Goal: Ask a question: Seek information or help from site administrators or community

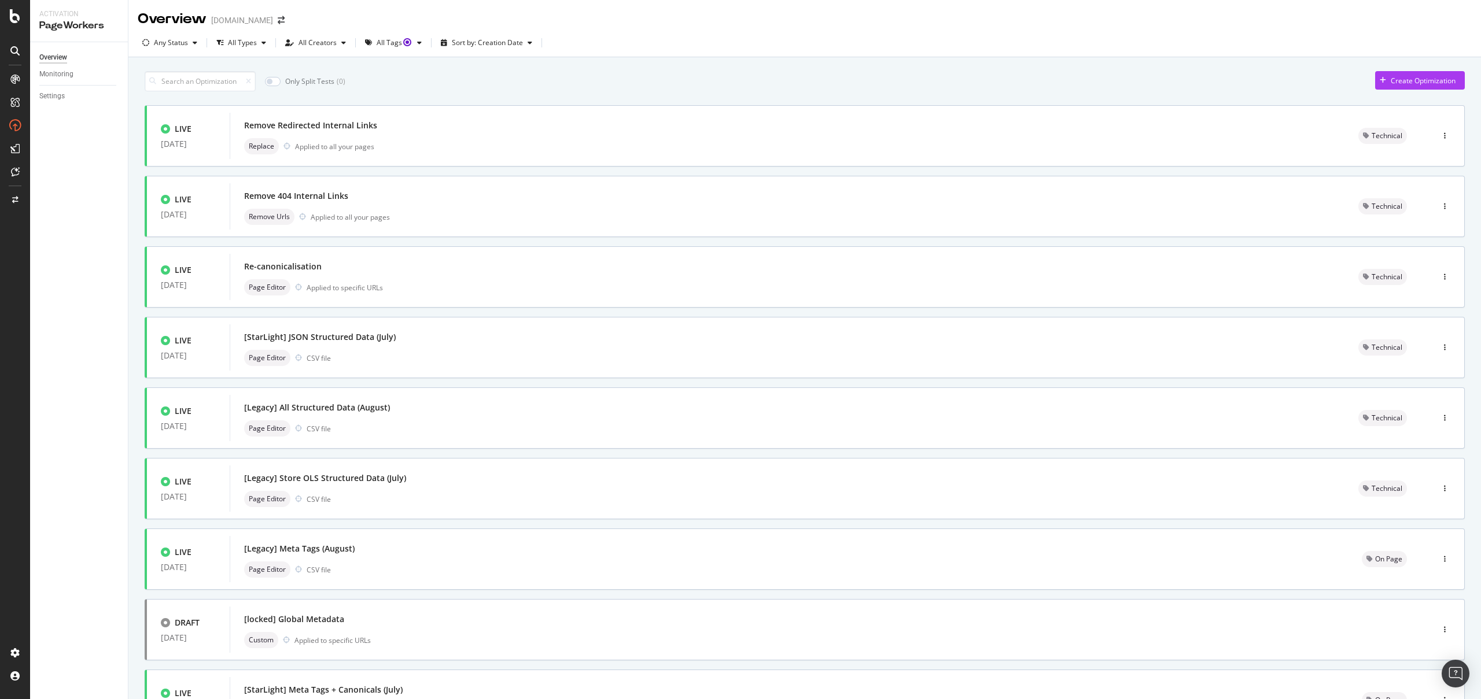
click at [1413, 83] on div "Create Optimization" at bounding box center [1422, 81] width 65 height 10
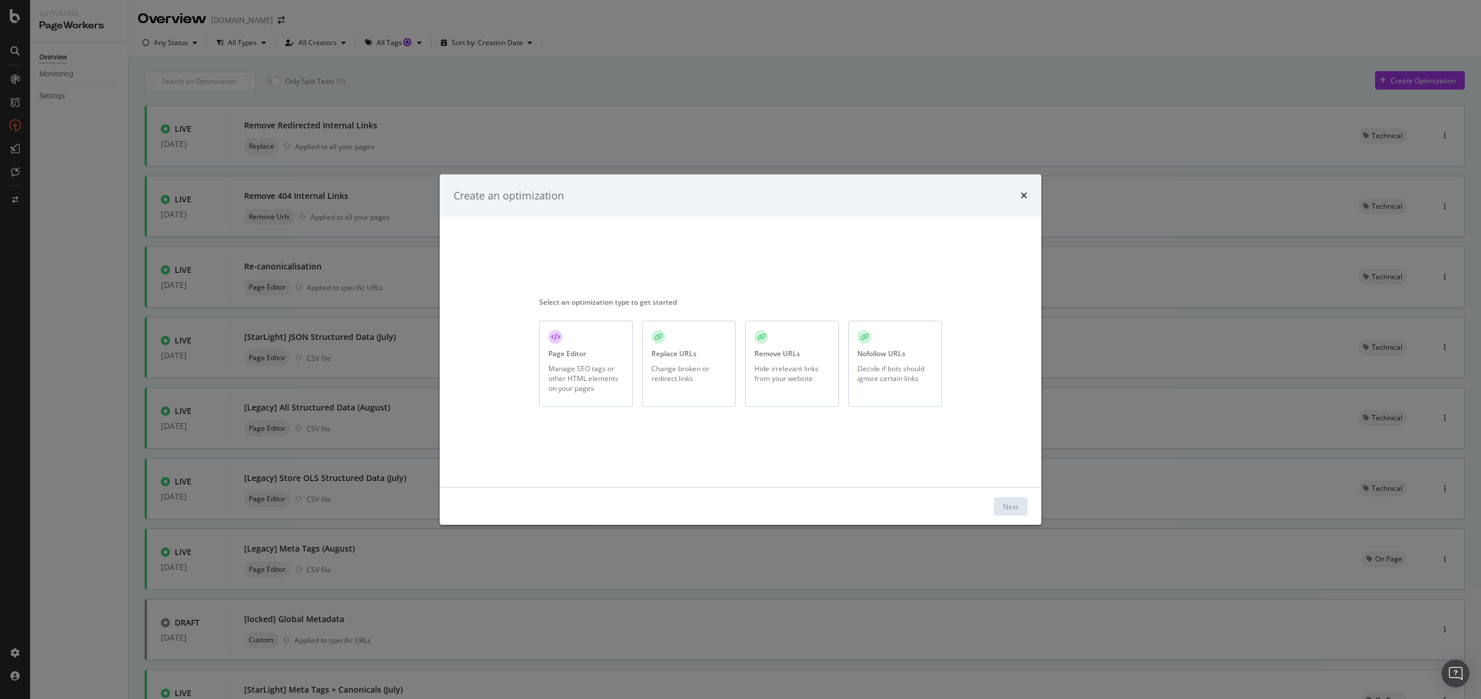
click at [692, 370] on div "Change broken or redirect links" at bounding box center [688, 373] width 75 height 20
click at [1012, 512] on div "Next" at bounding box center [1010, 506] width 15 height 17
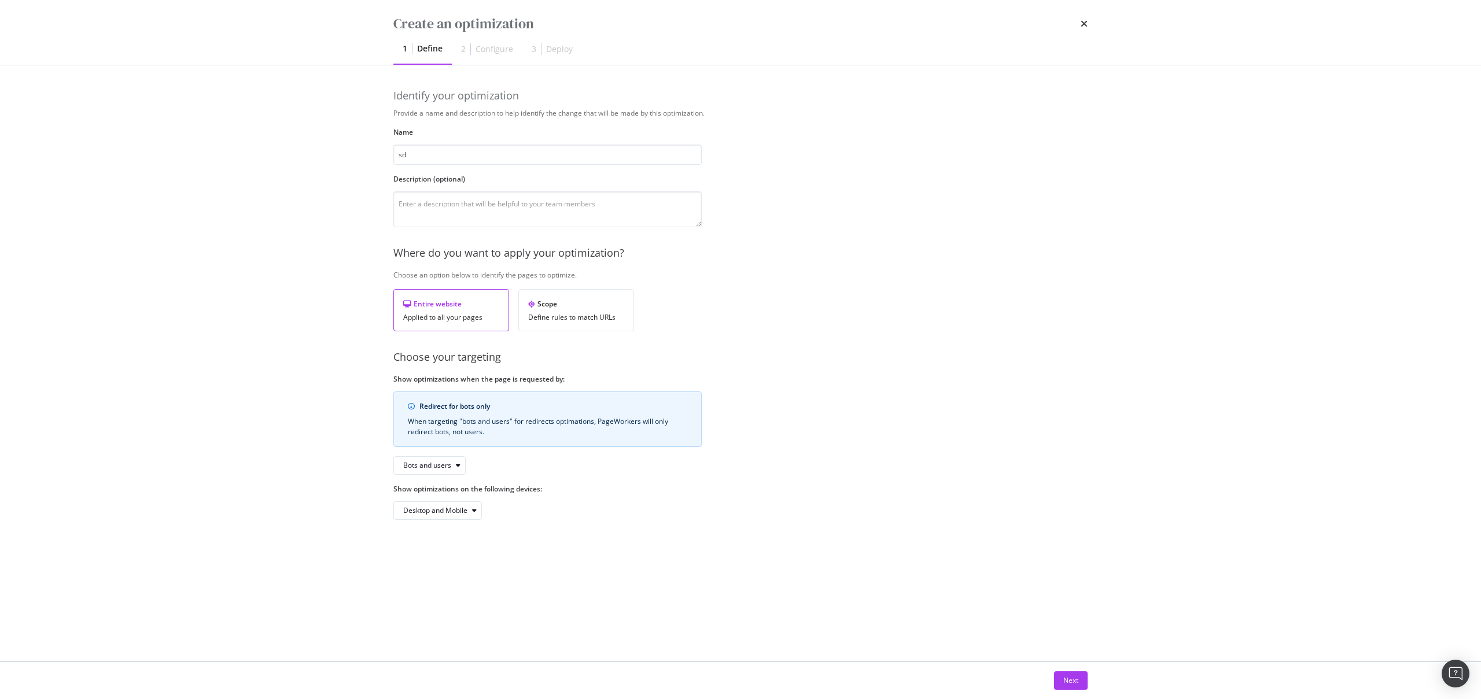
type input "sd"
click at [1053, 678] on div "Next" at bounding box center [740, 680] width 694 height 19
click at [1082, 681] on button "Next" at bounding box center [1071, 680] width 34 height 19
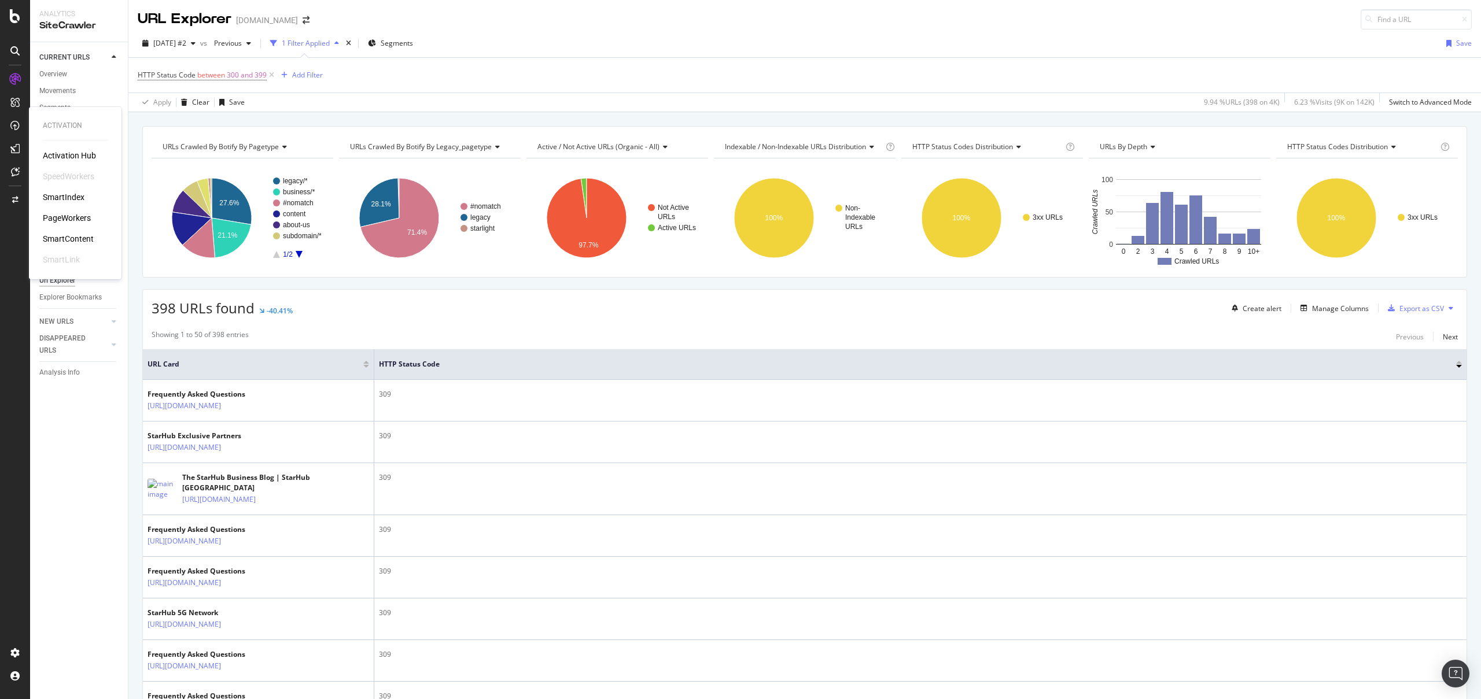
click at [73, 222] on div "PageWorkers" at bounding box center [67, 218] width 48 height 12
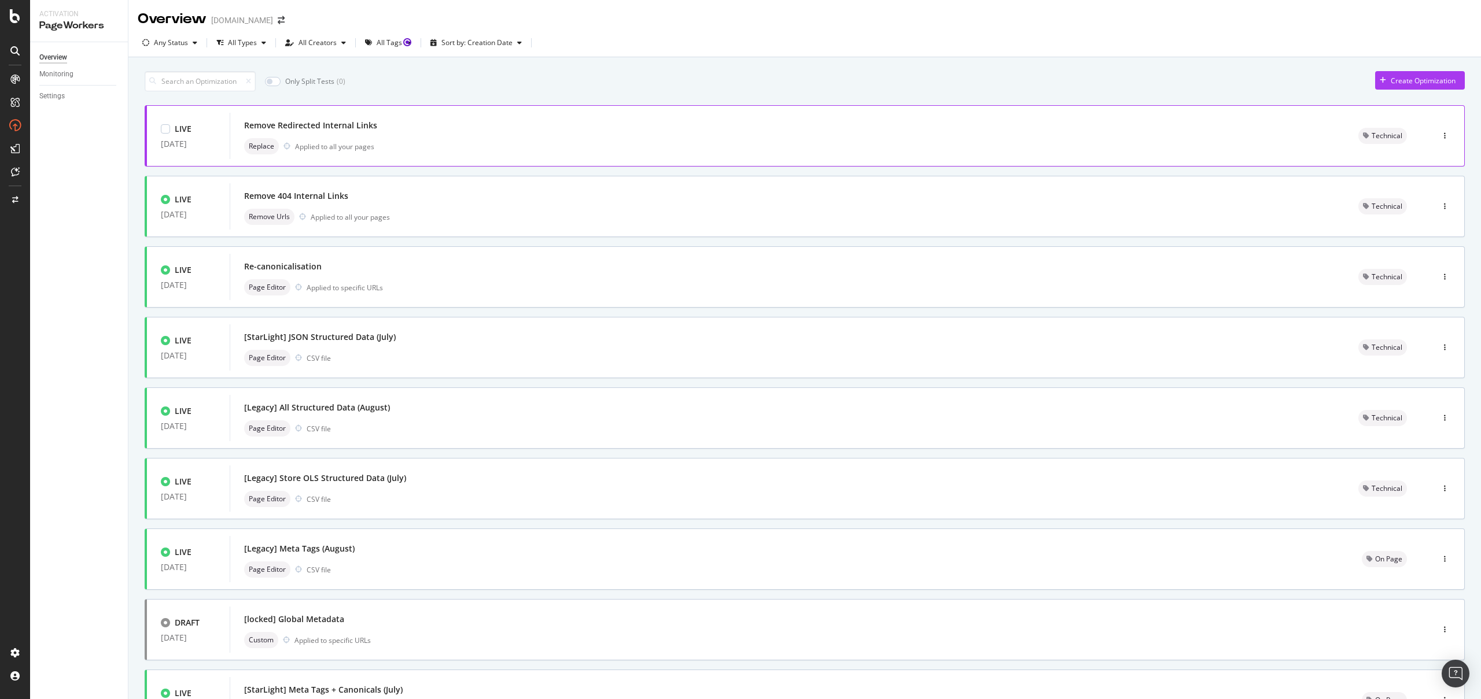
click at [424, 159] on div "LIVE 19 Aug. 2025 Remove Redirected Internal Links Replace Applied to all your …" at bounding box center [805, 135] width 1320 height 61
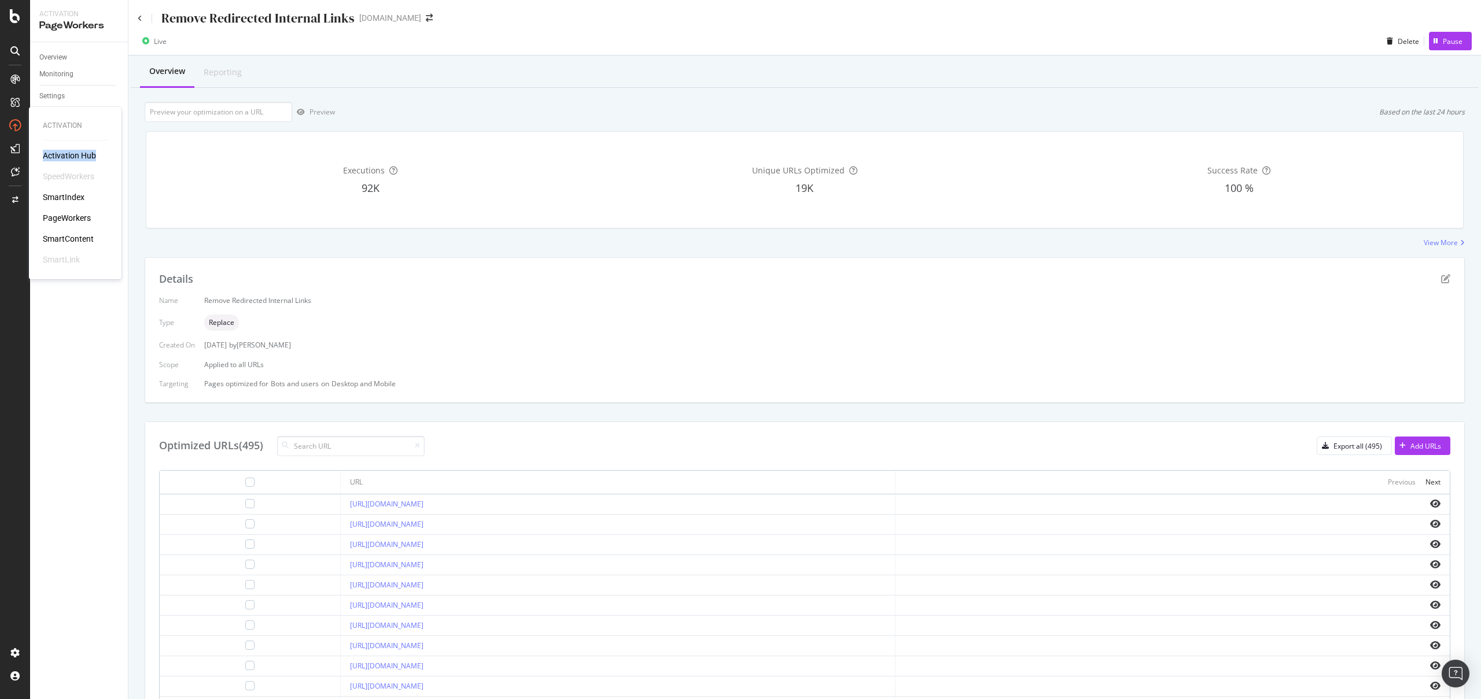
click at [76, 222] on div "PageWorkers" at bounding box center [67, 218] width 48 height 12
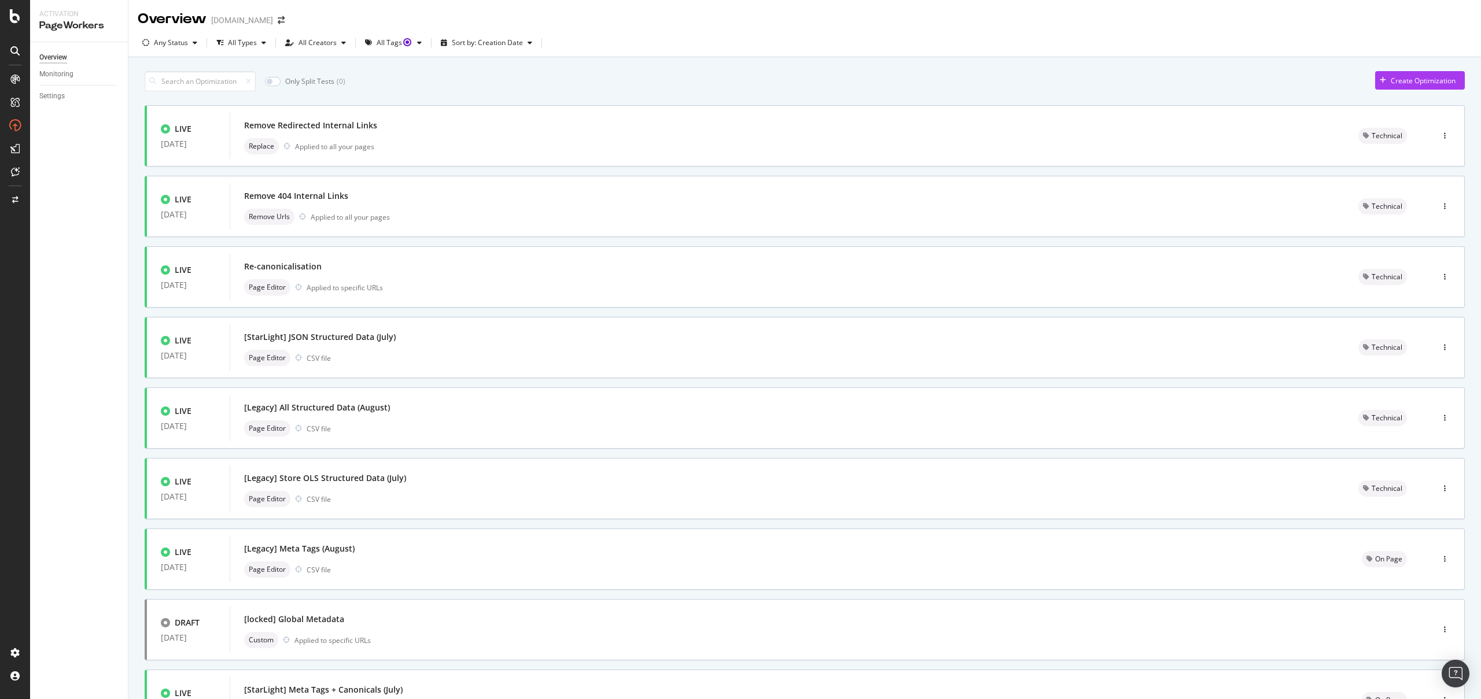
click at [730, 52] on div "Any Status All Types All Creators All Tags Sort by: Creation Date" at bounding box center [804, 45] width 1352 height 23
click at [1414, 72] on div "Create Optimization" at bounding box center [1415, 80] width 80 height 17
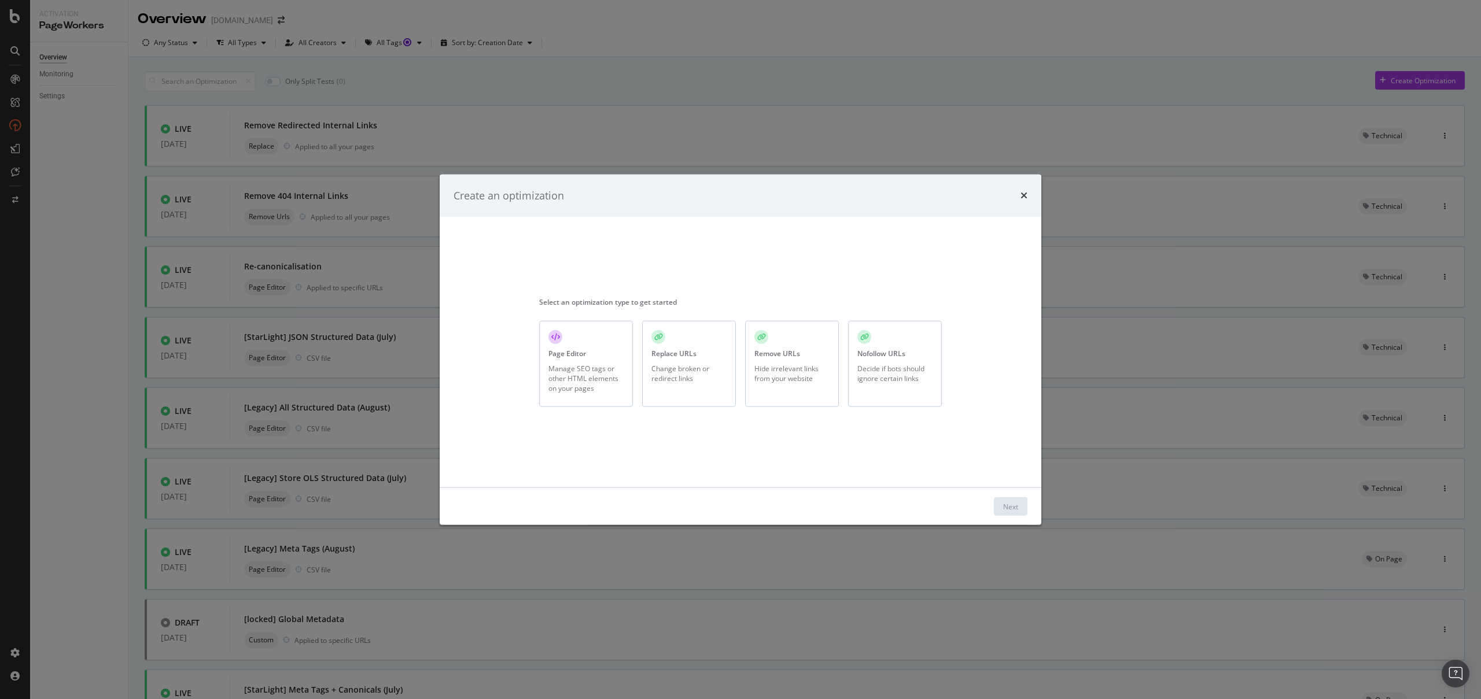
click at [658, 354] on div "Replace URLs" at bounding box center [673, 354] width 45 height 10
click at [994, 504] on div "Next" at bounding box center [1011, 506] width 34 height 19
click at [1003, 506] on div "Next" at bounding box center [1010, 506] width 15 height 10
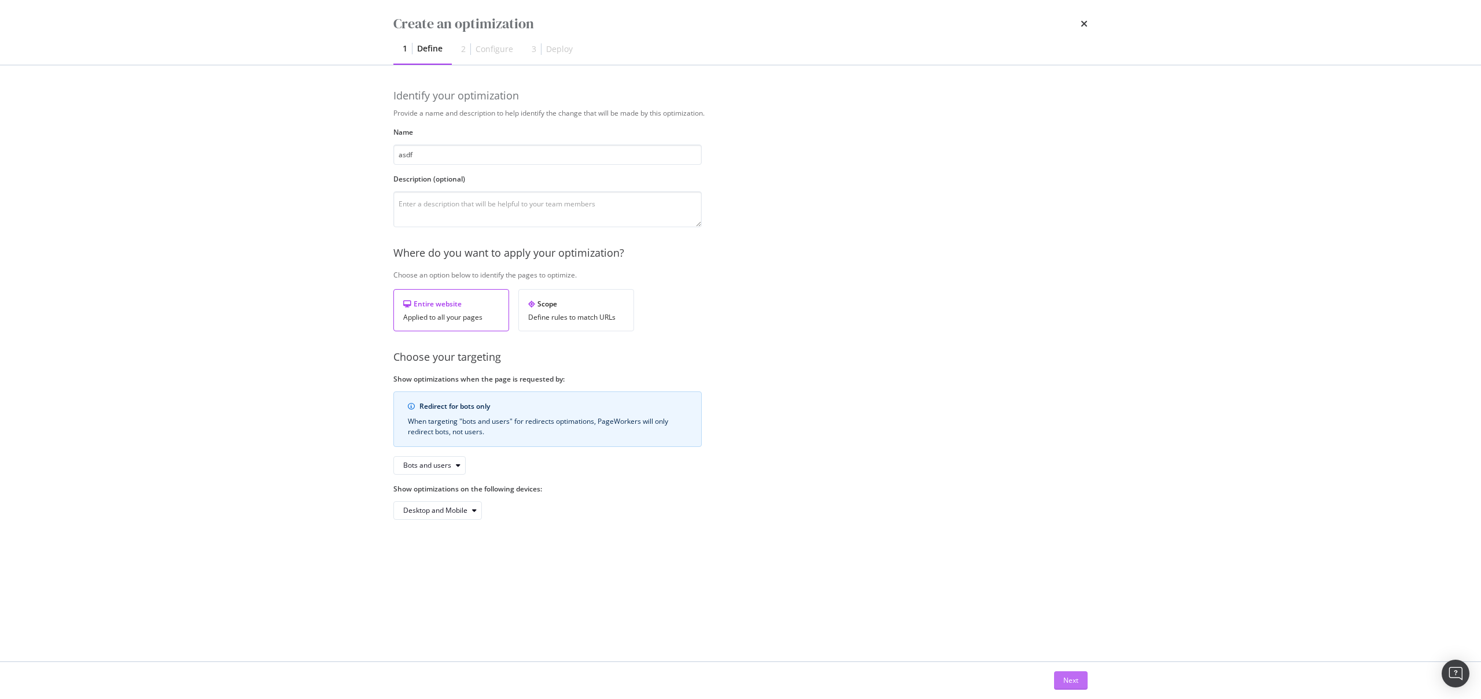
type input "asdf"
click at [1068, 684] on div "Next" at bounding box center [1070, 681] width 15 height 10
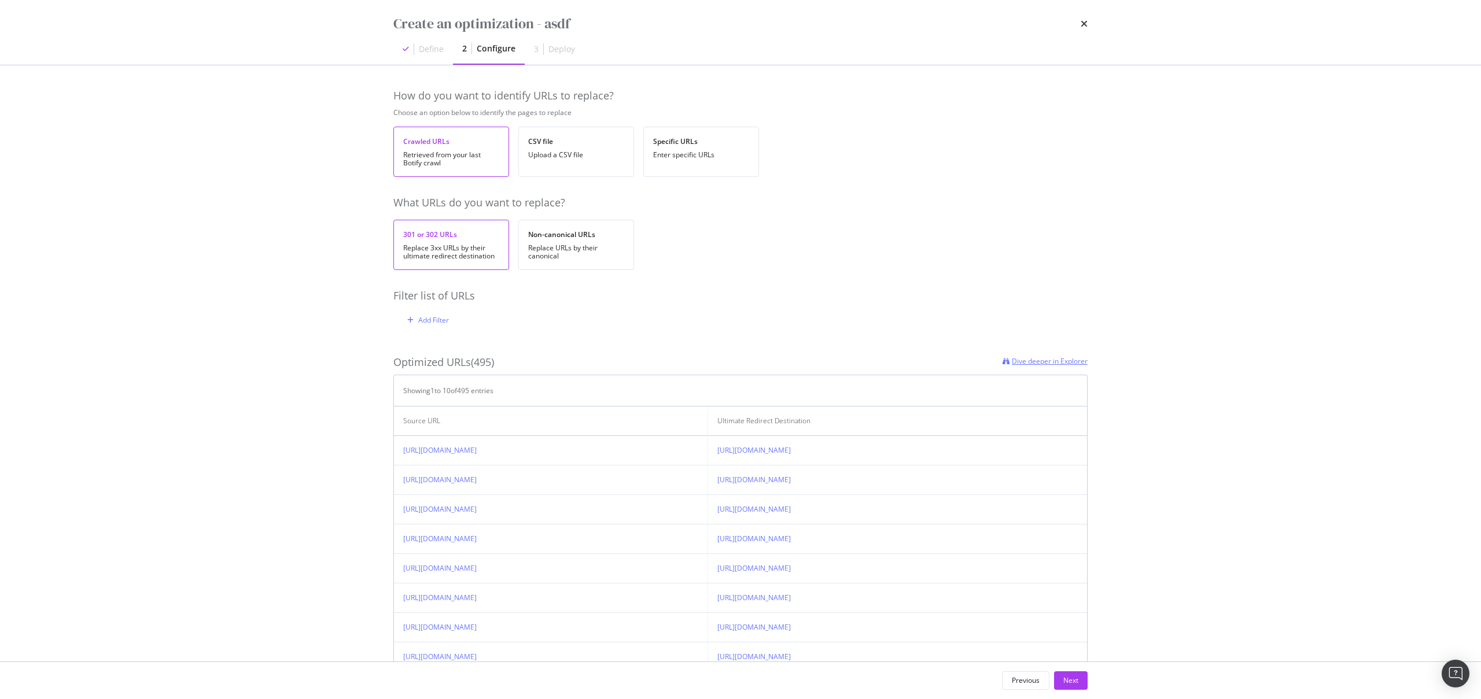
click at [1023, 360] on span "Dive deeper in Explorer" at bounding box center [1050, 361] width 76 height 10
click at [568, 168] on div "CSV file Upload a CSV file" at bounding box center [576, 152] width 116 height 50
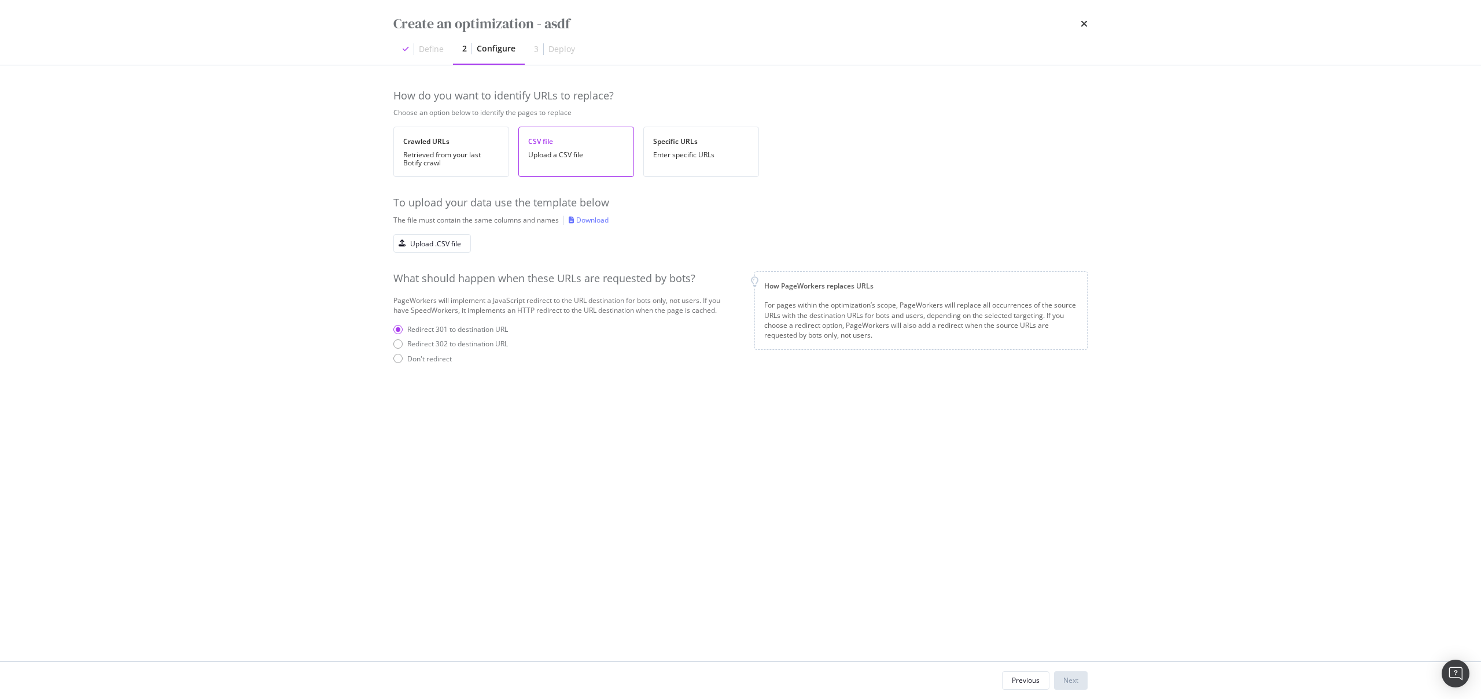
click at [581, 223] on div "Download" at bounding box center [592, 220] width 32 height 10
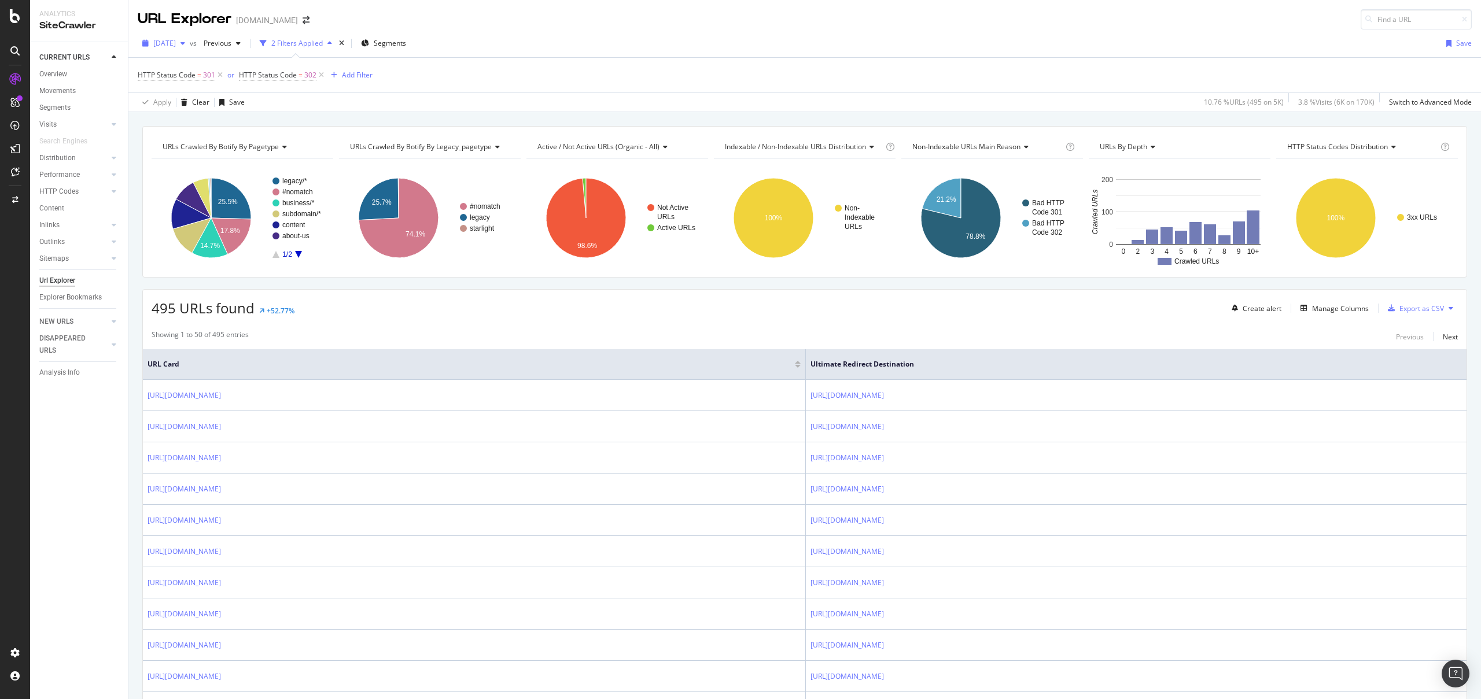
click at [176, 45] on span "[DATE]" at bounding box center [164, 43] width 23 height 10
click at [201, 82] on div "[DATE]" at bounding box center [186, 85] width 64 height 10
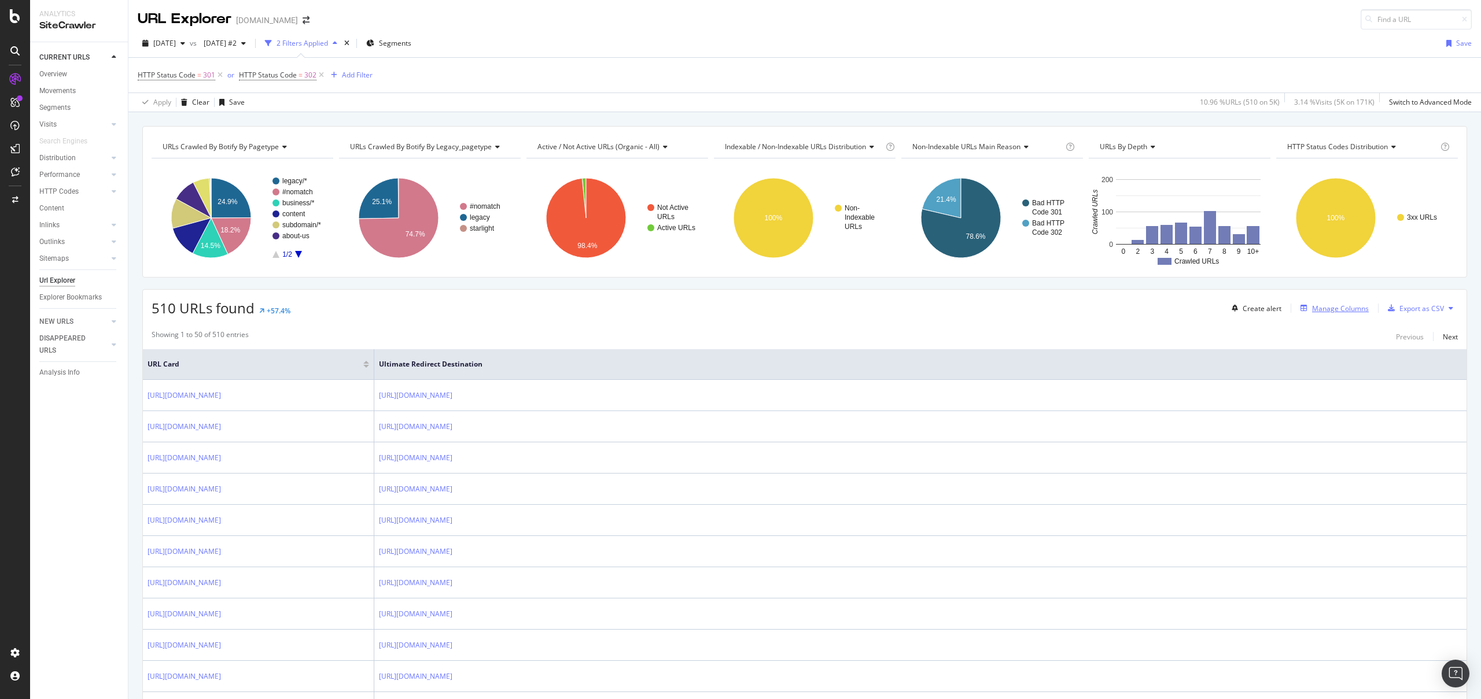
click at [1338, 305] on div "Manage Columns" at bounding box center [1340, 309] width 57 height 10
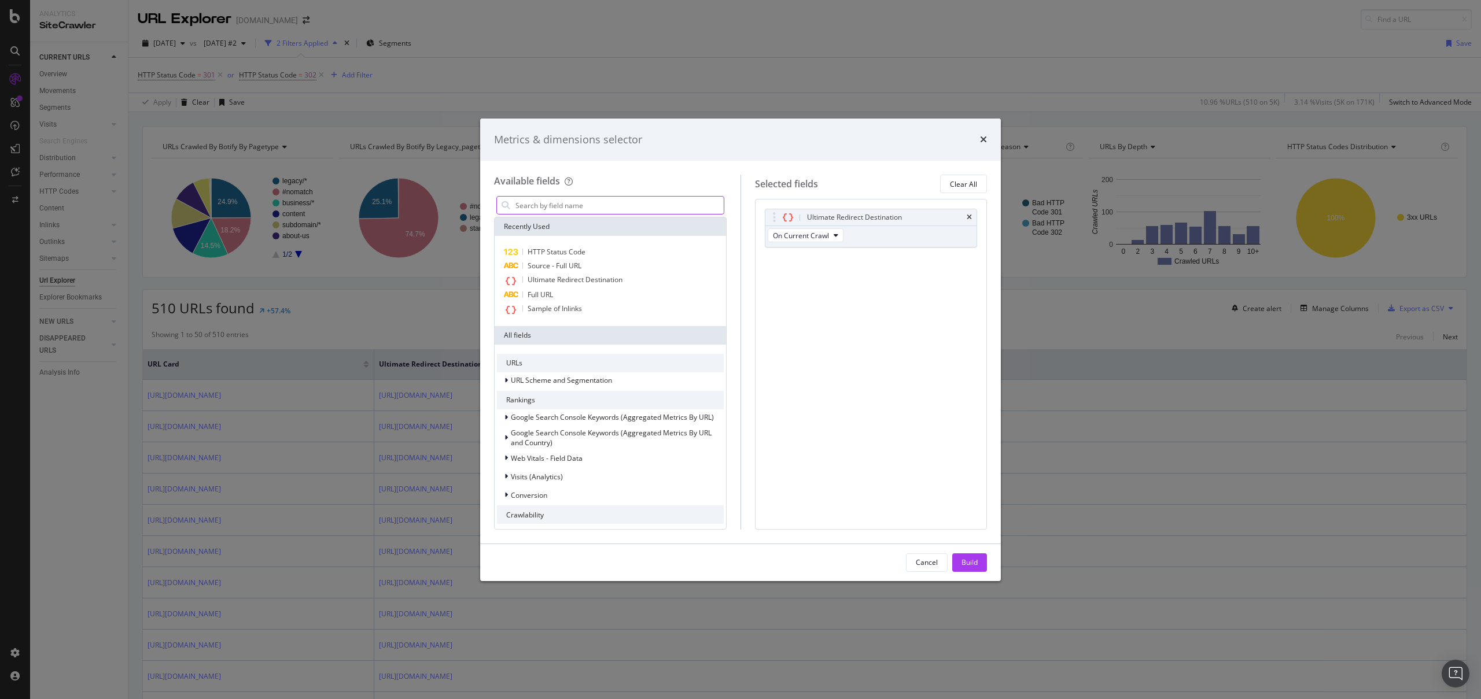
click at [584, 208] on input "modal" at bounding box center [618, 205] width 209 height 17
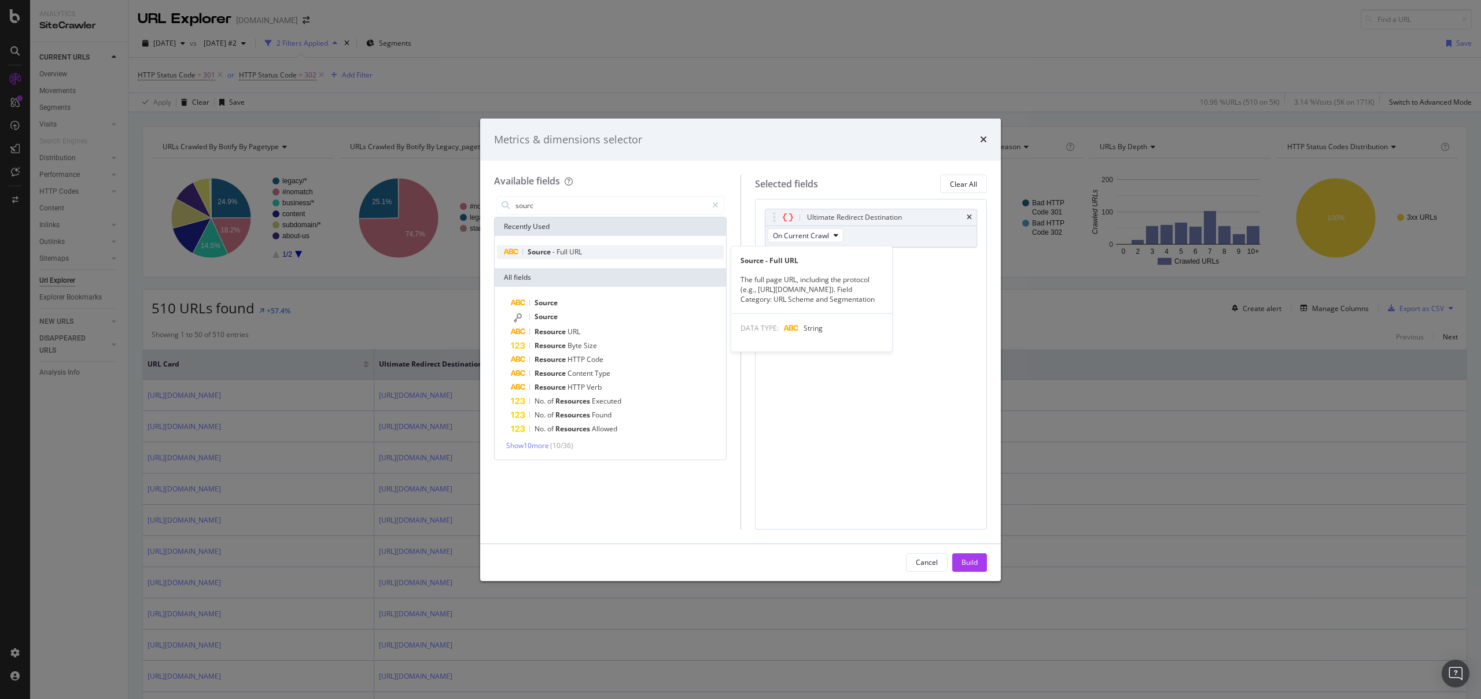
type input "sourc"
click at [585, 249] on div "Source - Full URL" at bounding box center [610, 252] width 227 height 14
click at [975, 560] on div "Build" at bounding box center [969, 563] width 16 height 10
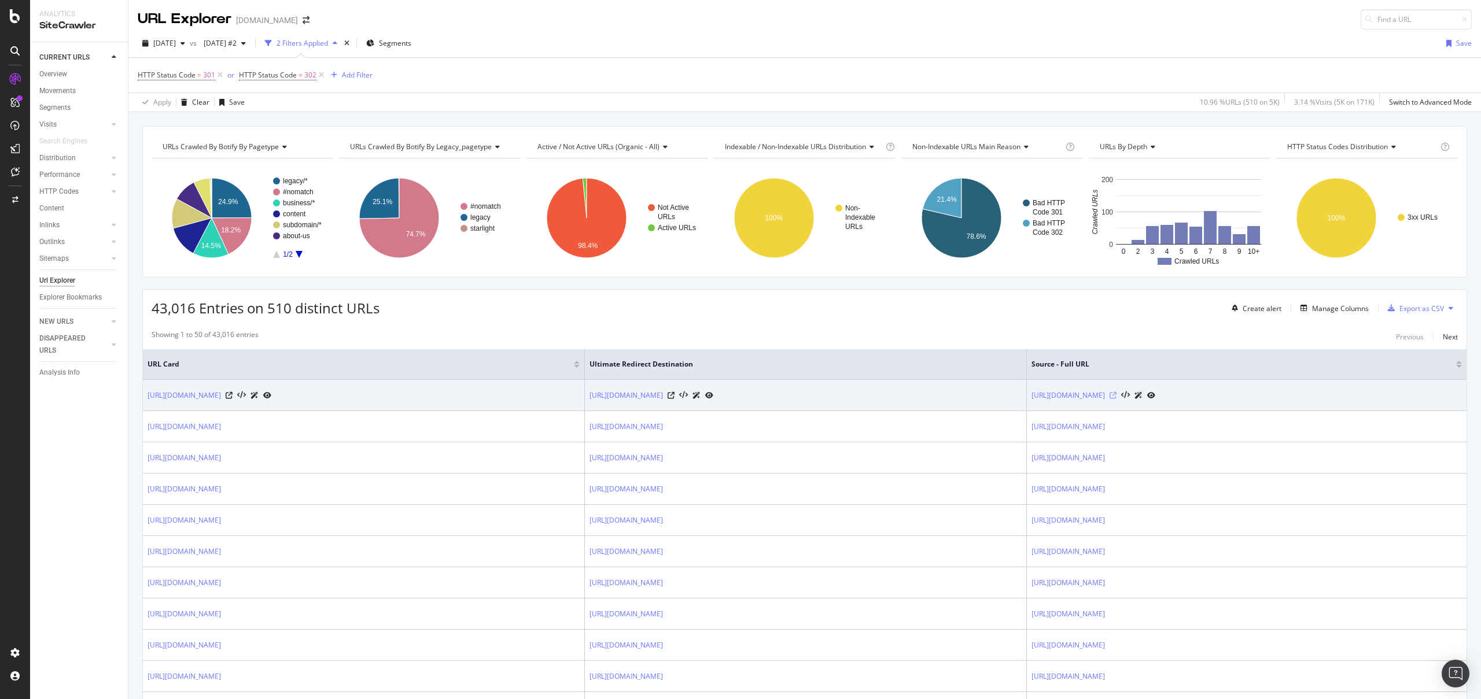
click at [1116, 397] on icon at bounding box center [1112, 395] width 7 height 7
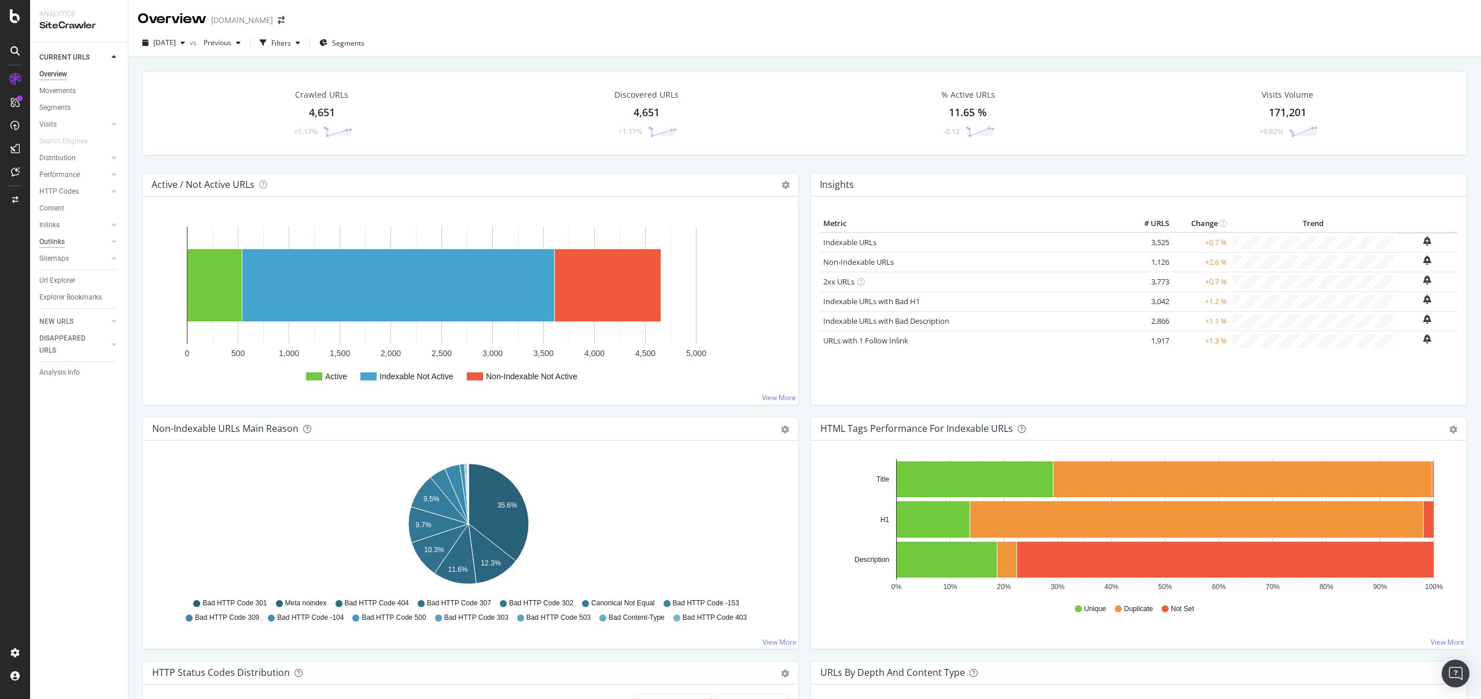
click at [53, 237] on div "Outlinks" at bounding box center [51, 242] width 25 height 12
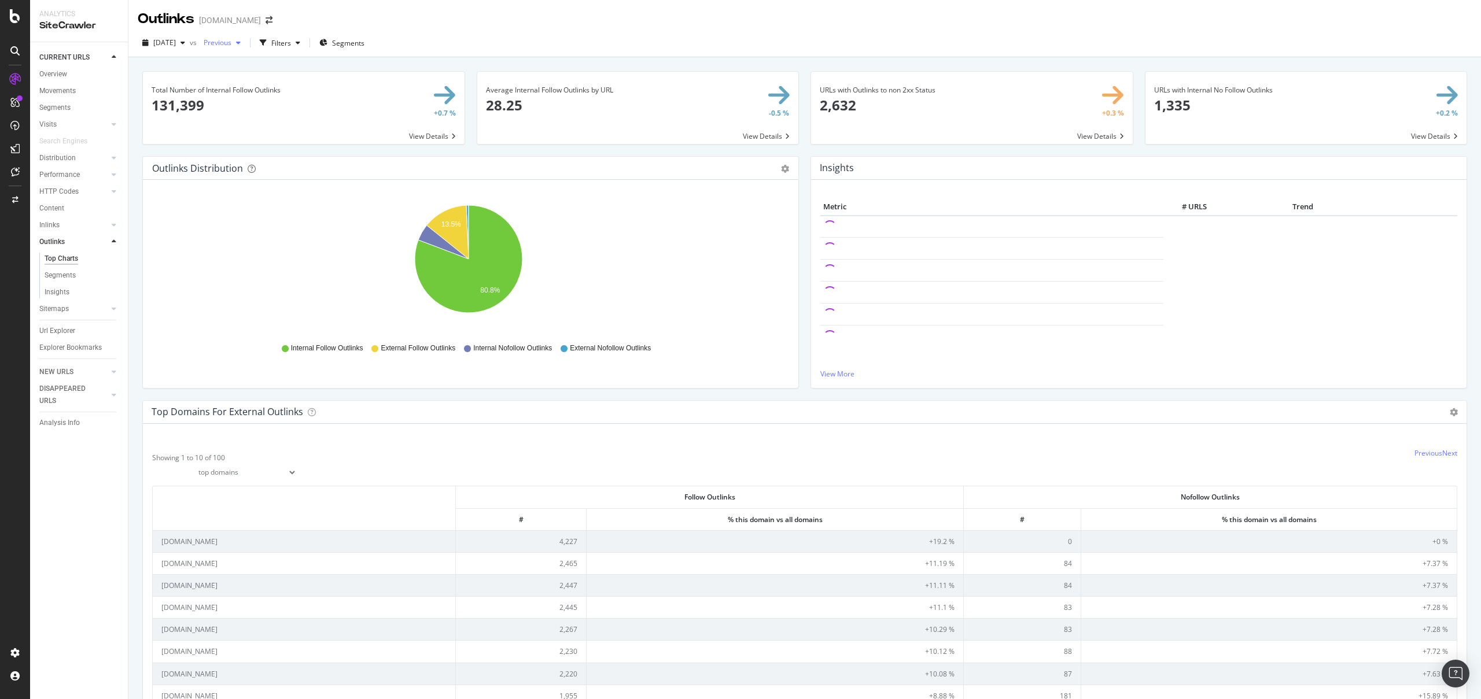
click at [231, 40] on span "Previous" at bounding box center [215, 43] width 32 height 10
click at [245, 48] on div "Previous" at bounding box center [222, 42] width 46 height 17
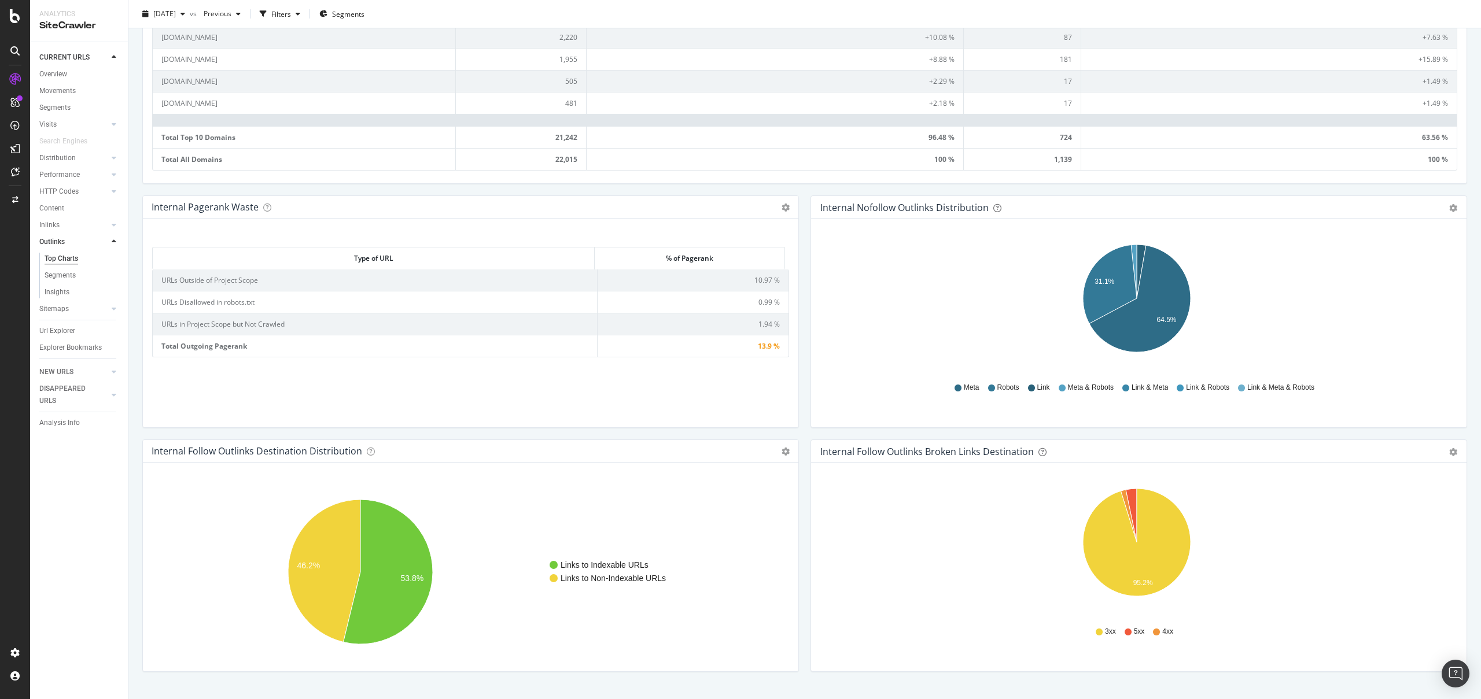
scroll to position [637, 0]
click at [45, 226] on div "Inlinks" at bounding box center [49, 225] width 20 height 12
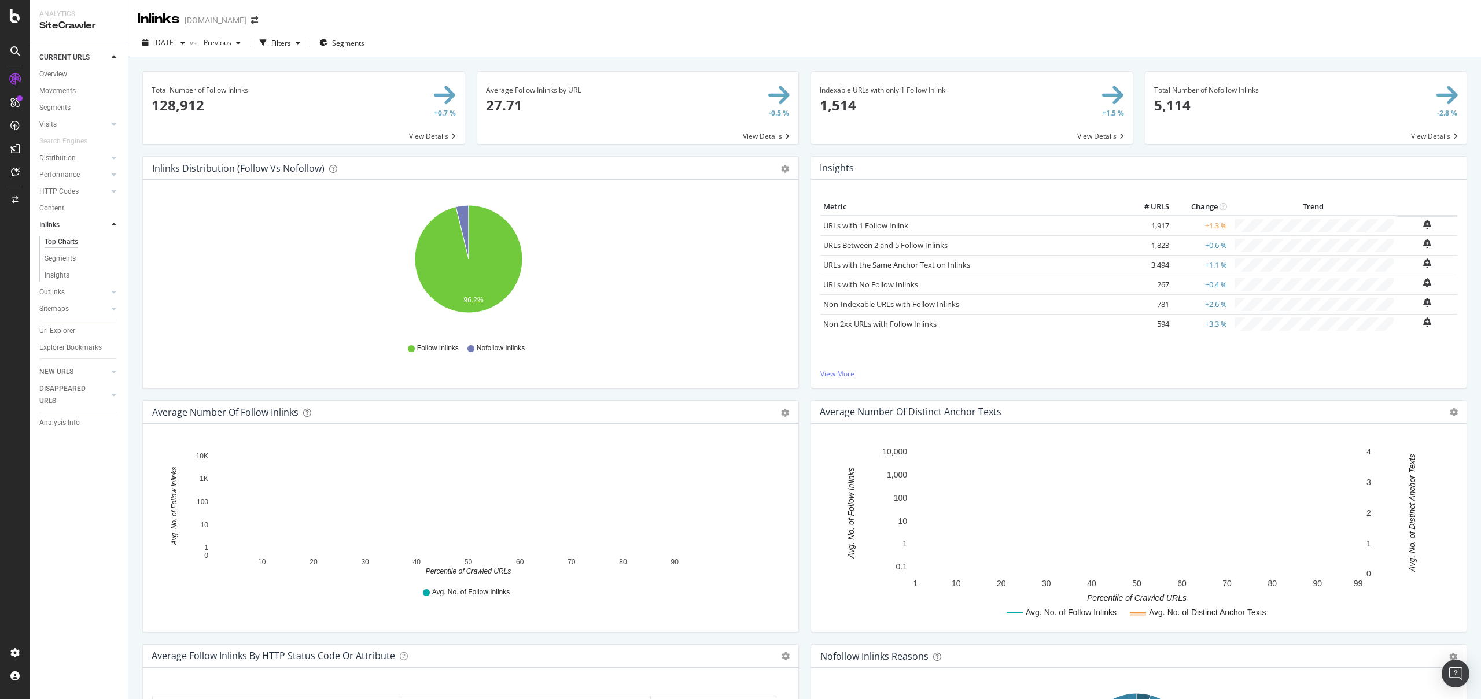
scroll to position [230, 0]
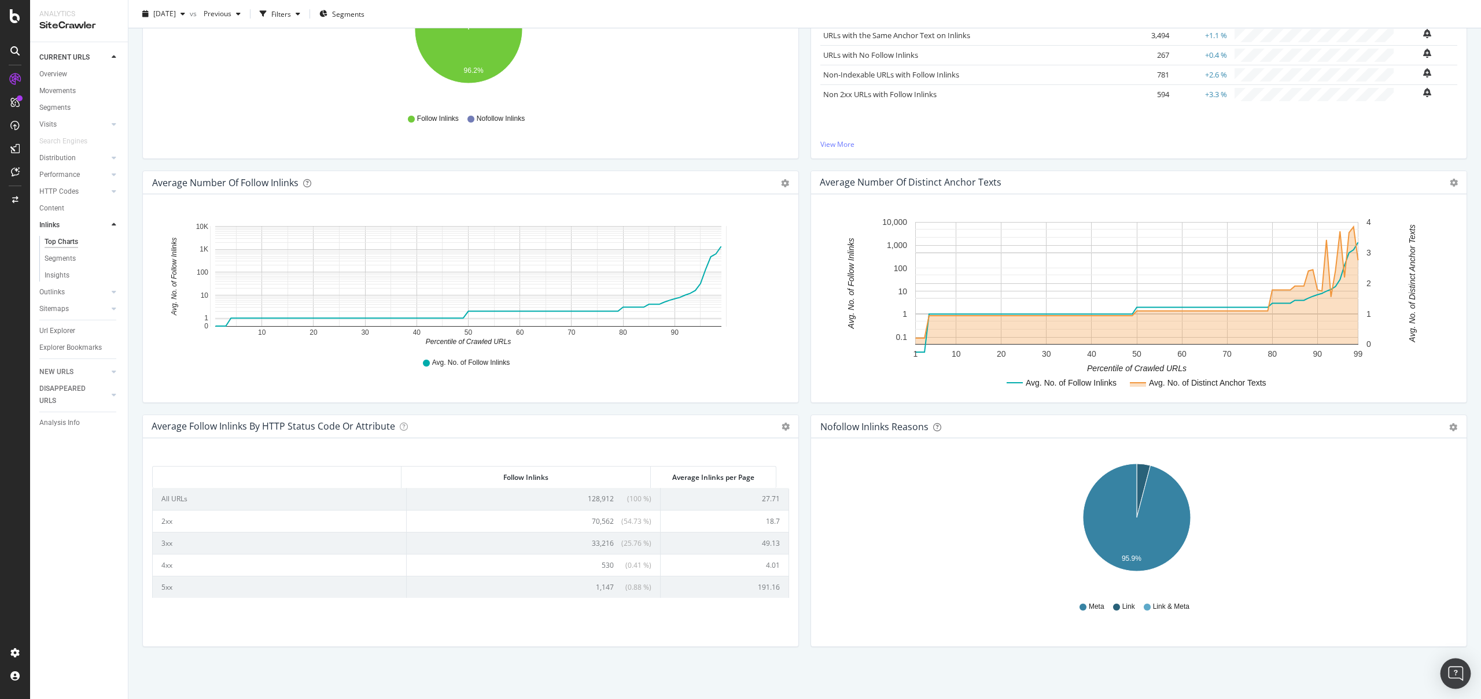
click at [1461, 669] on div "Open Intercom Messenger" at bounding box center [1455, 674] width 31 height 31
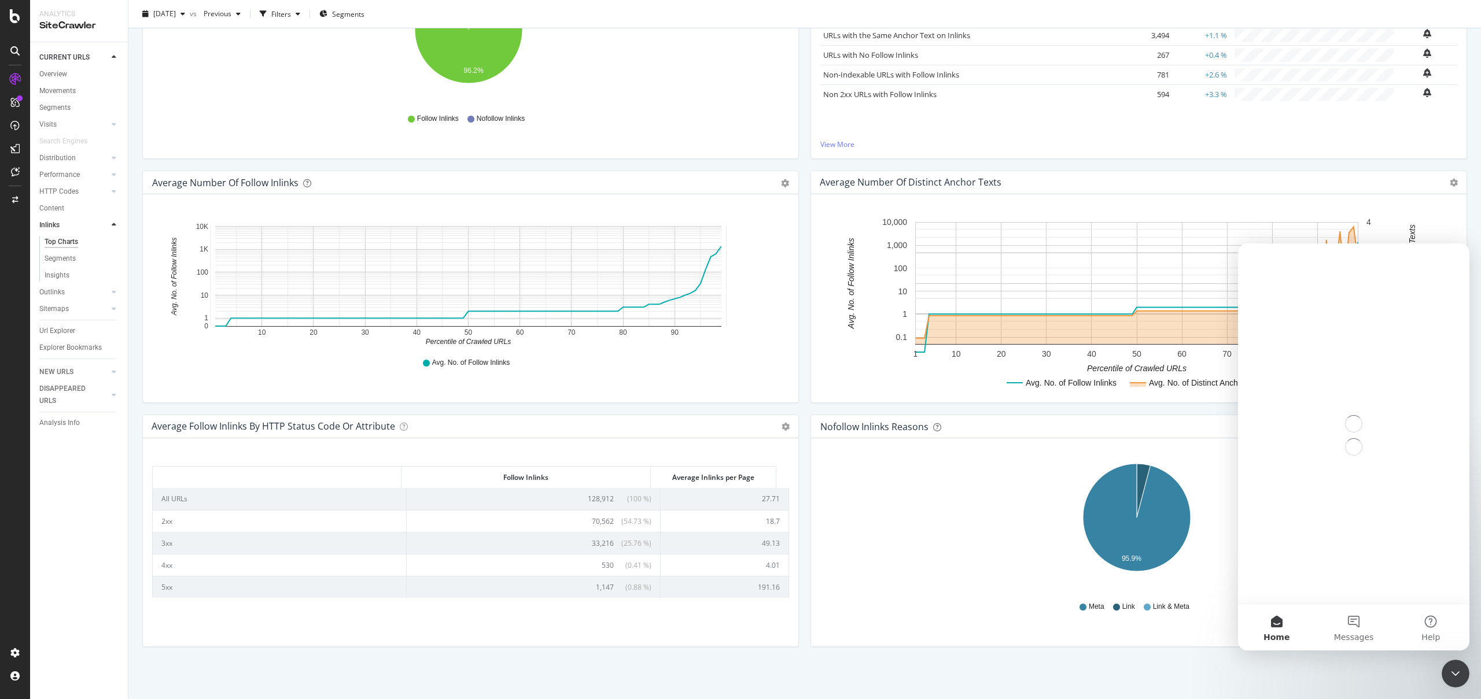
scroll to position [0, 0]
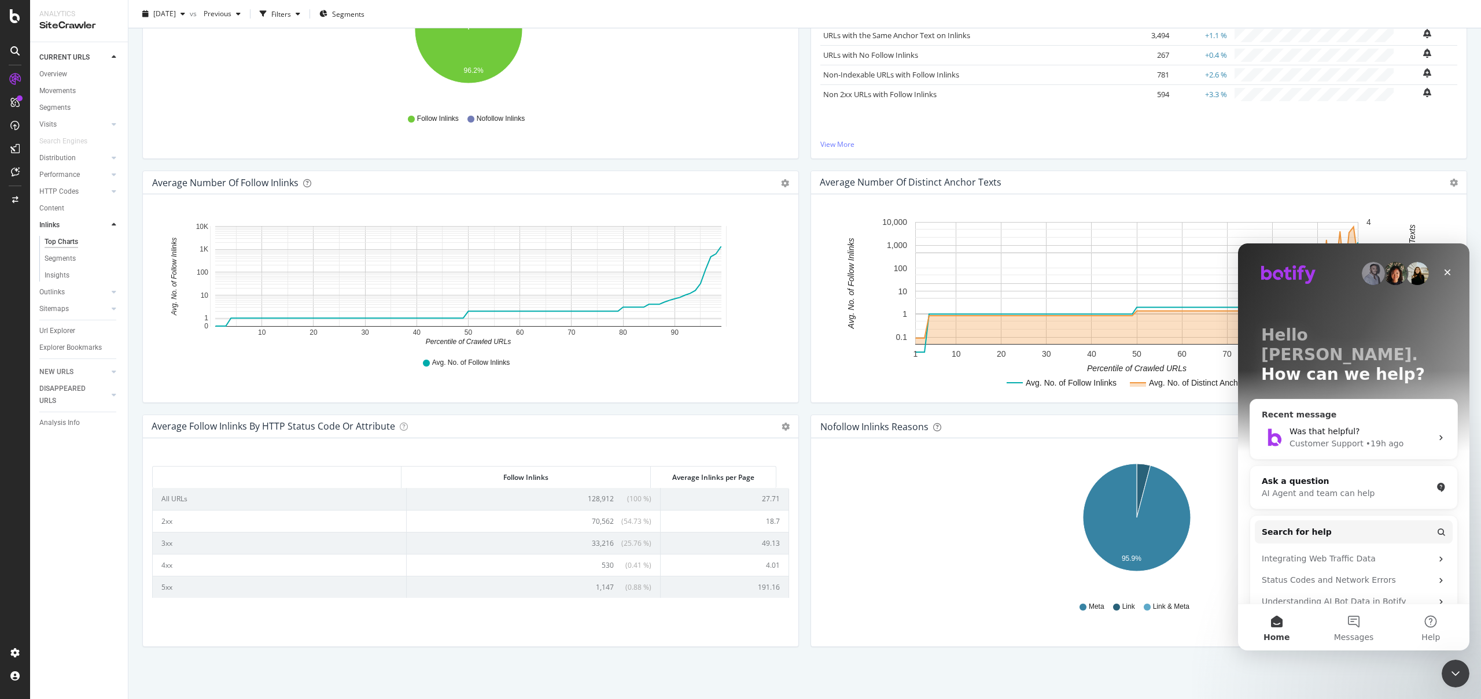
click at [1322, 438] on div "Customer Support" at bounding box center [1326, 444] width 74 height 12
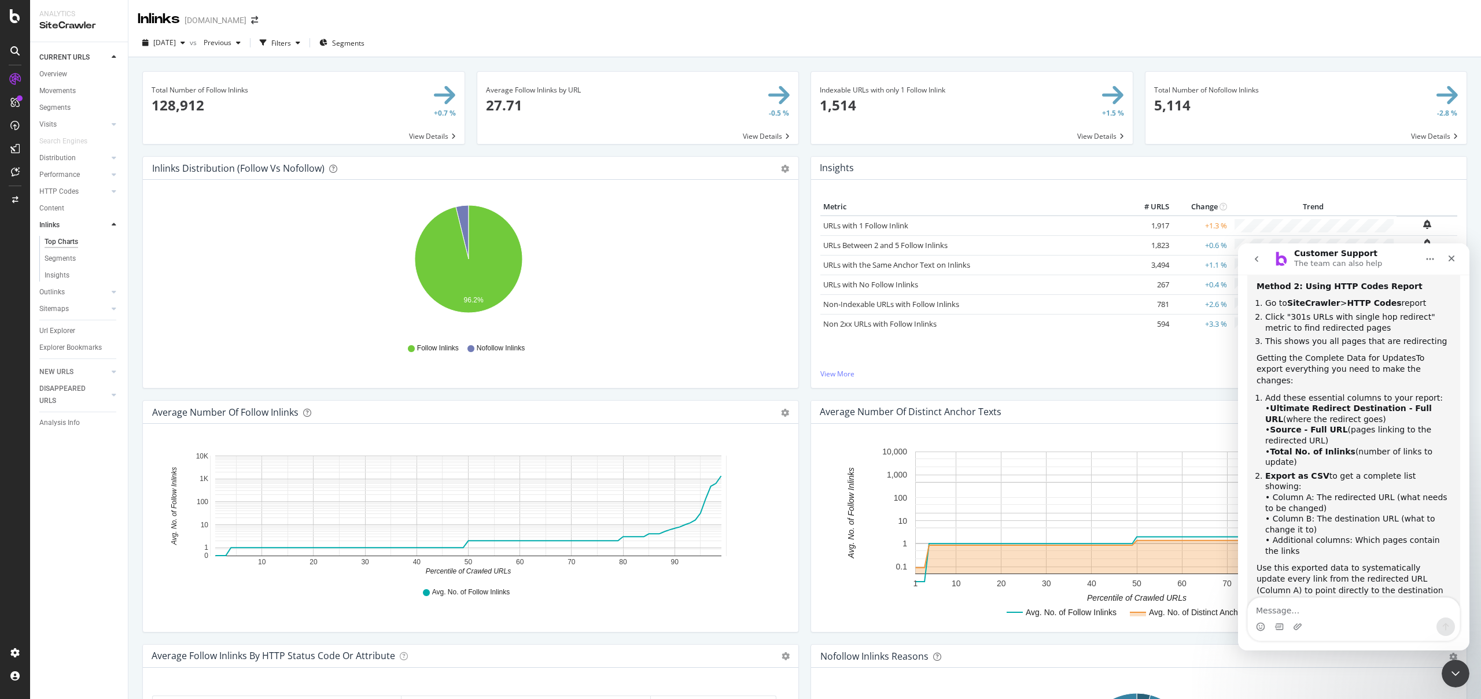
click at [428, 143] on span at bounding box center [304, 108] width 322 height 72
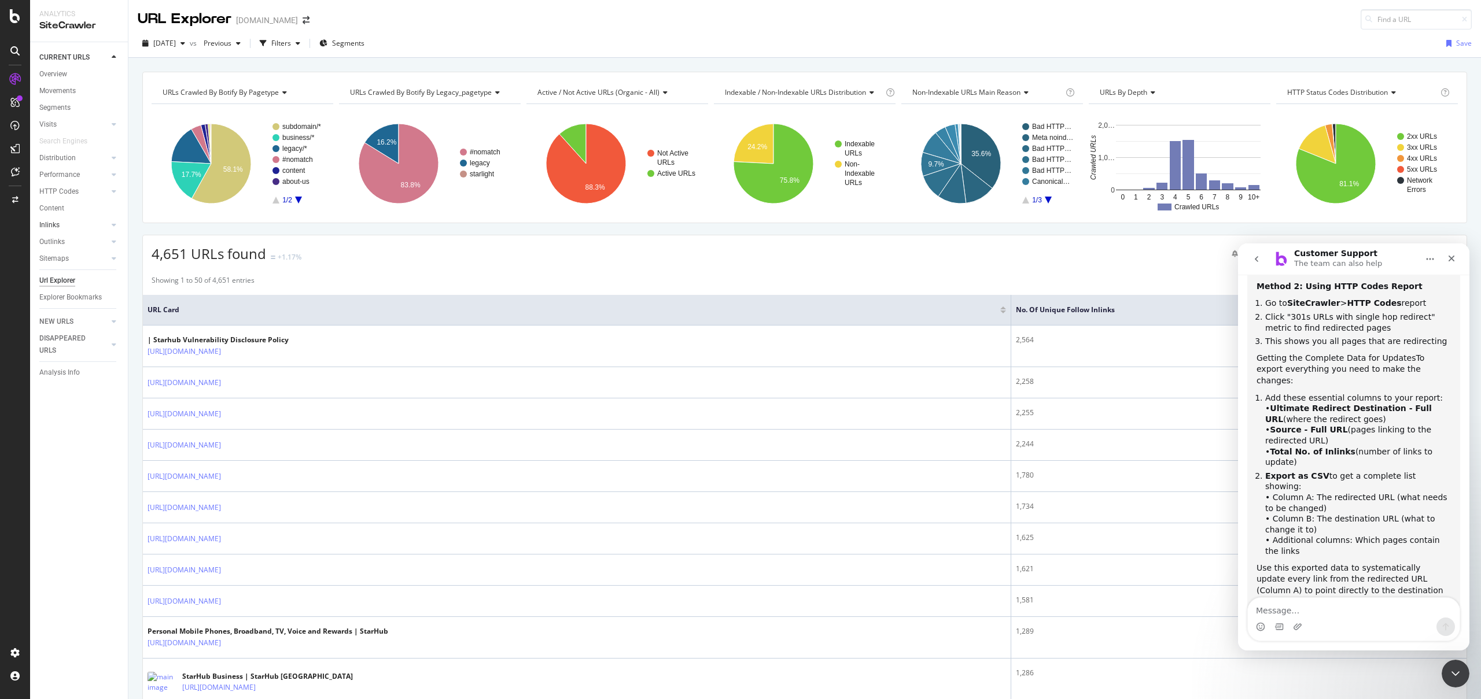
click at [65, 227] on link "Inlinks" at bounding box center [73, 225] width 69 height 12
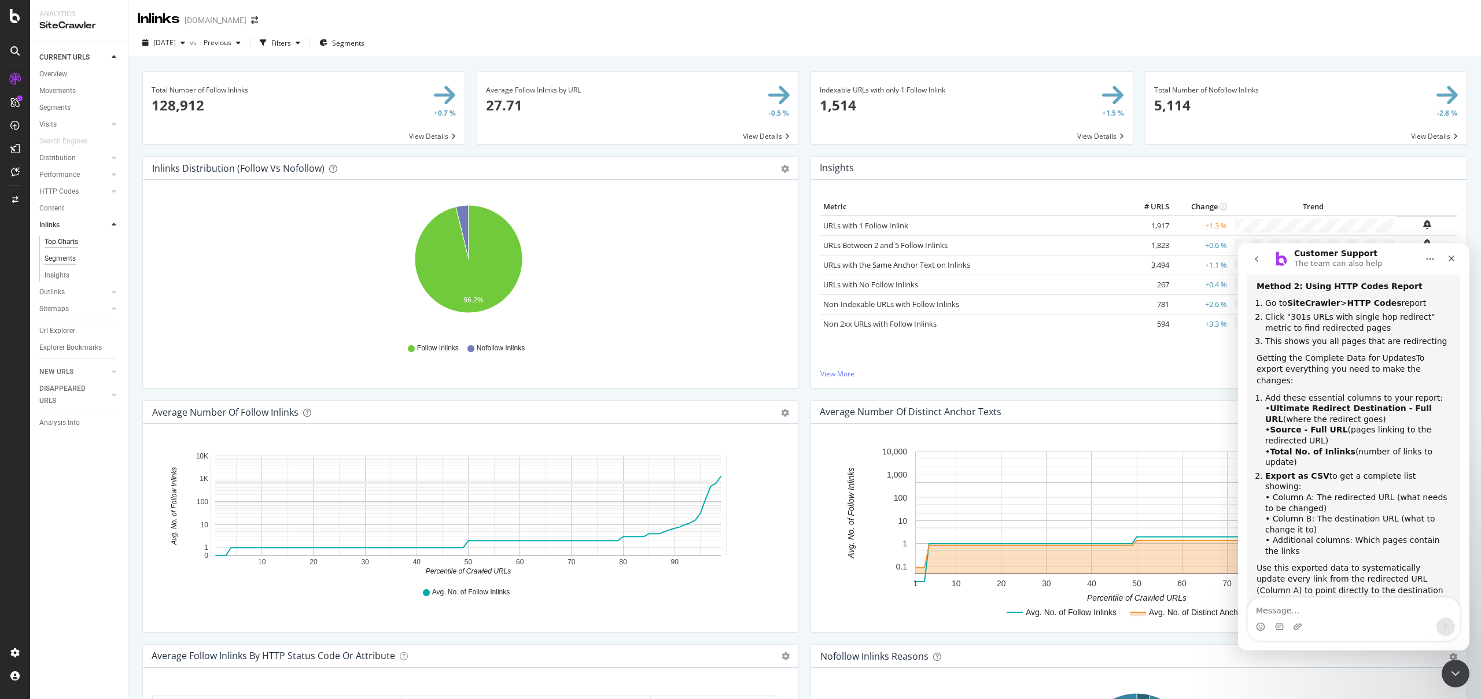
click at [62, 255] on div "Segments" at bounding box center [60, 259] width 31 height 12
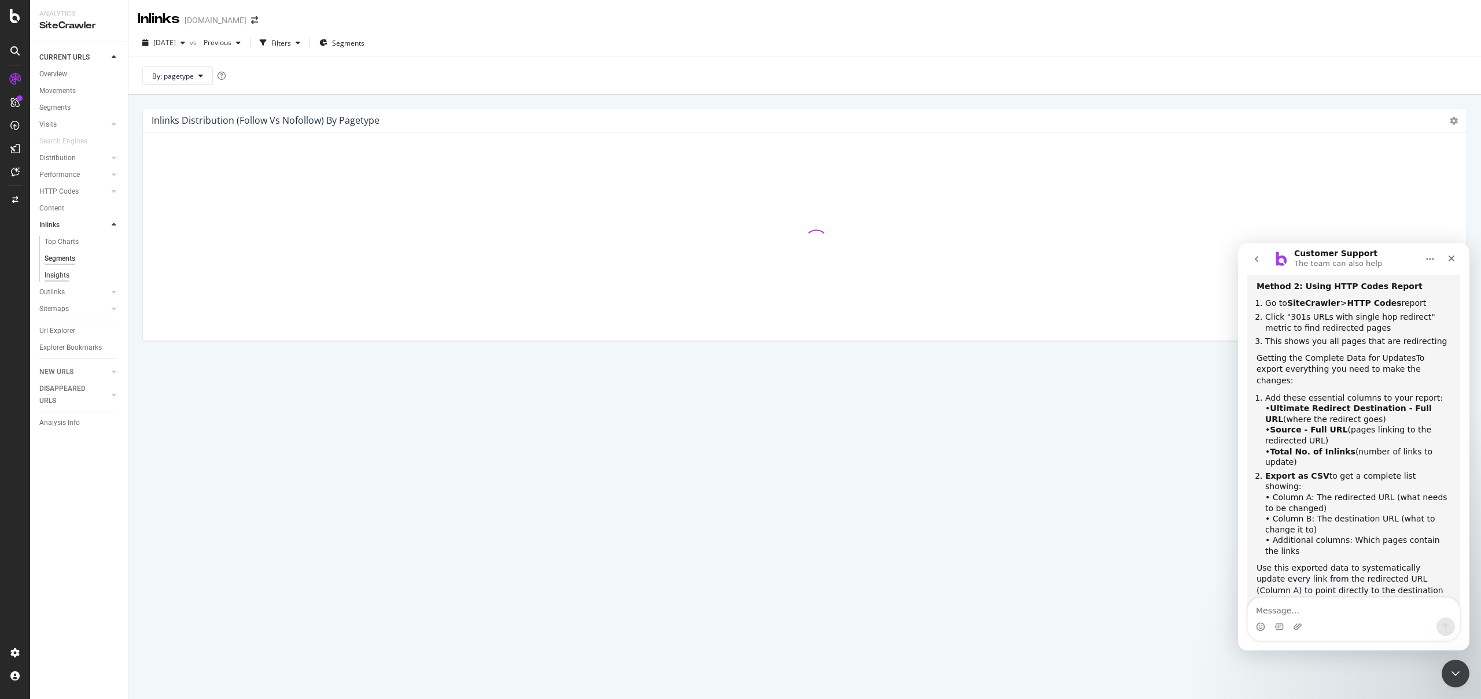
click at [62, 271] on div "Insights" at bounding box center [57, 276] width 25 height 12
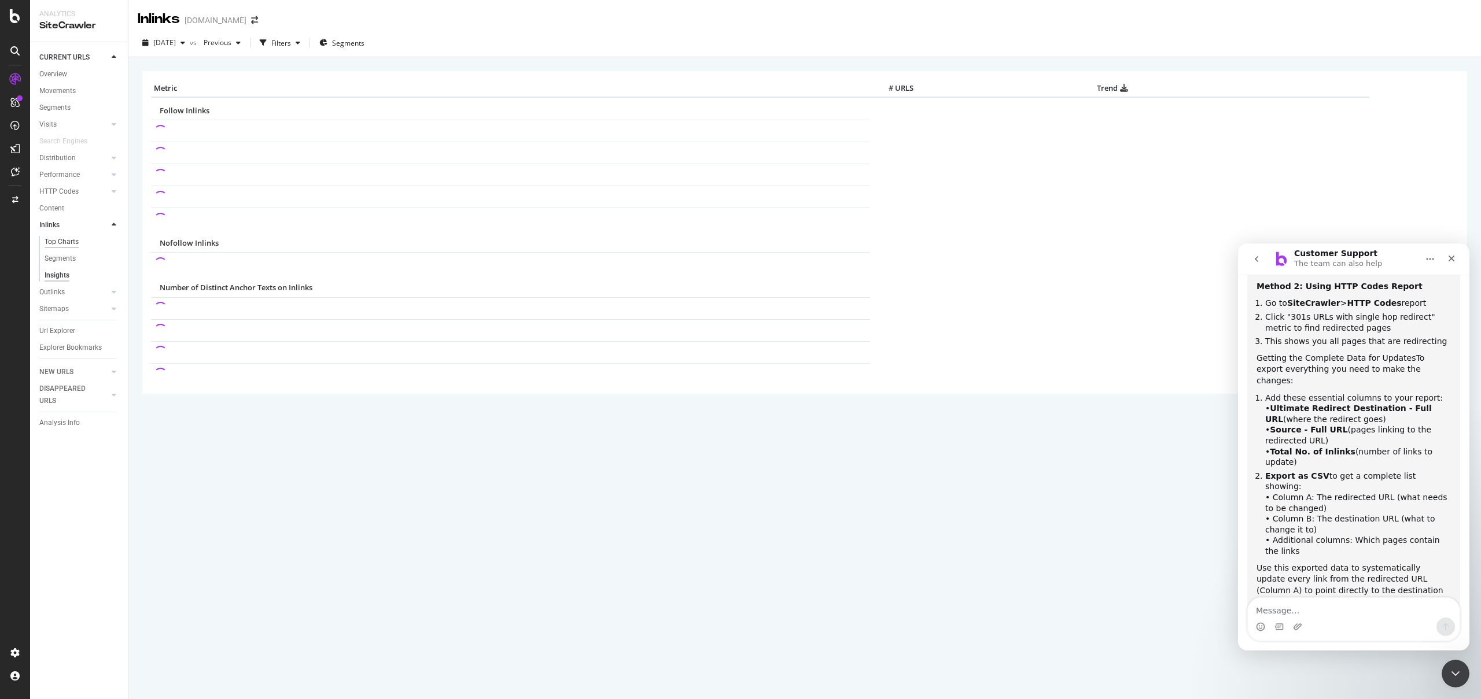
click at [67, 243] on div "Top Charts" at bounding box center [62, 242] width 34 height 12
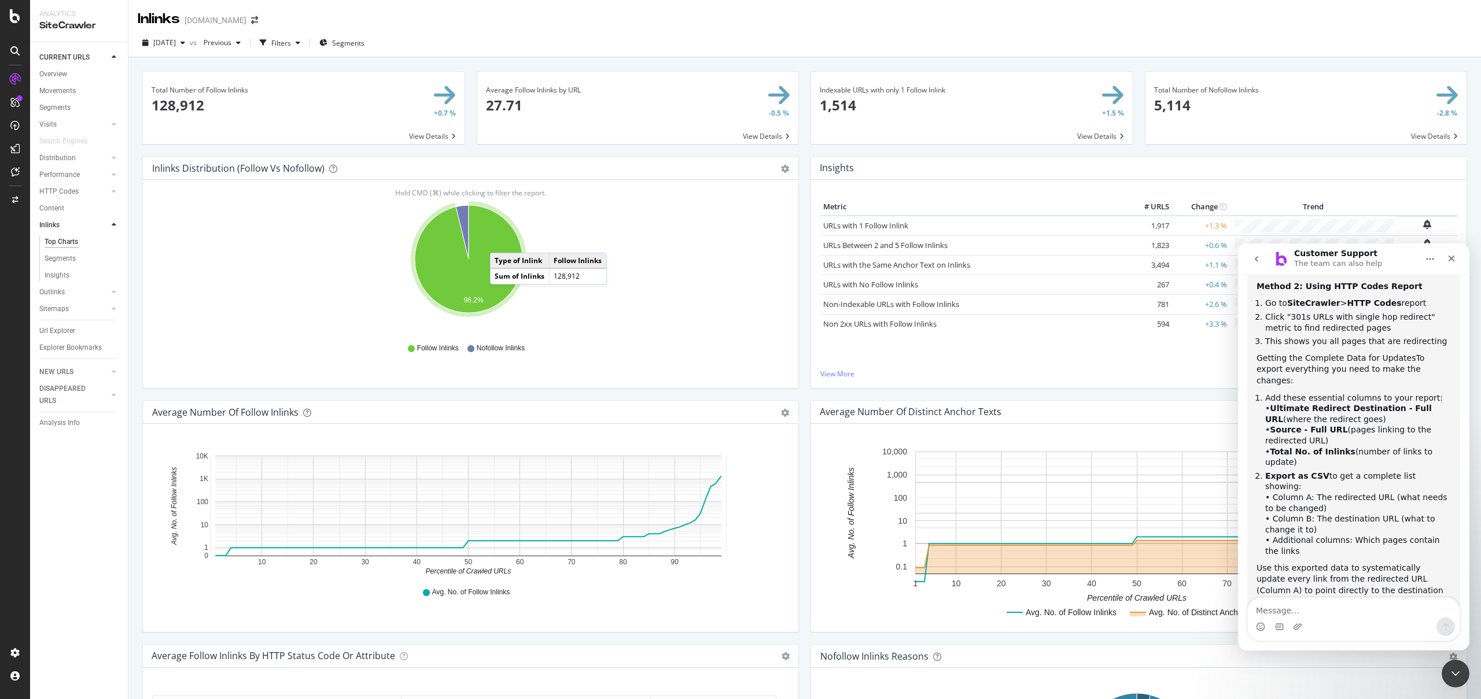
click at [501, 241] on icon "A chart." at bounding box center [469, 259] width 108 height 108
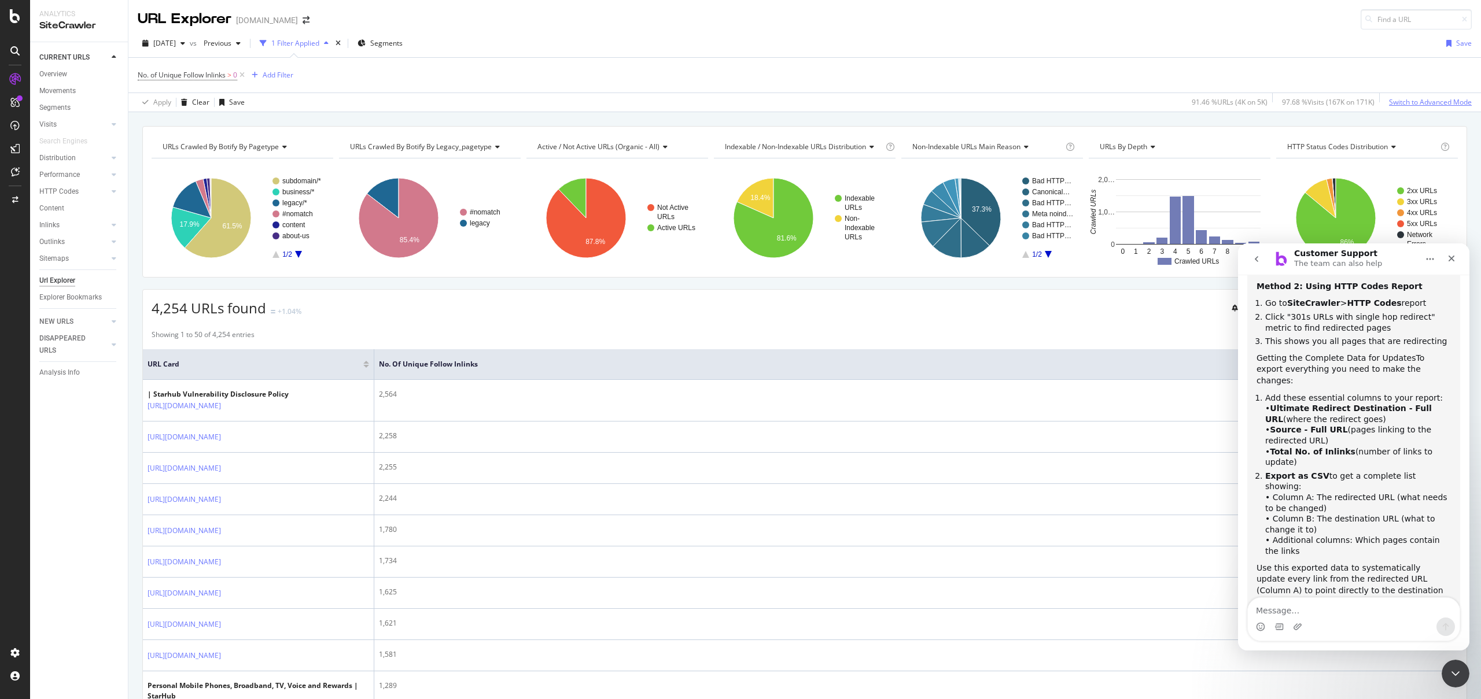
click at [1411, 93] on button "Switch to Advanced Mode" at bounding box center [1427, 102] width 87 height 19
click at [1410, 98] on div "Switch back to Simple mode" at bounding box center [1427, 102] width 90 height 10
click at [1410, 98] on div "Switch to Advanced Mode" at bounding box center [1430, 102] width 83 height 10
click at [1410, 98] on div "Switch back to Simple mode" at bounding box center [1427, 102] width 90 height 10
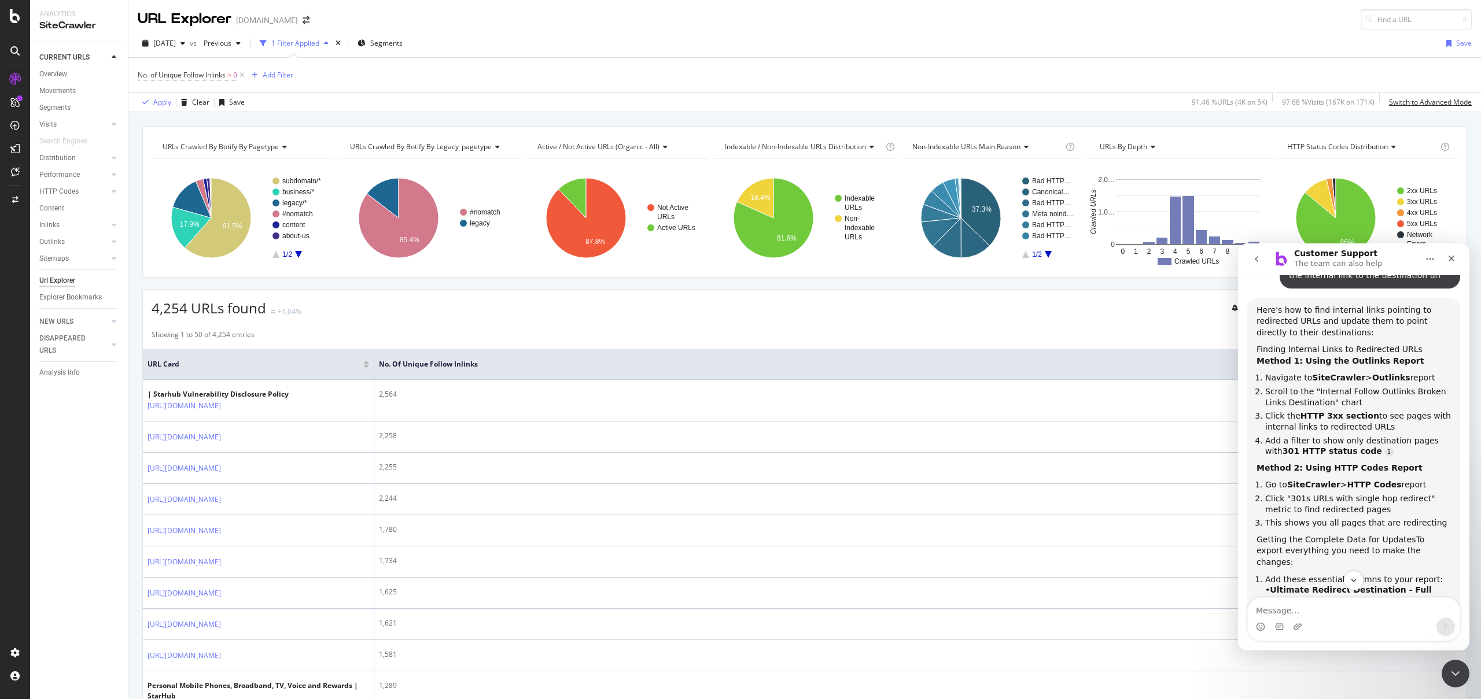
scroll to position [713, 0]
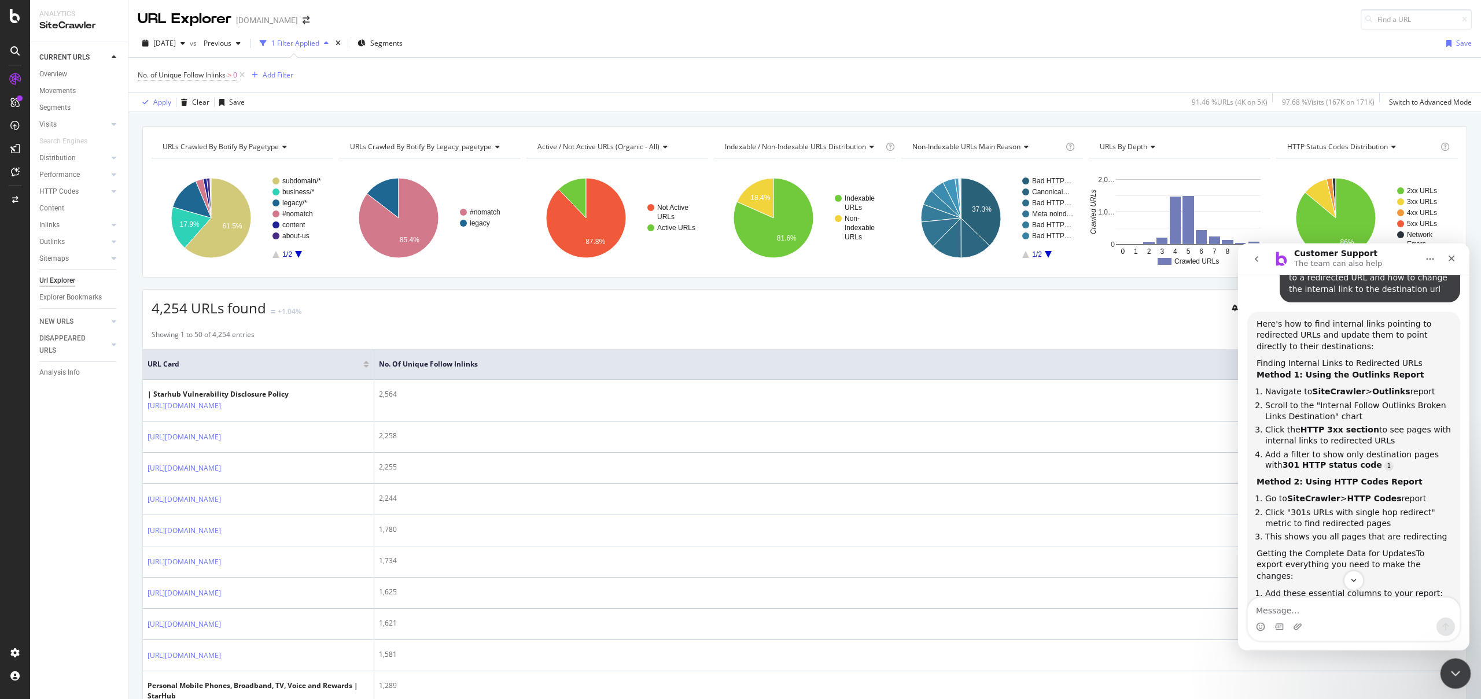
click at [1459, 670] on icon "Close Intercom Messenger" at bounding box center [1453, 672] width 14 height 14
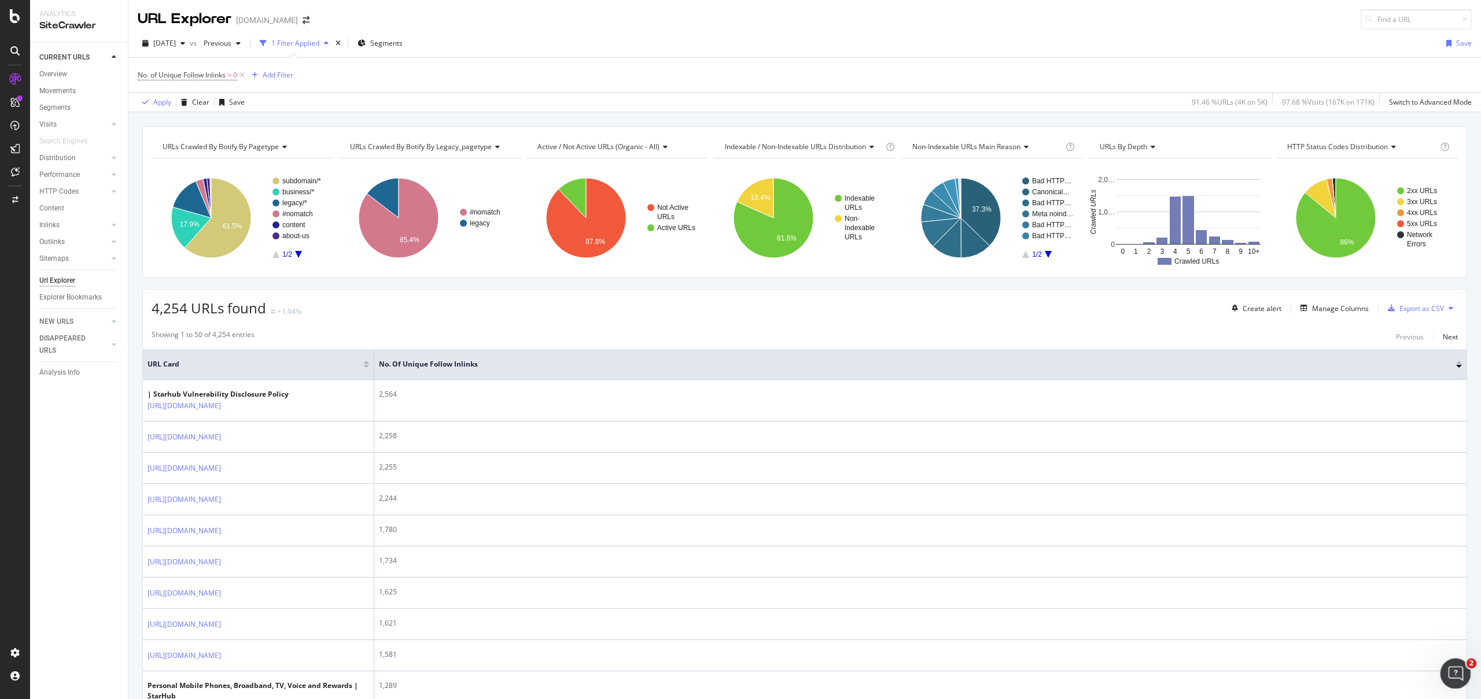
scroll to position [908, 0]
click at [1459, 670] on icon "Open Intercom Messenger" at bounding box center [1453, 672] width 19 height 19
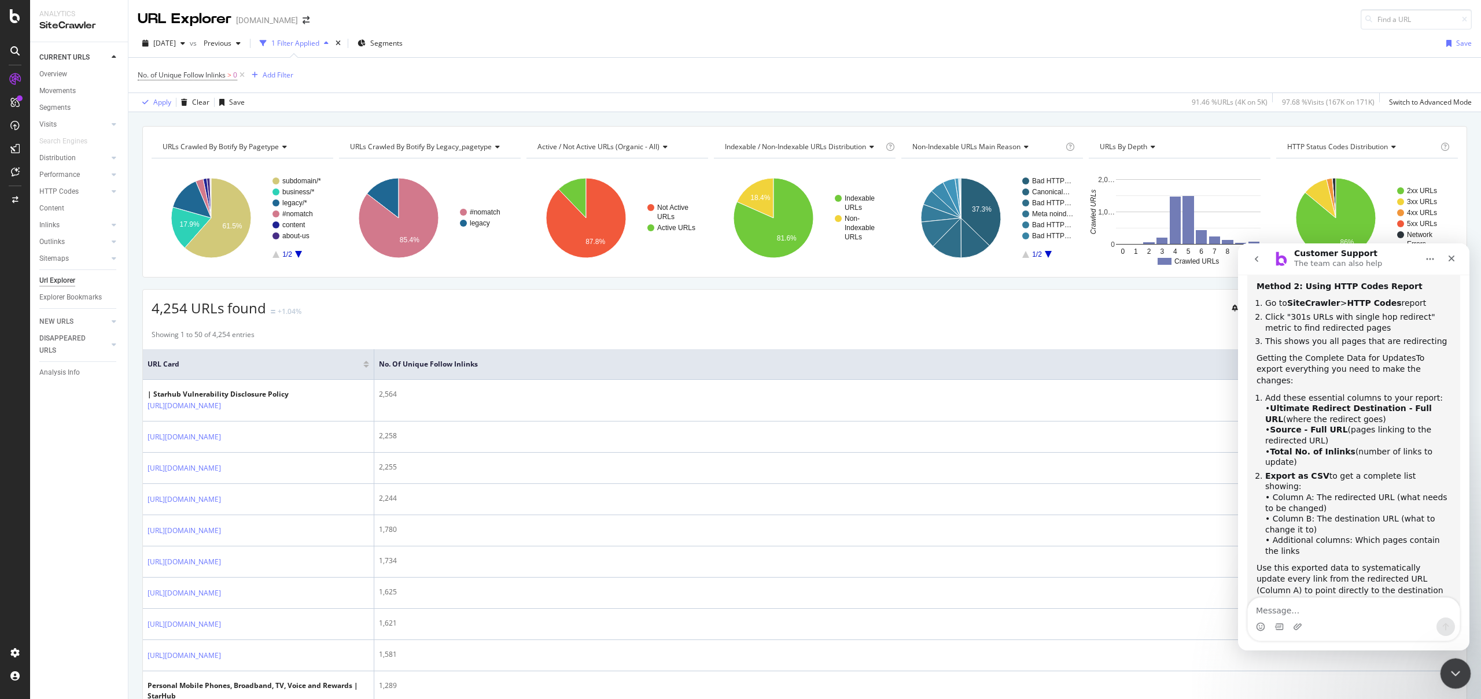
click at [1459, 671] on icon "Close Intercom Messenger" at bounding box center [1453, 672] width 14 height 14
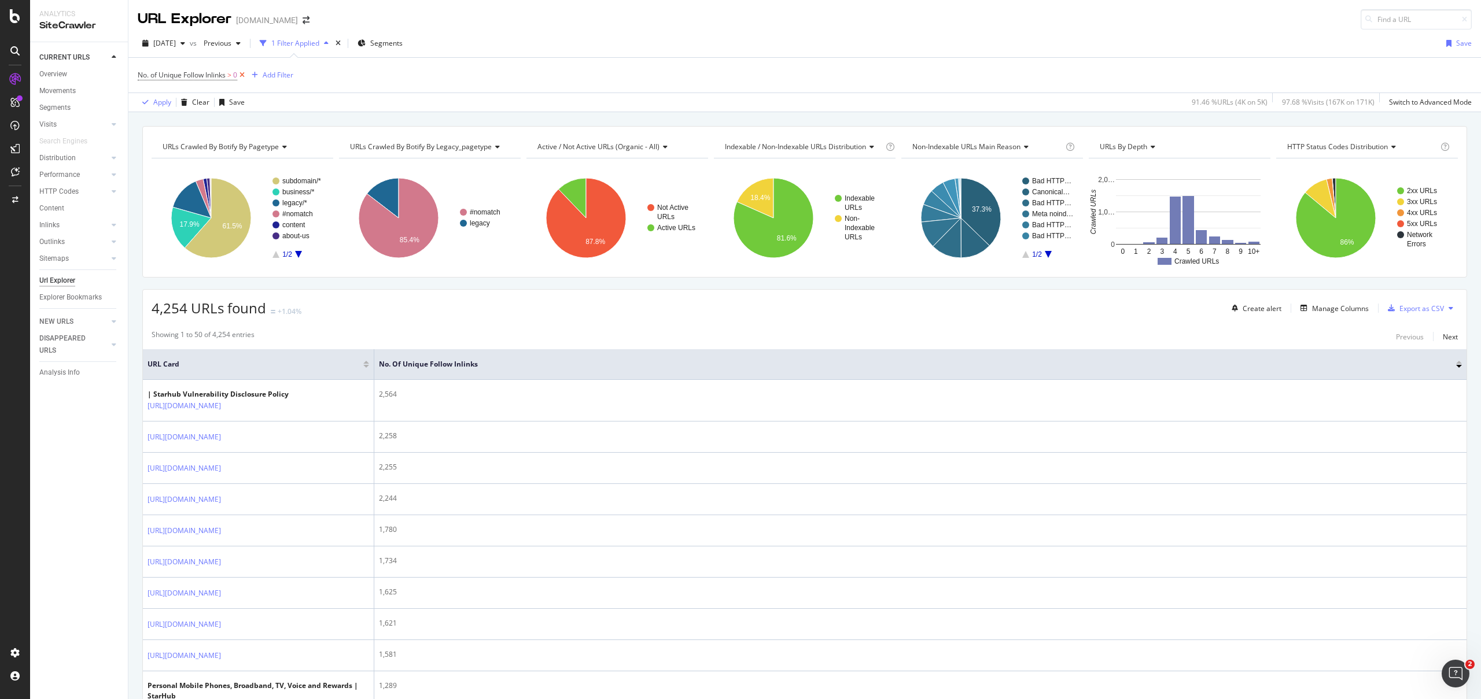
click at [247, 78] on icon at bounding box center [242, 75] width 10 height 12
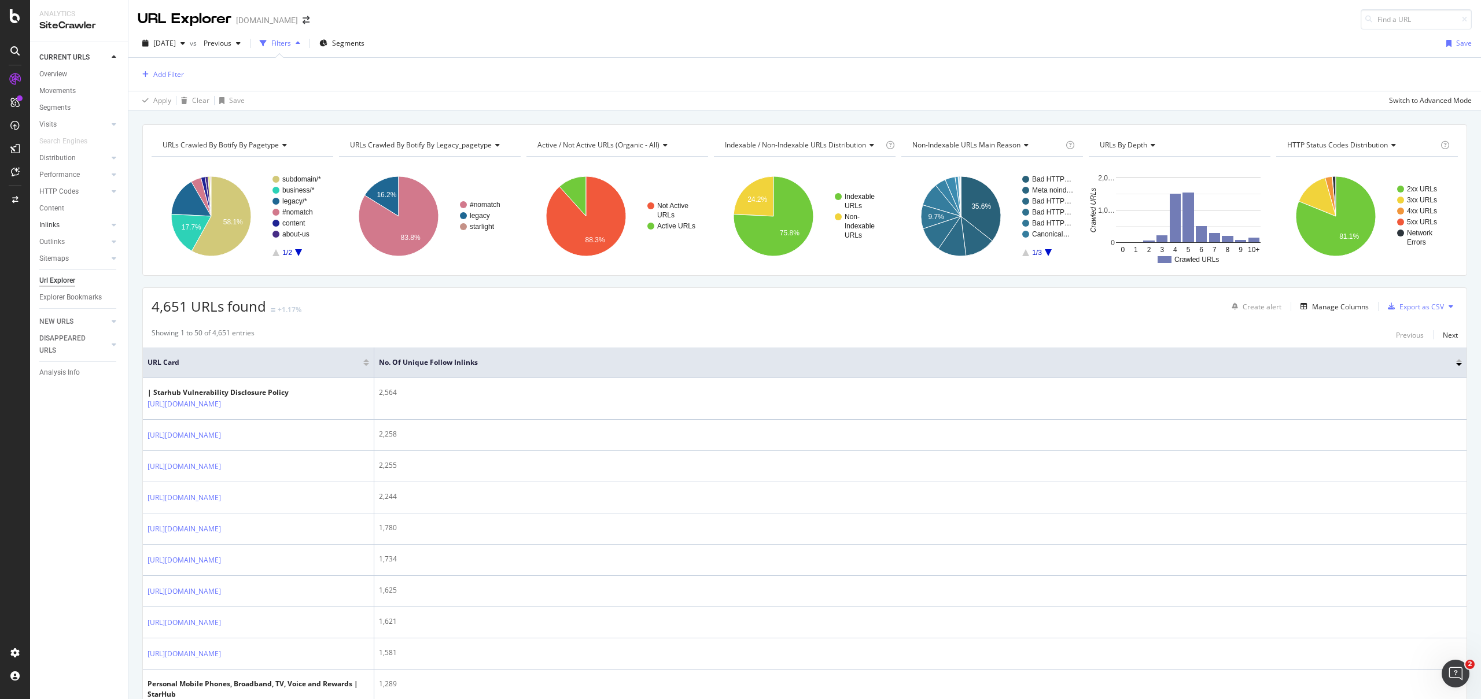
click at [68, 226] on link "Inlinks" at bounding box center [73, 225] width 69 height 12
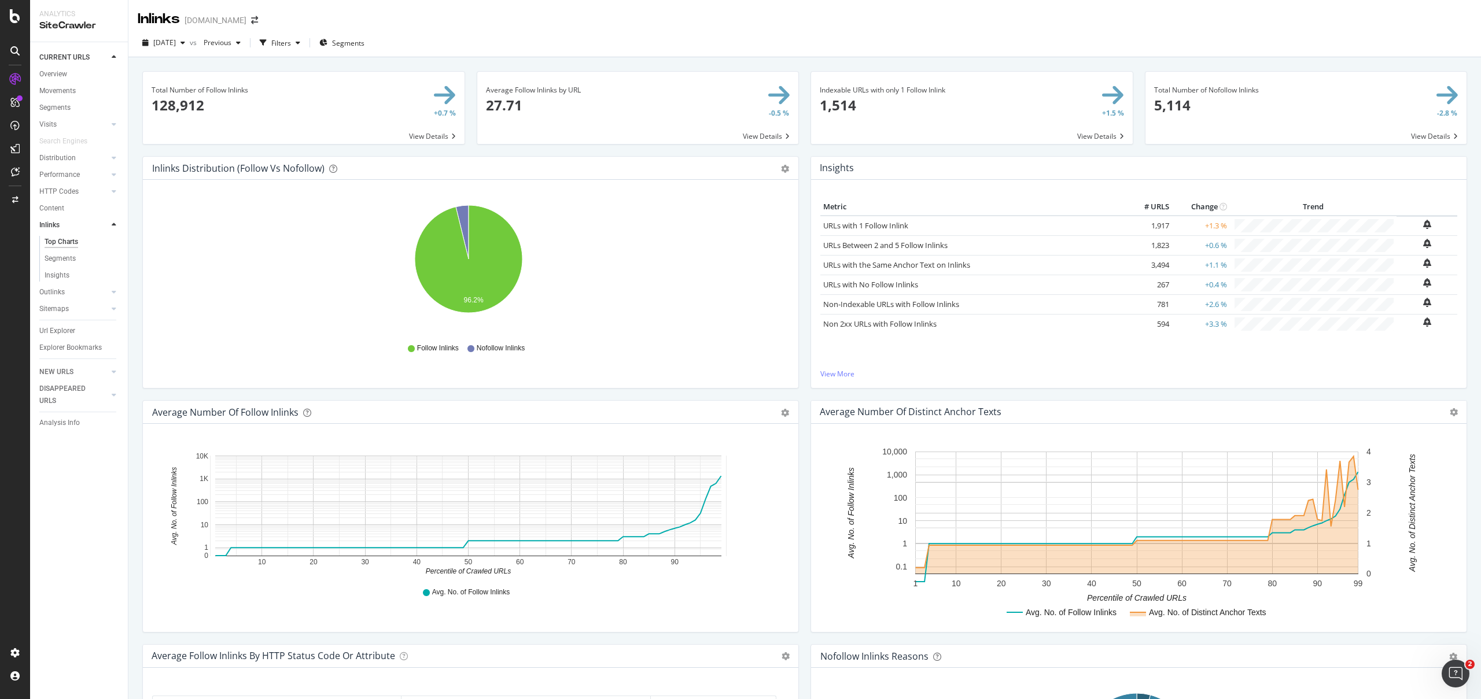
click at [848, 381] on div "Metric # URLS Change Trend URLs with 1 Follow Inlink 1,917 +1.3 % URLs Between …" at bounding box center [1138, 284] width 655 height 208
click at [846, 378] on link "View More" at bounding box center [1138, 374] width 637 height 10
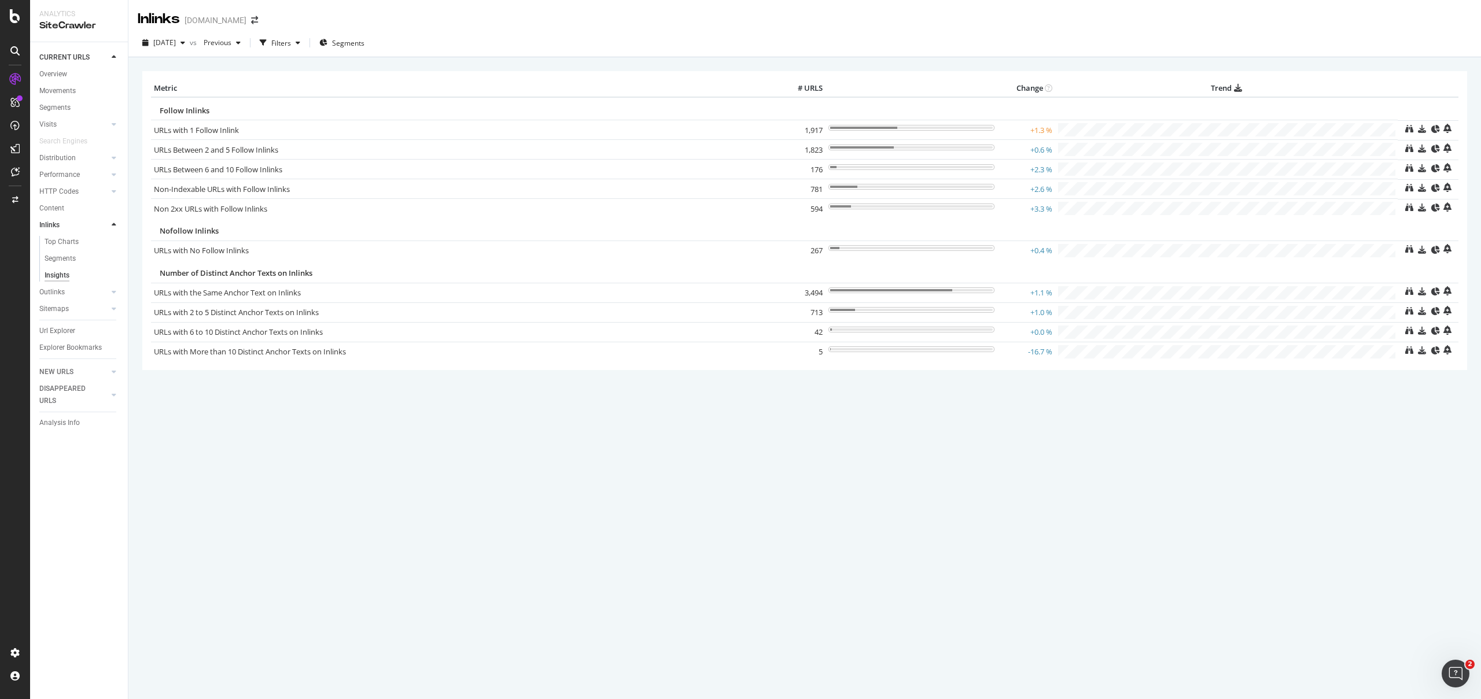
click at [60, 280] on div "Insights" at bounding box center [57, 276] width 25 height 12
click at [64, 243] on div "Top Charts" at bounding box center [62, 242] width 34 height 12
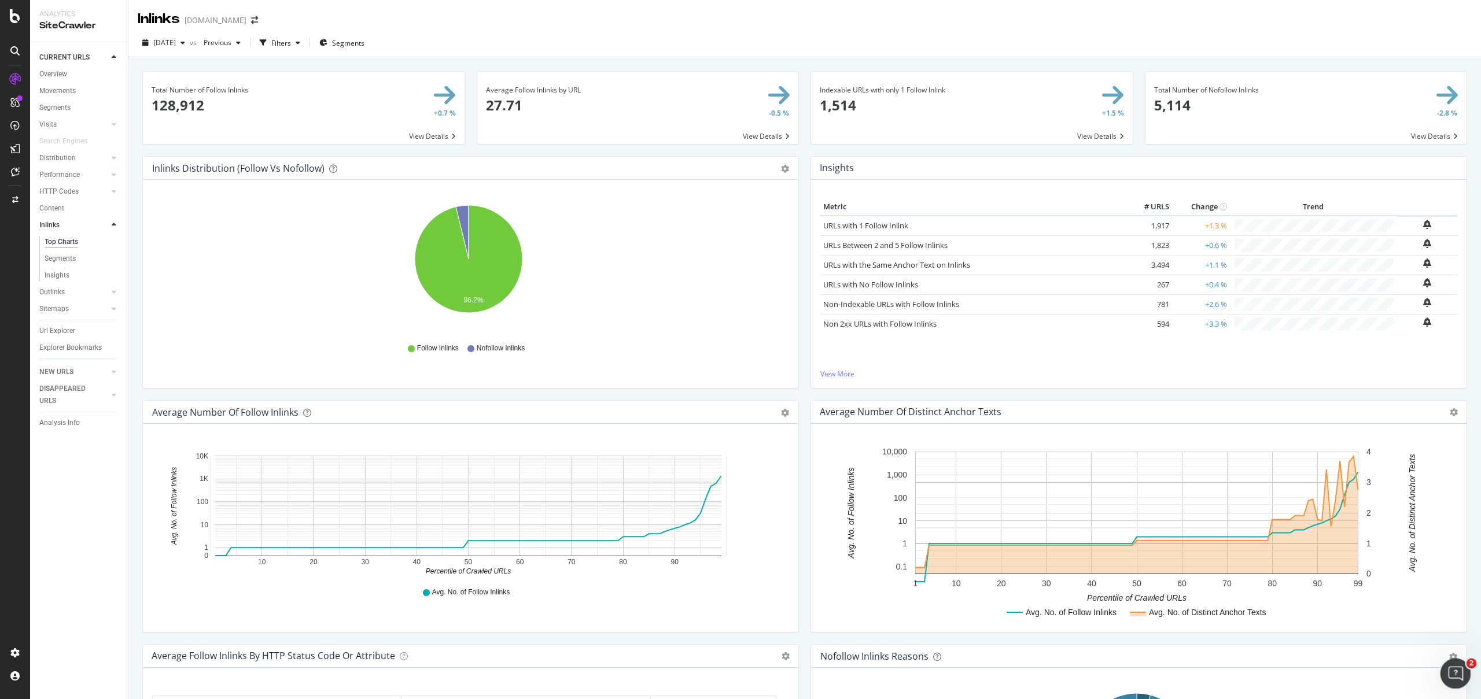
click at [1450, 670] on icon "Open Intercom Messenger" at bounding box center [1453, 672] width 19 height 19
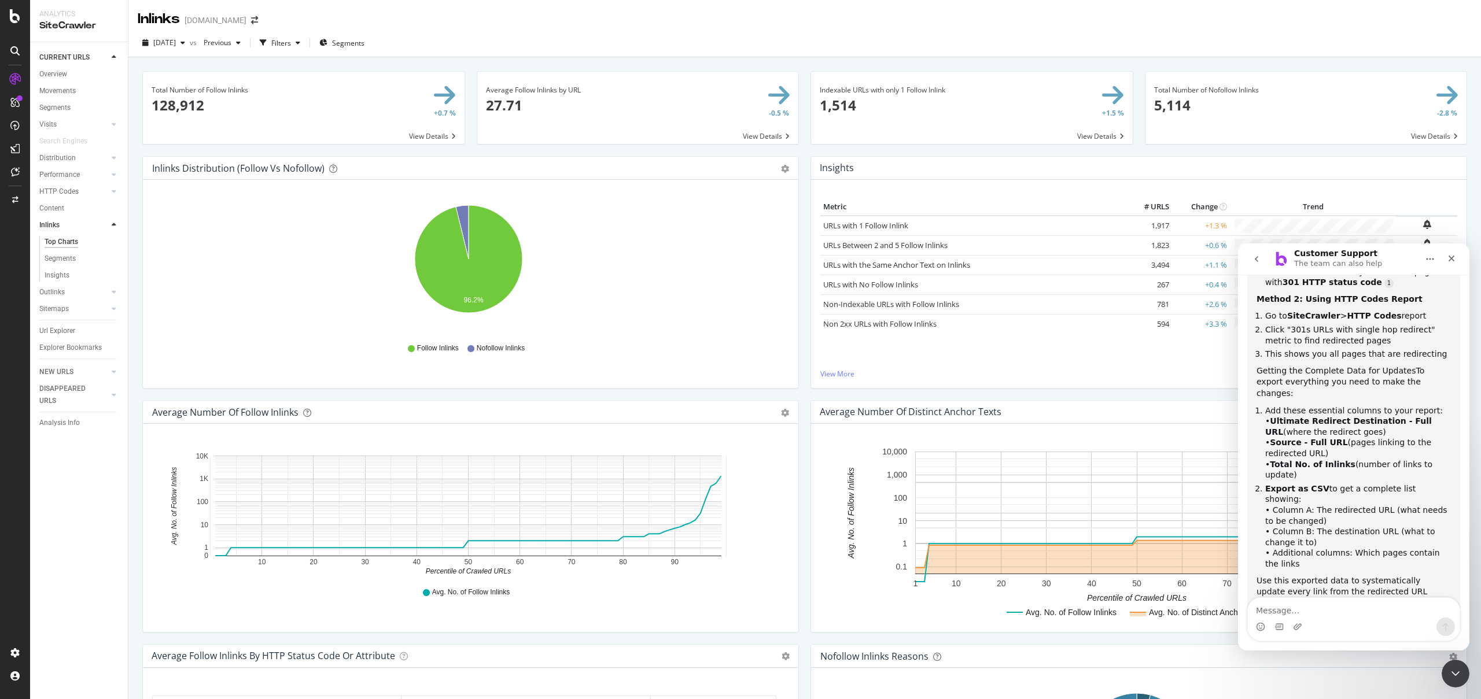
scroll to position [908, 0]
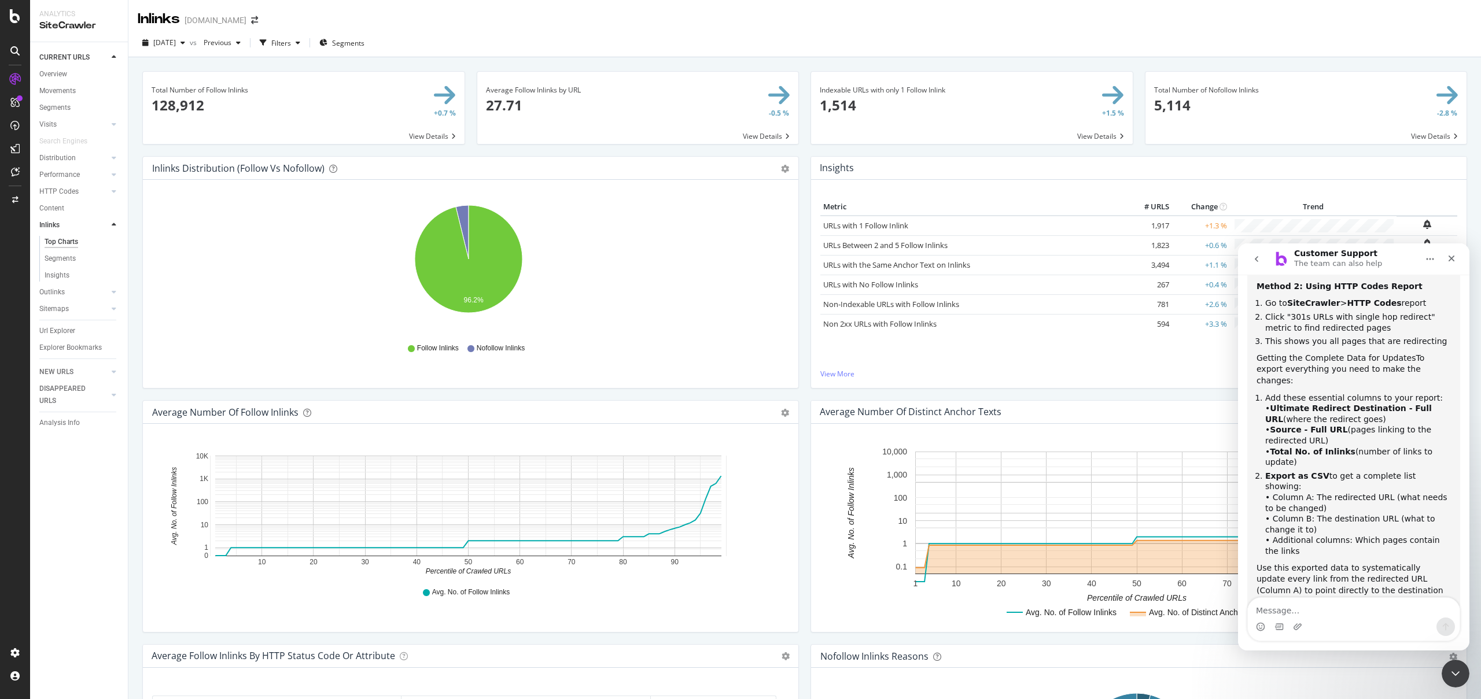
click at [1289, 612] on textarea "Message…" at bounding box center [1353, 608] width 212 height 20
click at [1260, 257] on icon "go back" at bounding box center [1256, 258] width 9 height 9
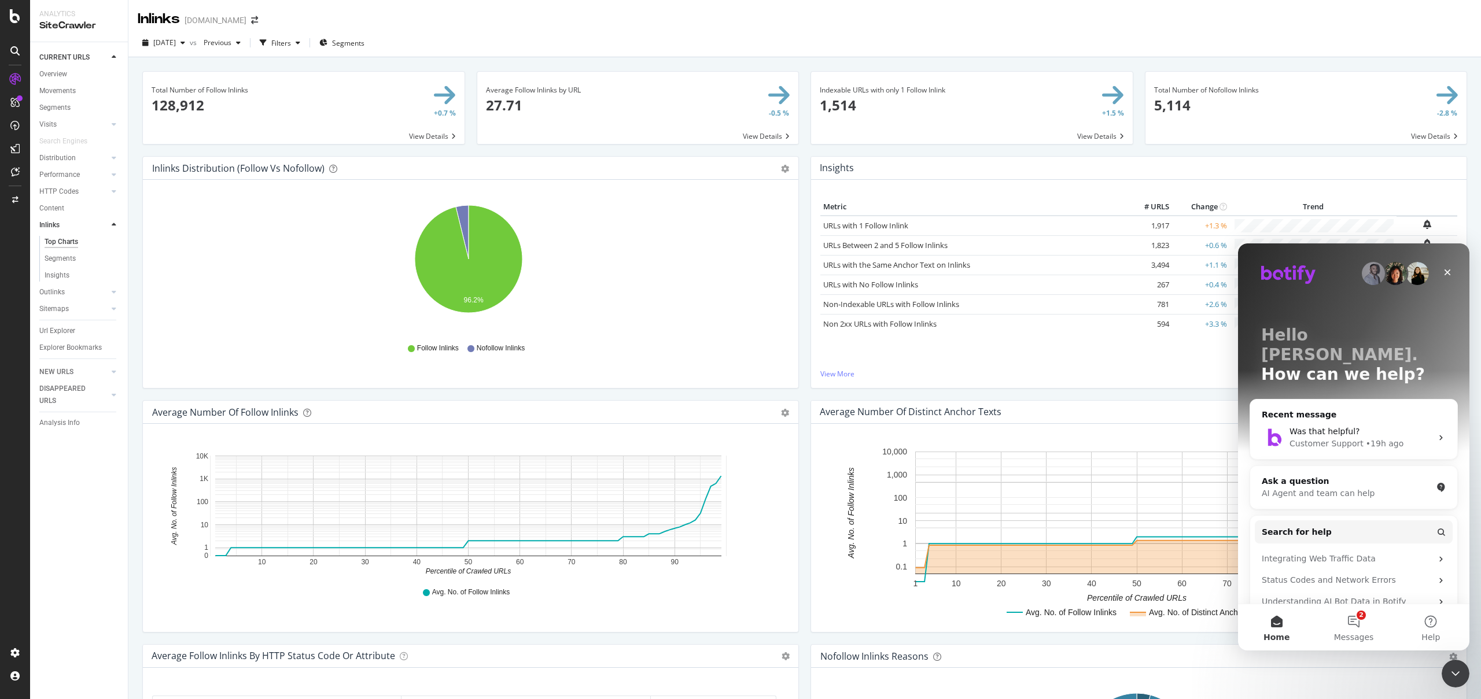
scroll to position [0, 0]
click at [1327, 475] on div "Ask a question" at bounding box center [1346, 481] width 170 height 12
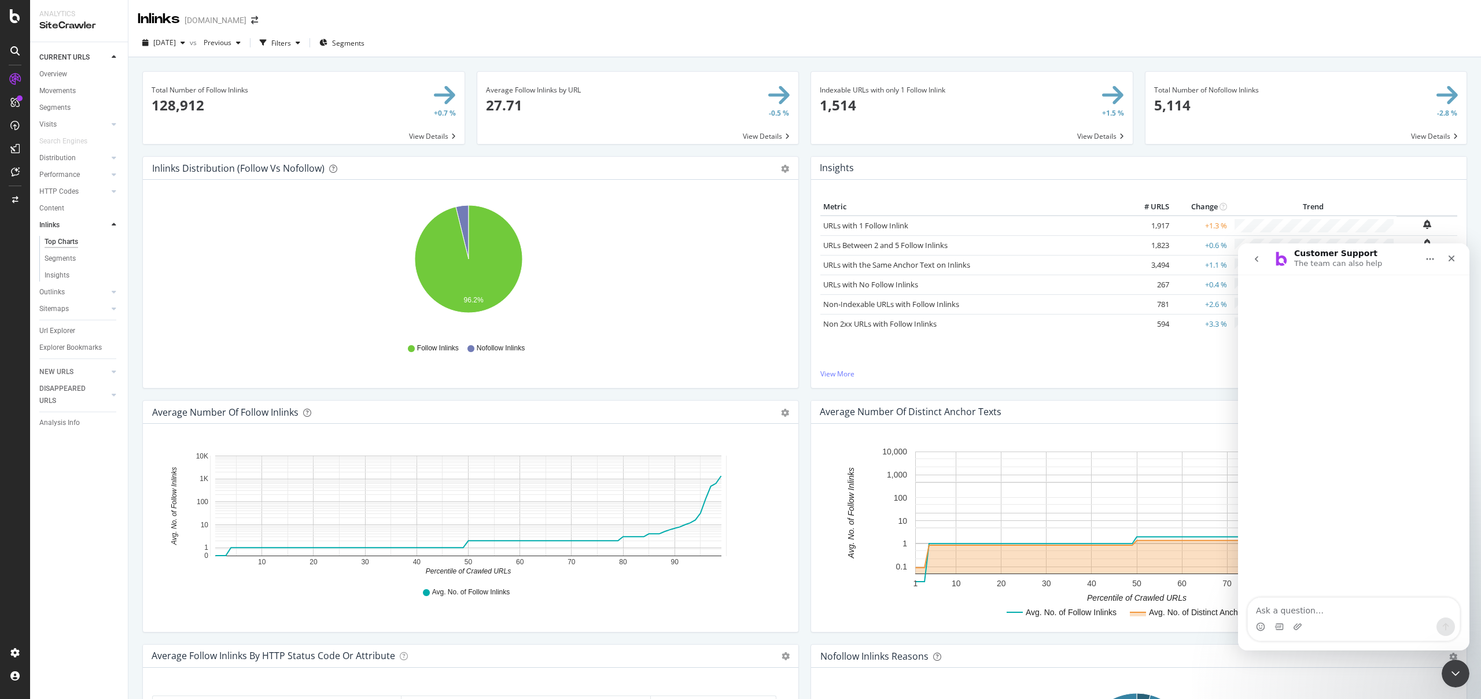
click at [1255, 253] on button "go back" at bounding box center [1256, 259] width 22 height 22
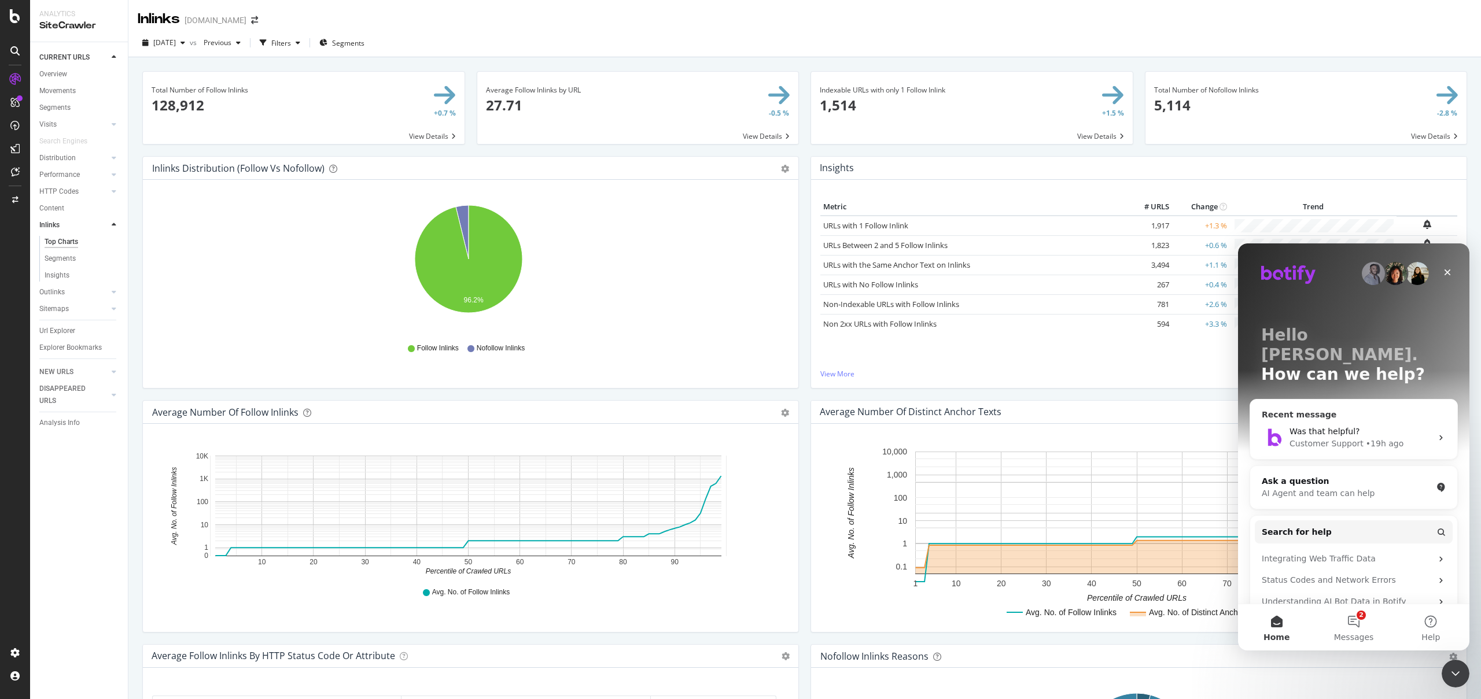
click at [1368, 426] on div "Was that helpful?" at bounding box center [1360, 432] width 142 height 12
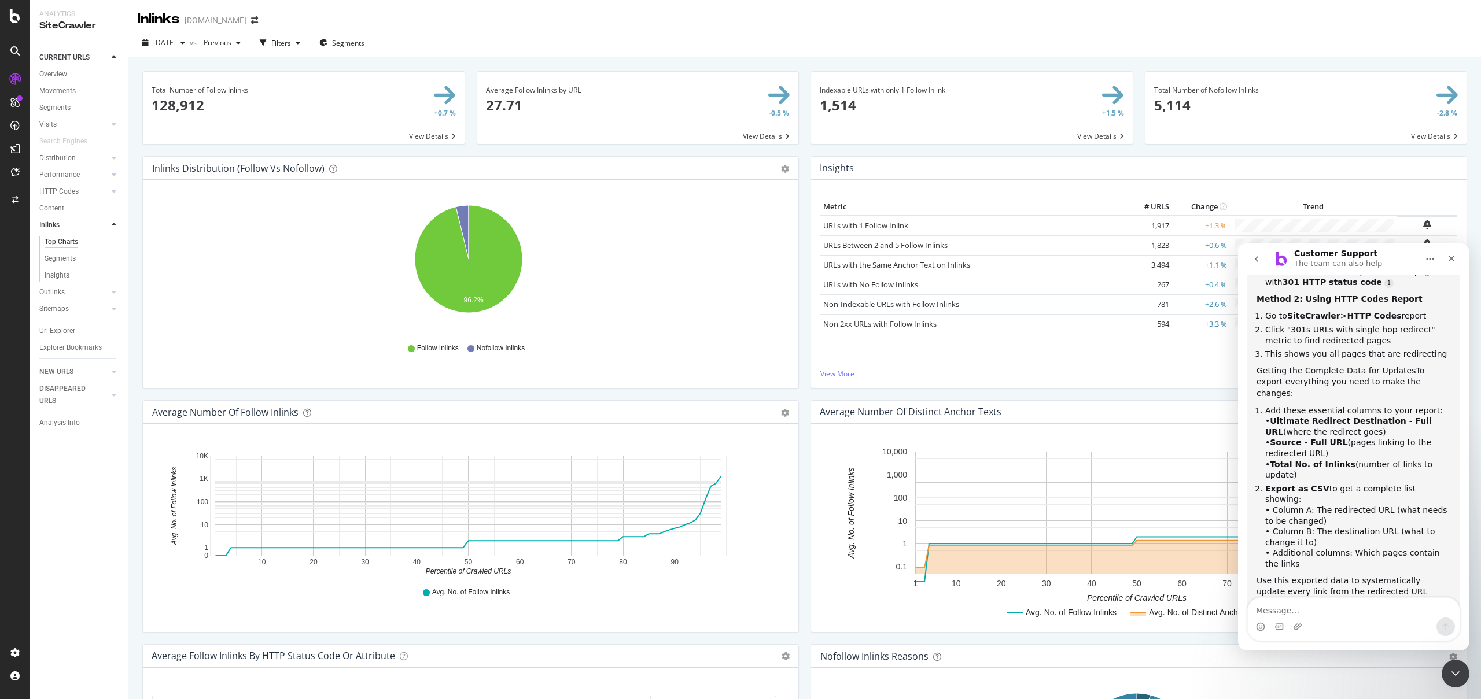
scroll to position [908, 0]
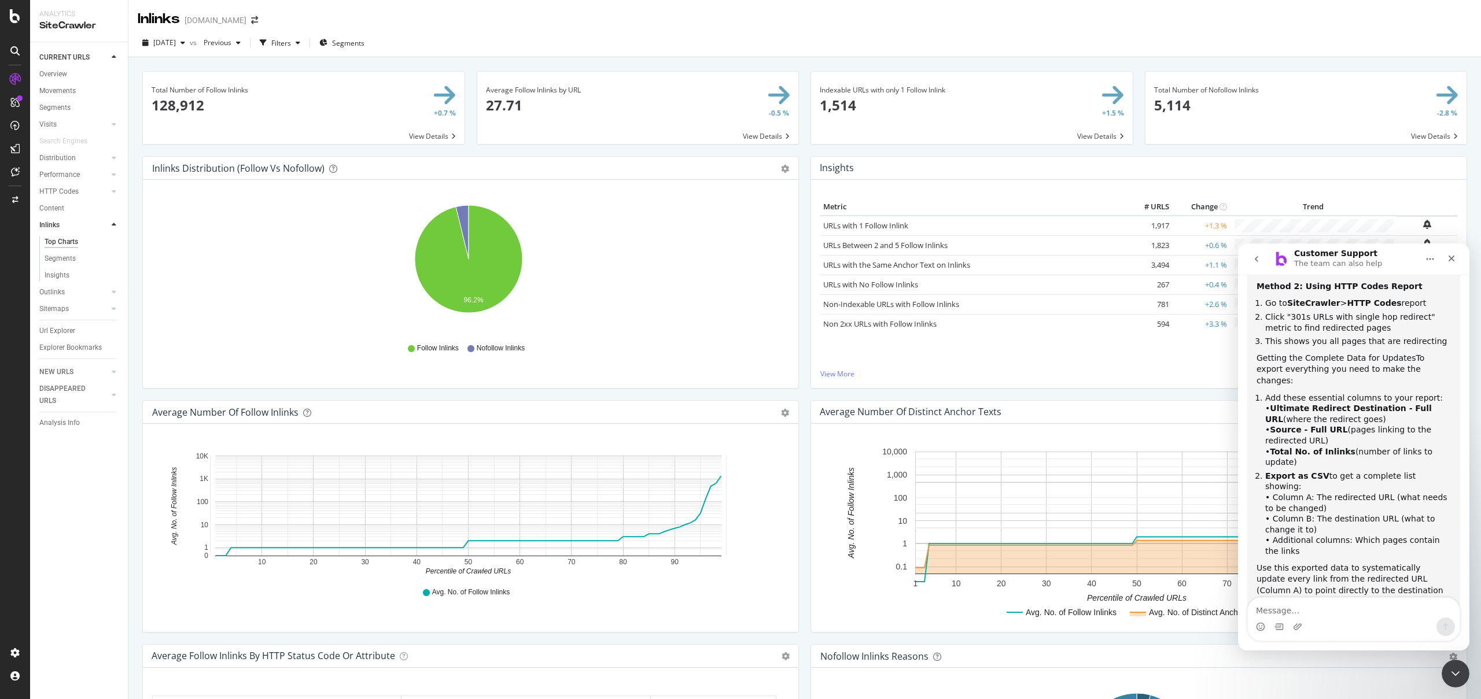
click at [1250, 265] on button "go back" at bounding box center [1256, 259] width 22 height 22
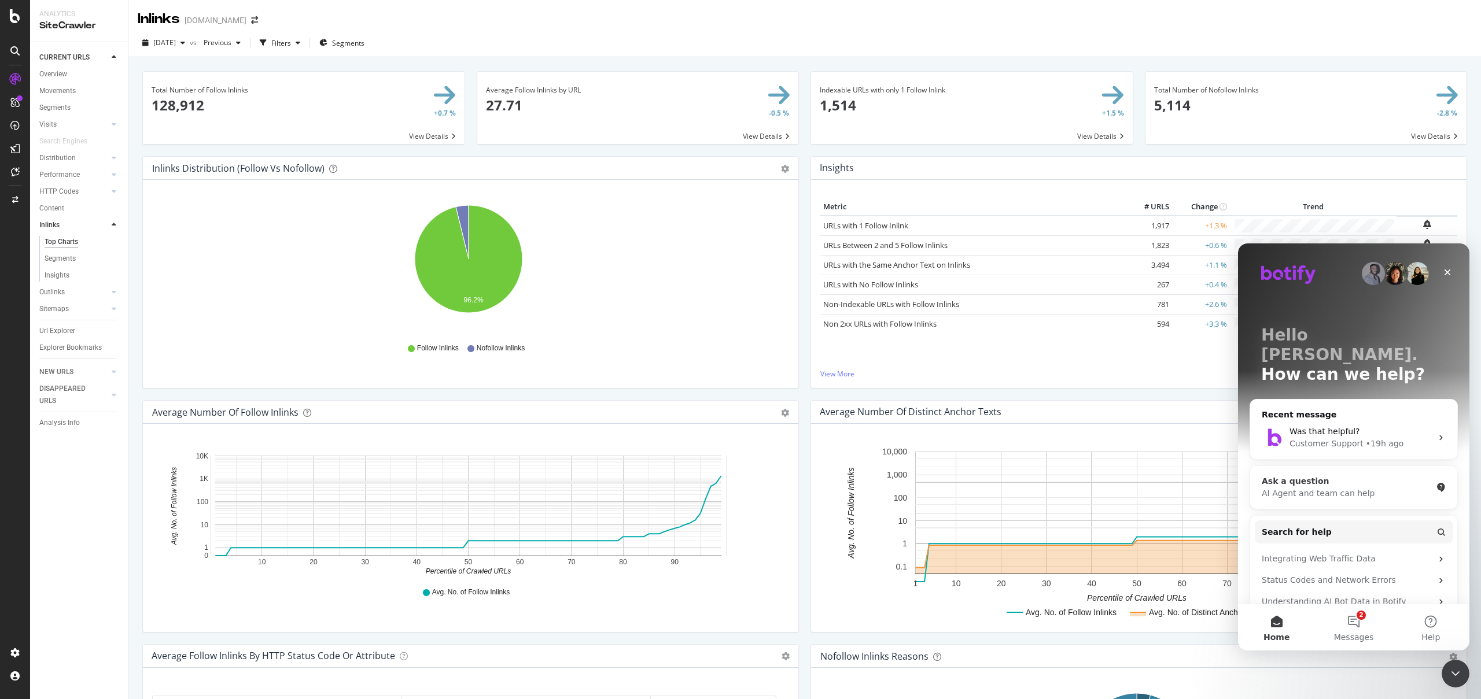
click at [1325, 475] on div "Ask a question" at bounding box center [1346, 481] width 170 height 12
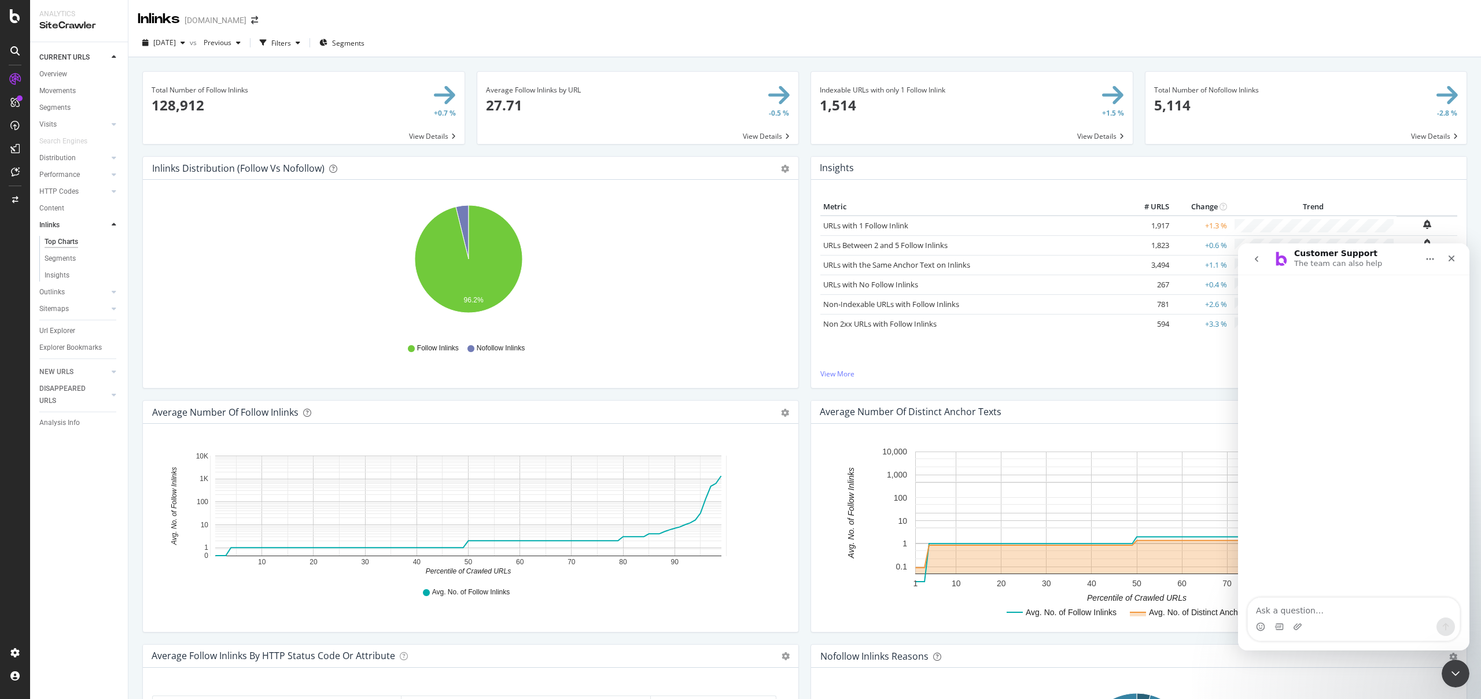
click at [1309, 615] on textarea "Ask a question…" at bounding box center [1353, 608] width 212 height 20
type textarea "how do i get data on my internal links, whether they are pointing to status 200…"
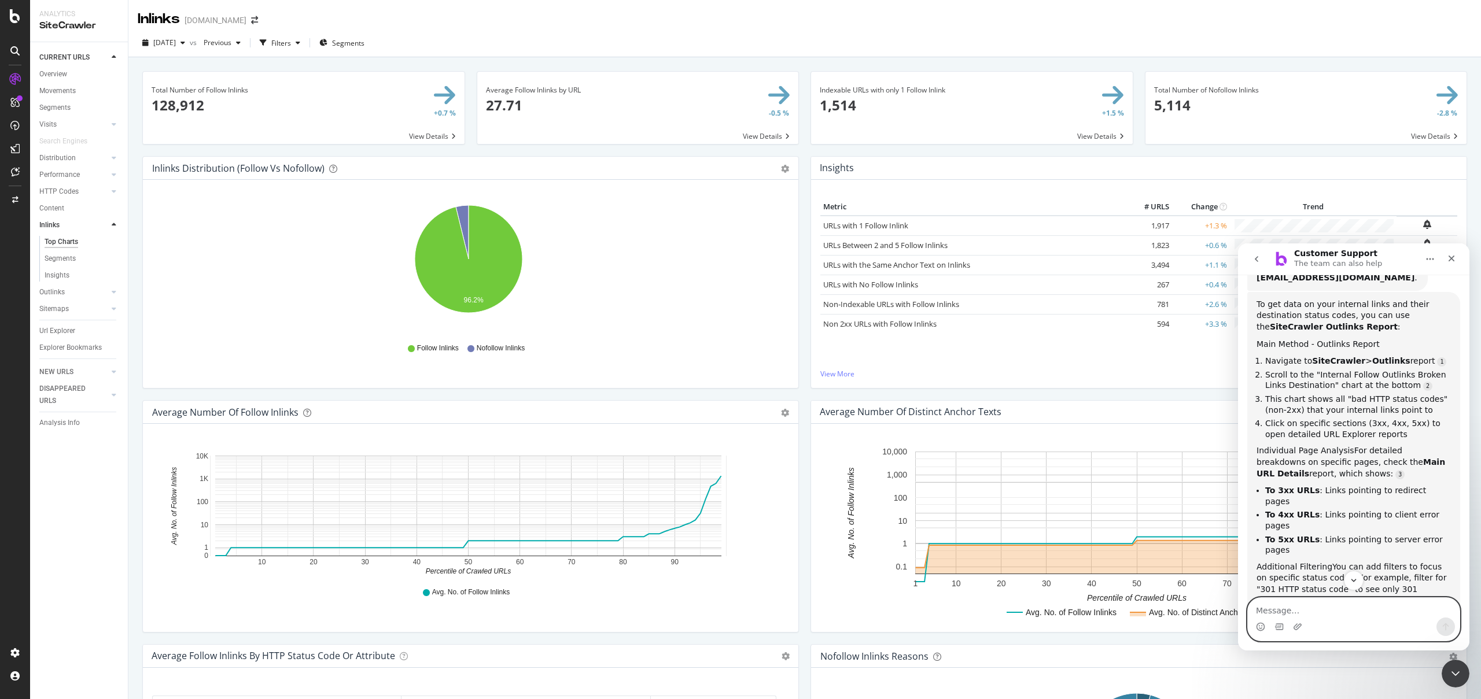
scroll to position [230, 0]
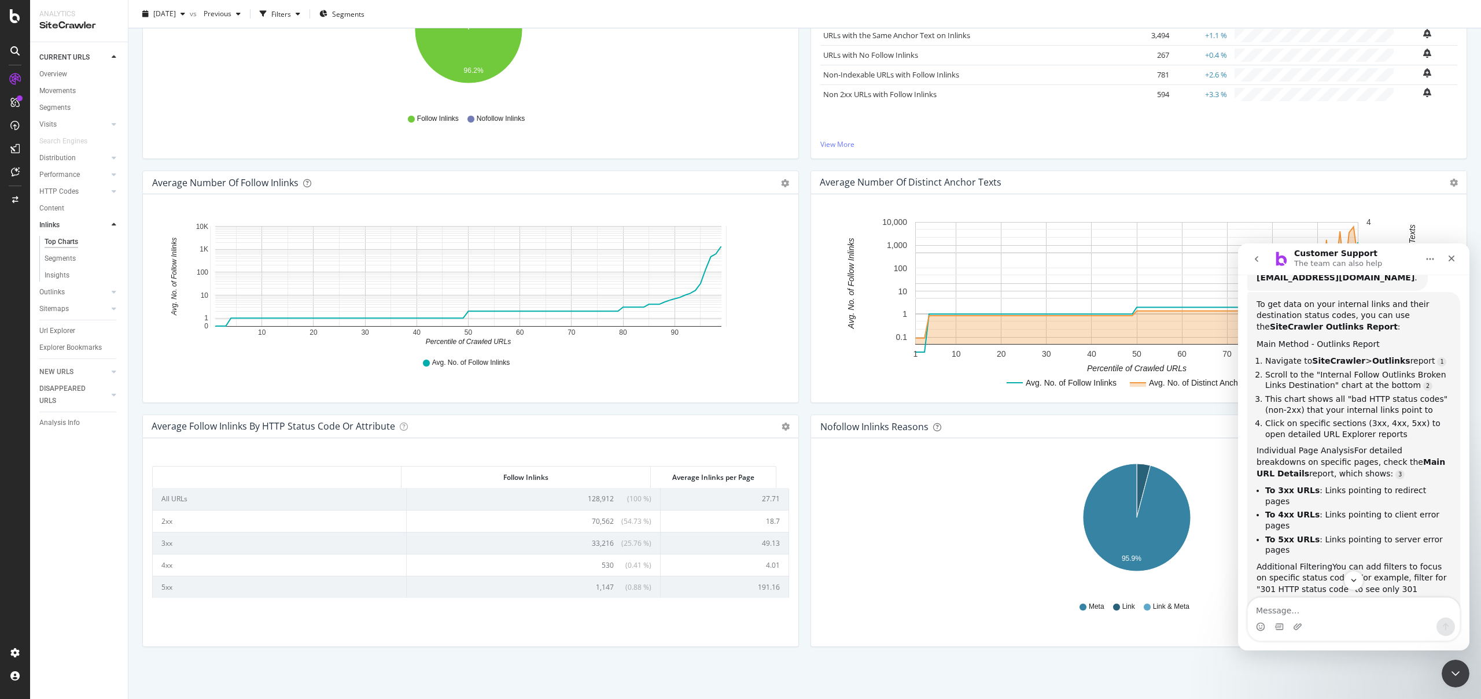
click at [186, 503] on td "All URLs" at bounding box center [280, 498] width 254 height 21
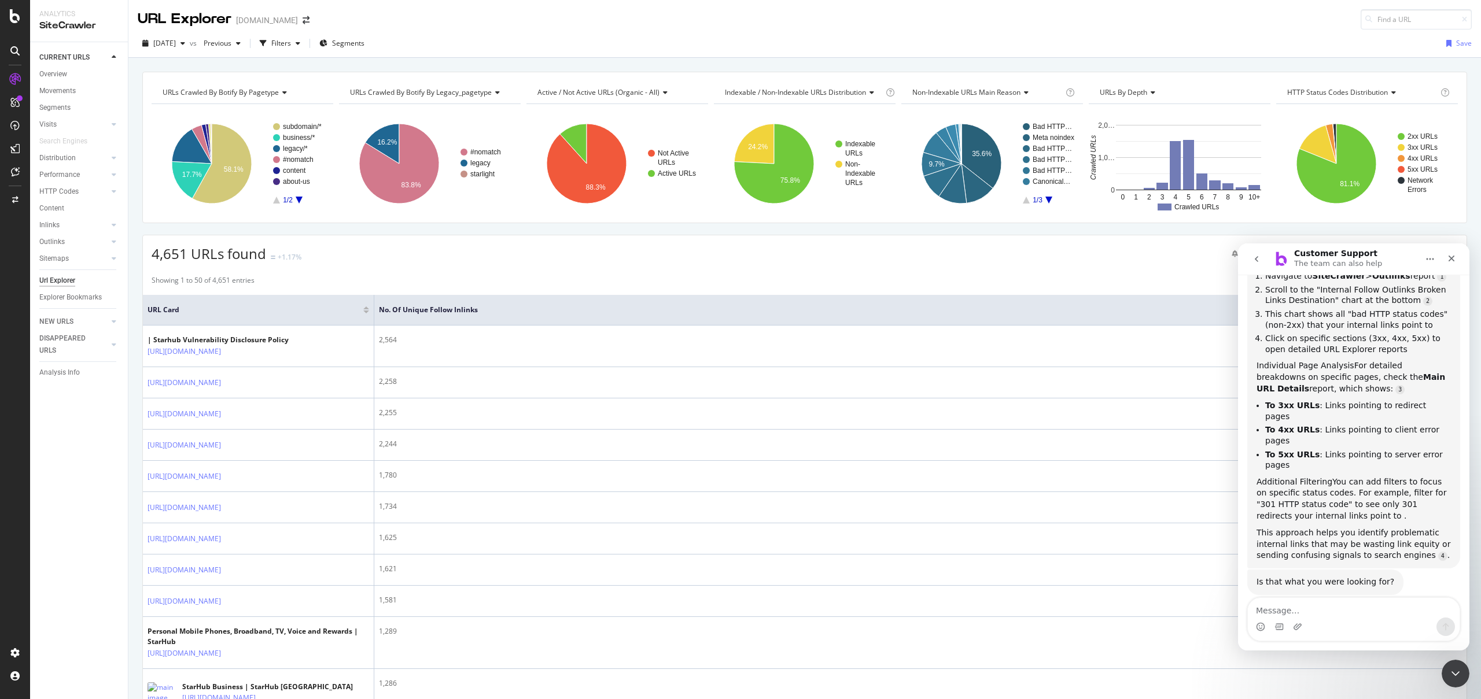
scroll to position [255, 0]
click at [1330, 608] on textarea "Message…" at bounding box center [1353, 608] width 212 height 20
type textarea "can i speak to an agent"
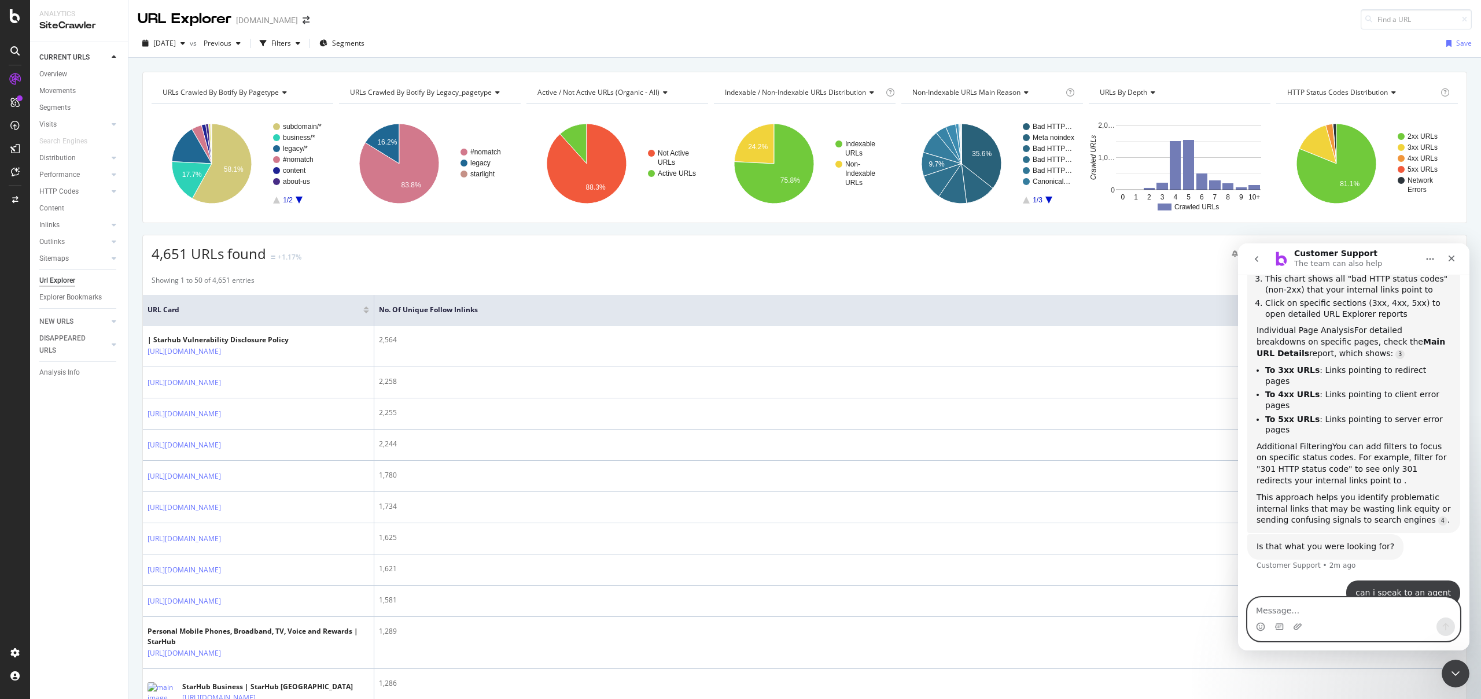
scroll to position [327, 0]
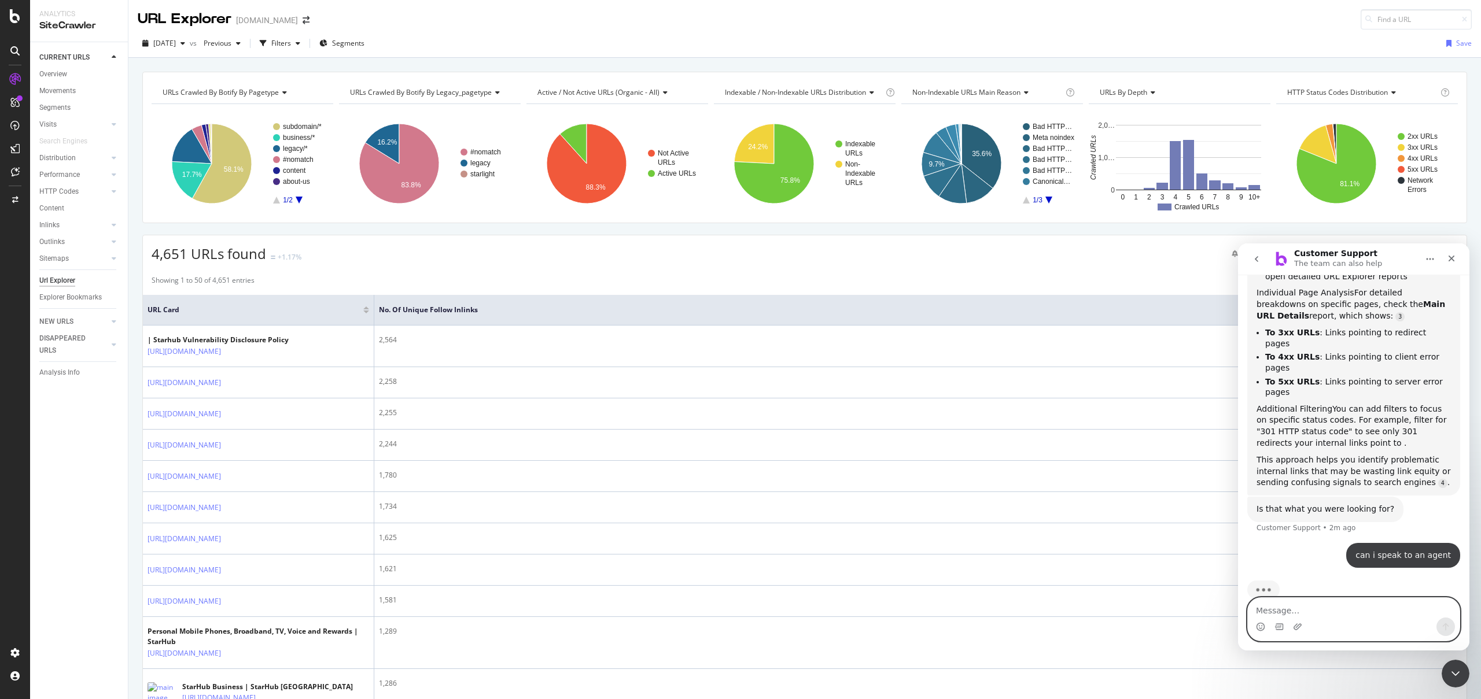
click at [1298, 615] on textarea "Message…" at bounding box center [1353, 608] width 212 height 20
click at [1281, 601] on textarea "Message…" at bounding box center [1353, 608] width 212 height 20
click at [173, 44] on span "[DATE]" at bounding box center [164, 43] width 23 height 10
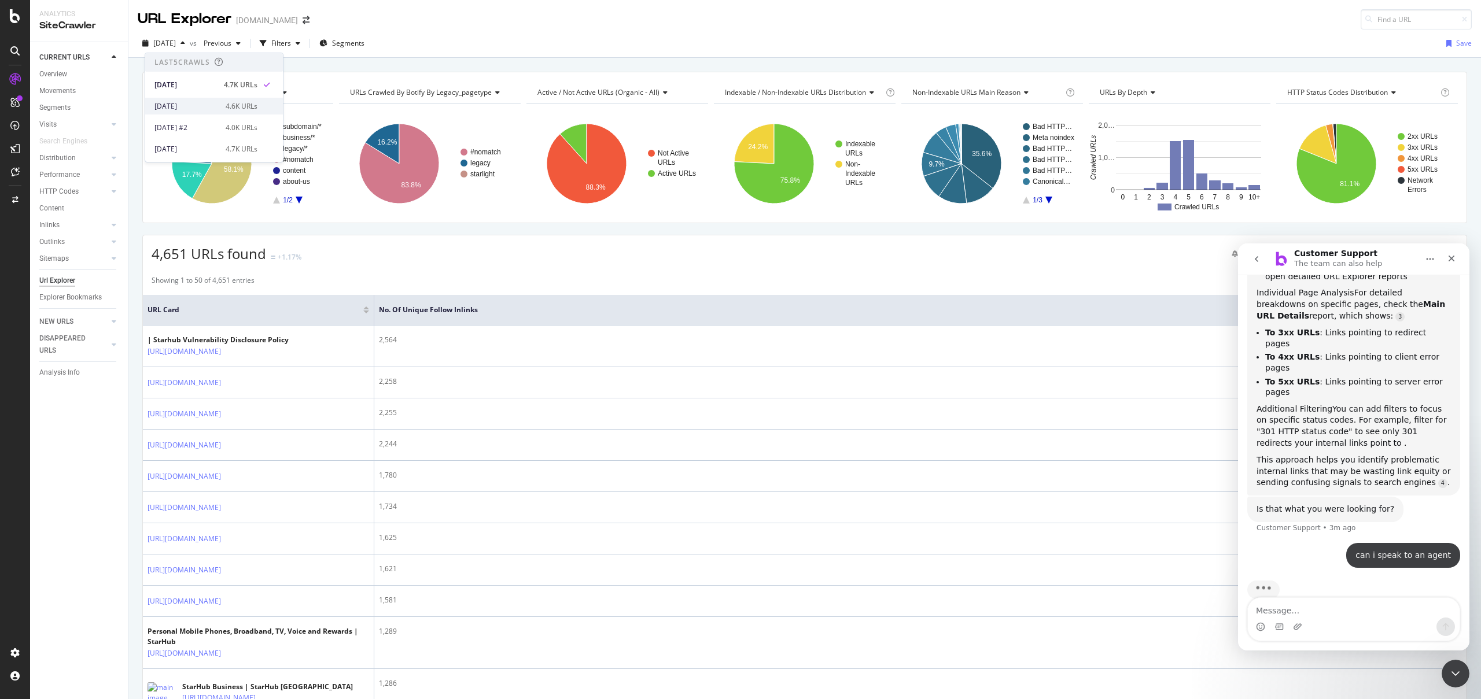
click at [213, 104] on div "[DATE]" at bounding box center [186, 106] width 64 height 10
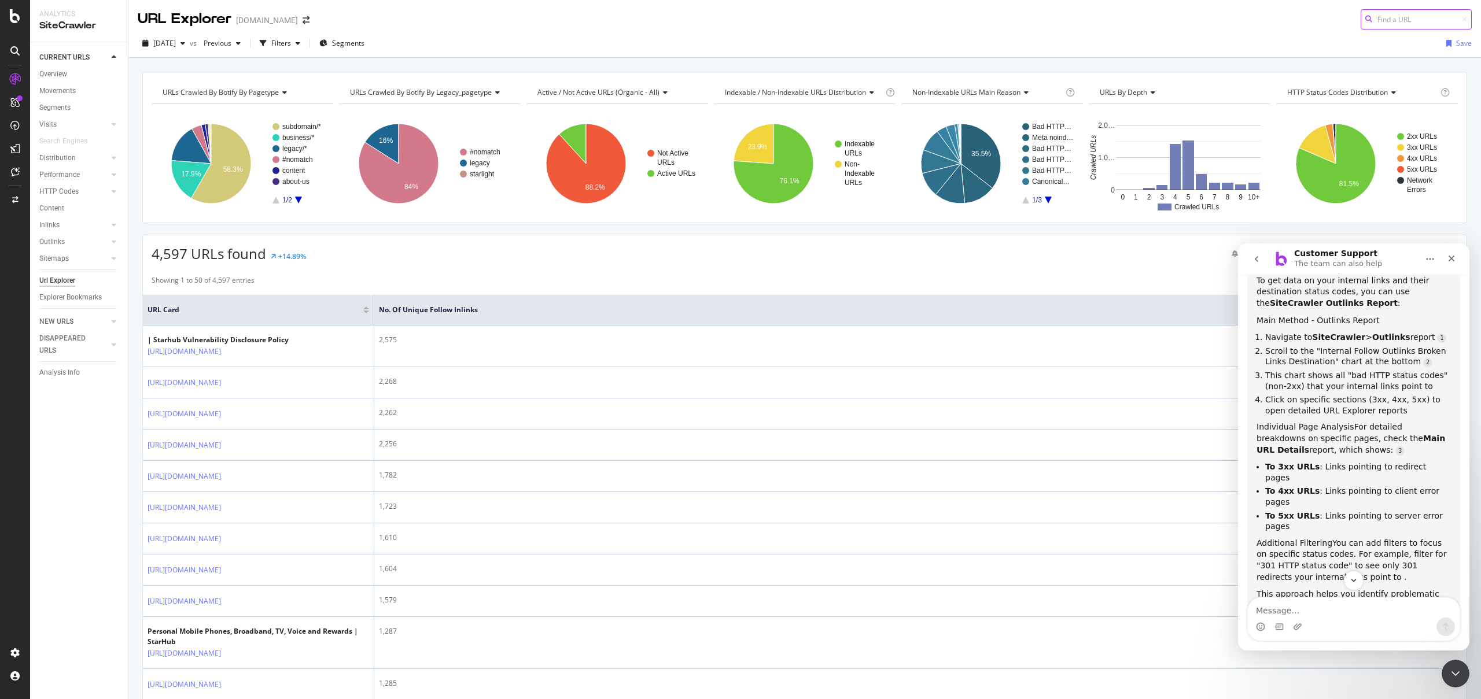
scroll to position [290, 0]
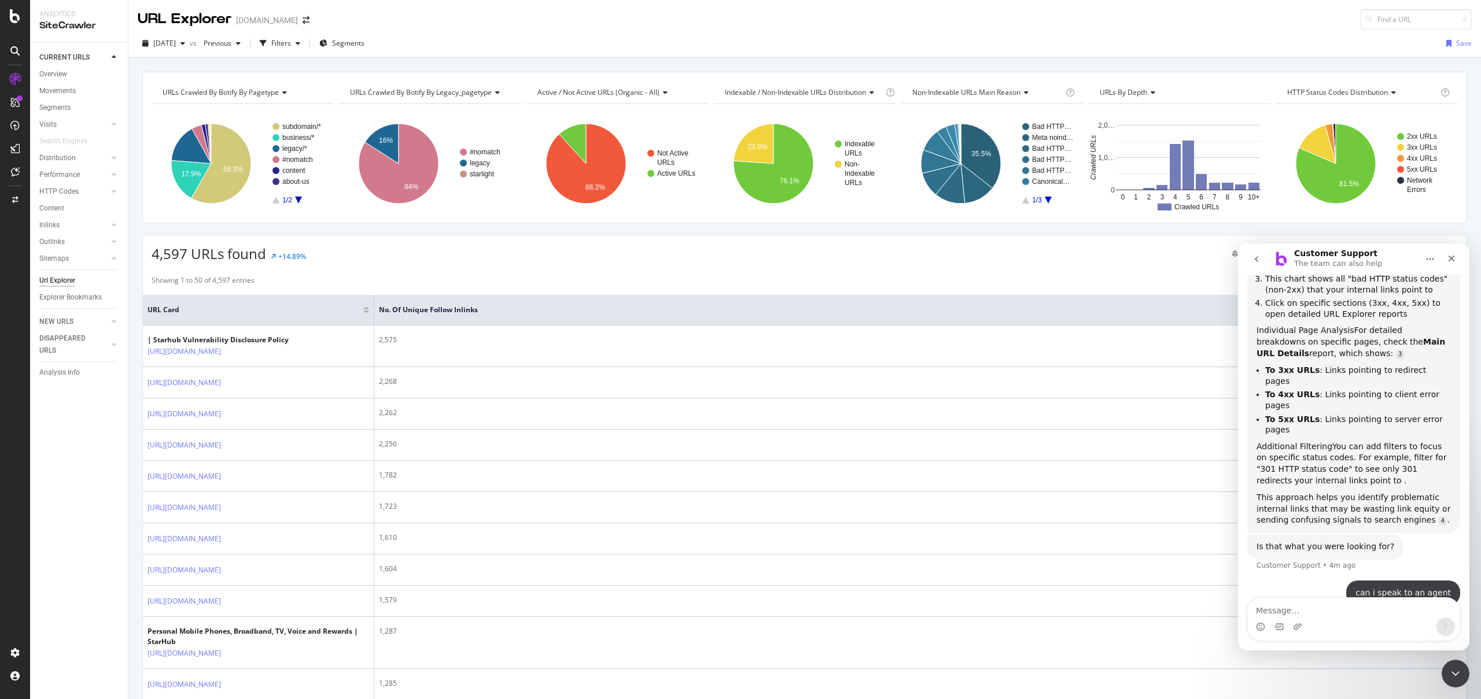
click at [1348, 95] on span "HTTP Status Codes Distribution" at bounding box center [1337, 92] width 101 height 10
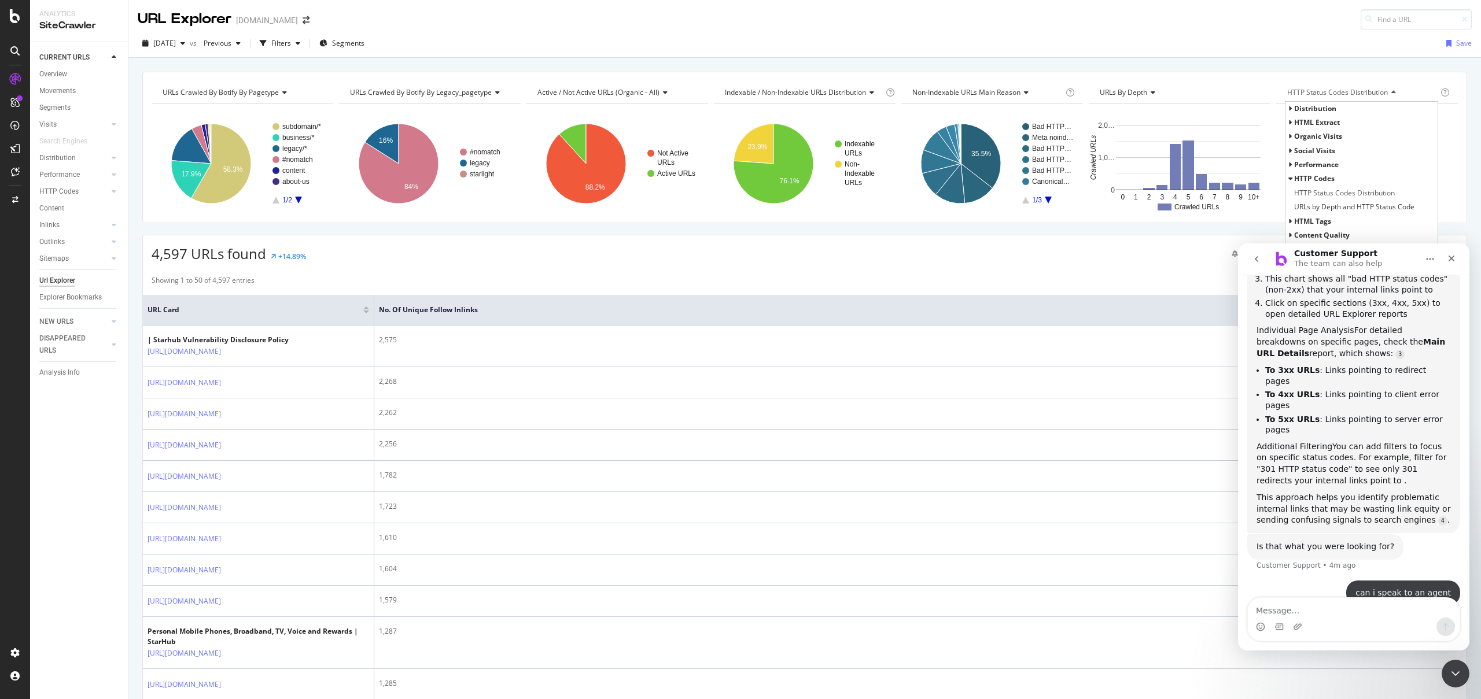
click at [1300, 106] on span "Distribution" at bounding box center [1315, 109] width 42 height 10
click at [1305, 610] on textarea "Message…" at bounding box center [1353, 608] width 212 height 20
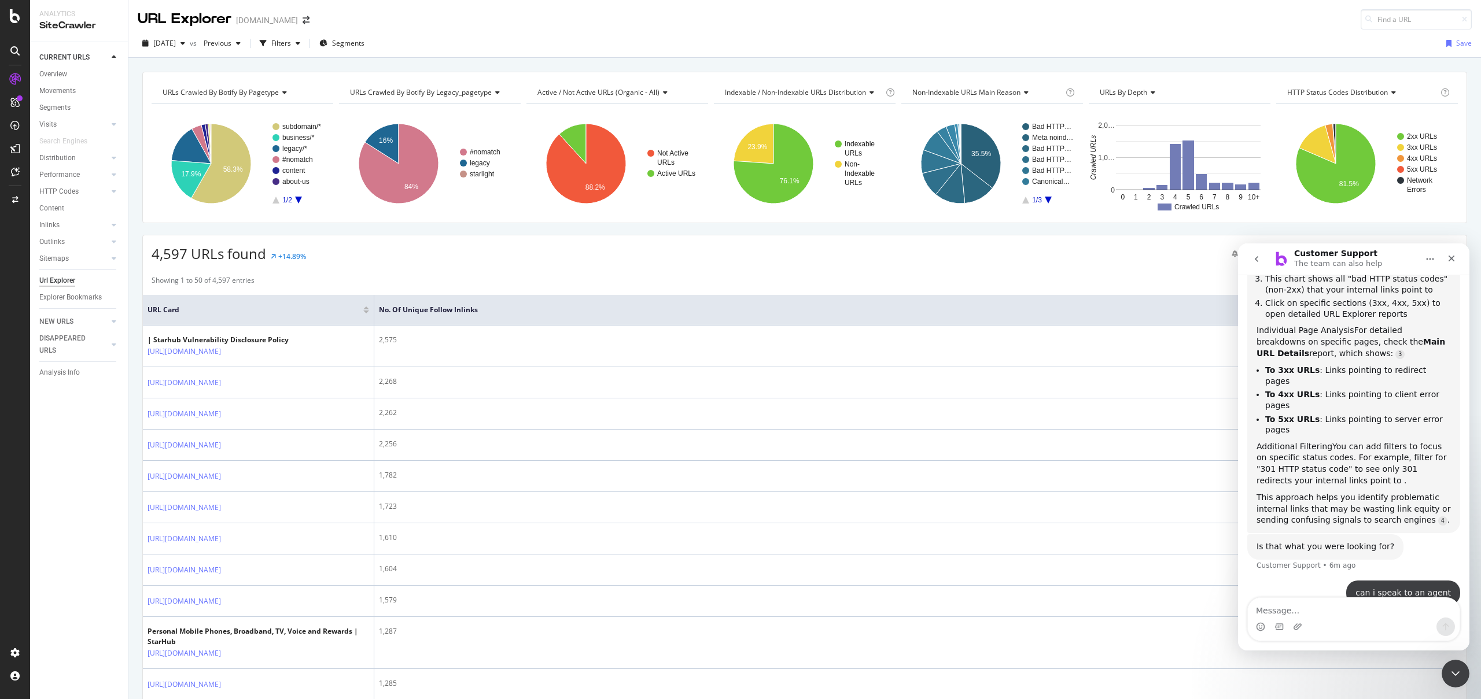
click at [1400, 588] on div "can i speak to an agent" at bounding box center [1402, 594] width 95 height 12
copy div "can i speak to an agent"
click at [1360, 603] on textarea "Message…" at bounding box center [1353, 608] width 212 height 20
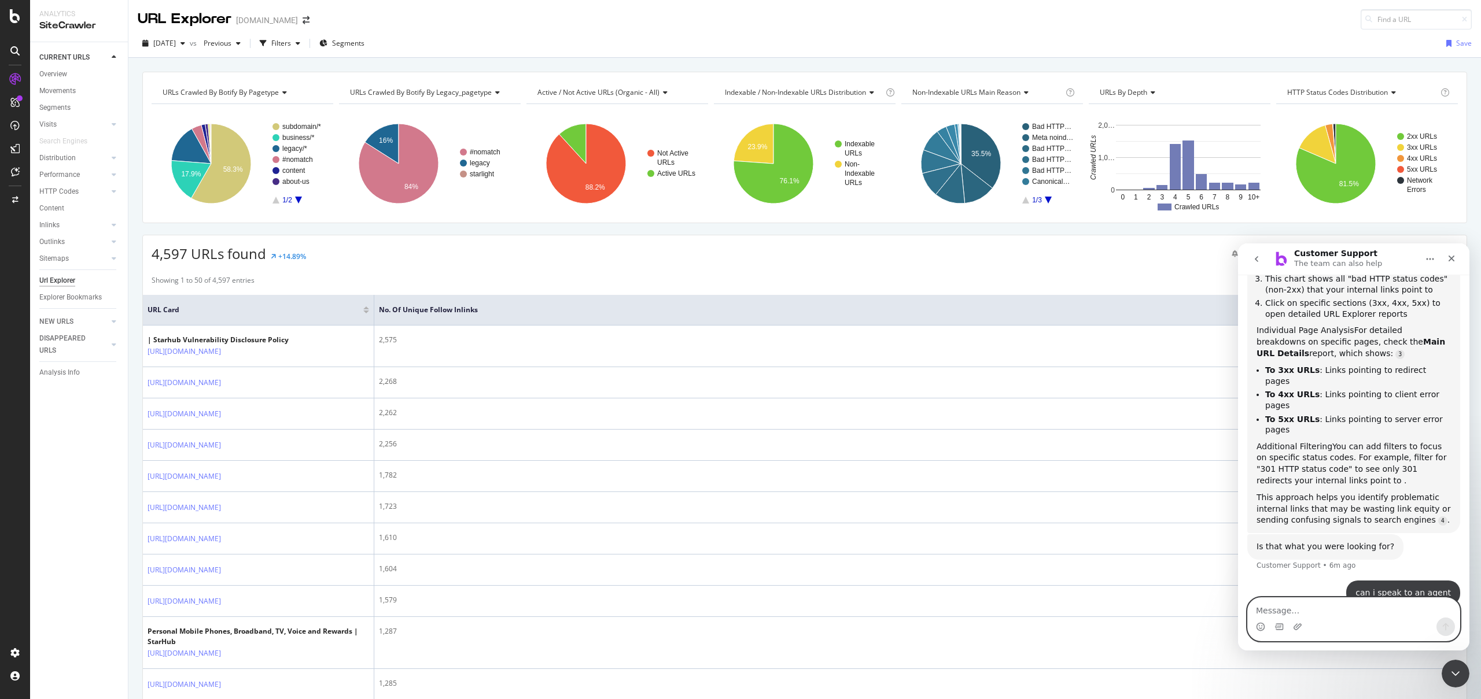
paste textarea "can i speak to an agent"
type textarea "can i speak to an agent"
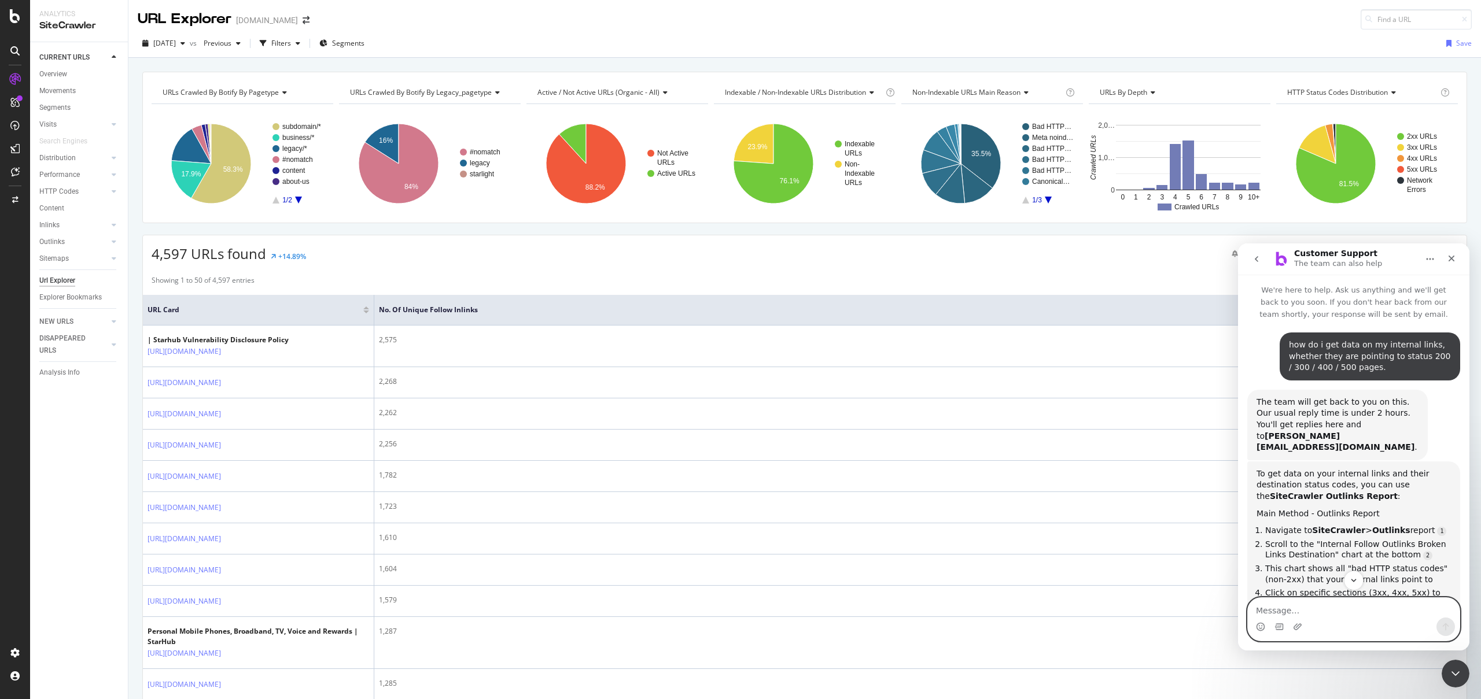
scroll to position [327, 0]
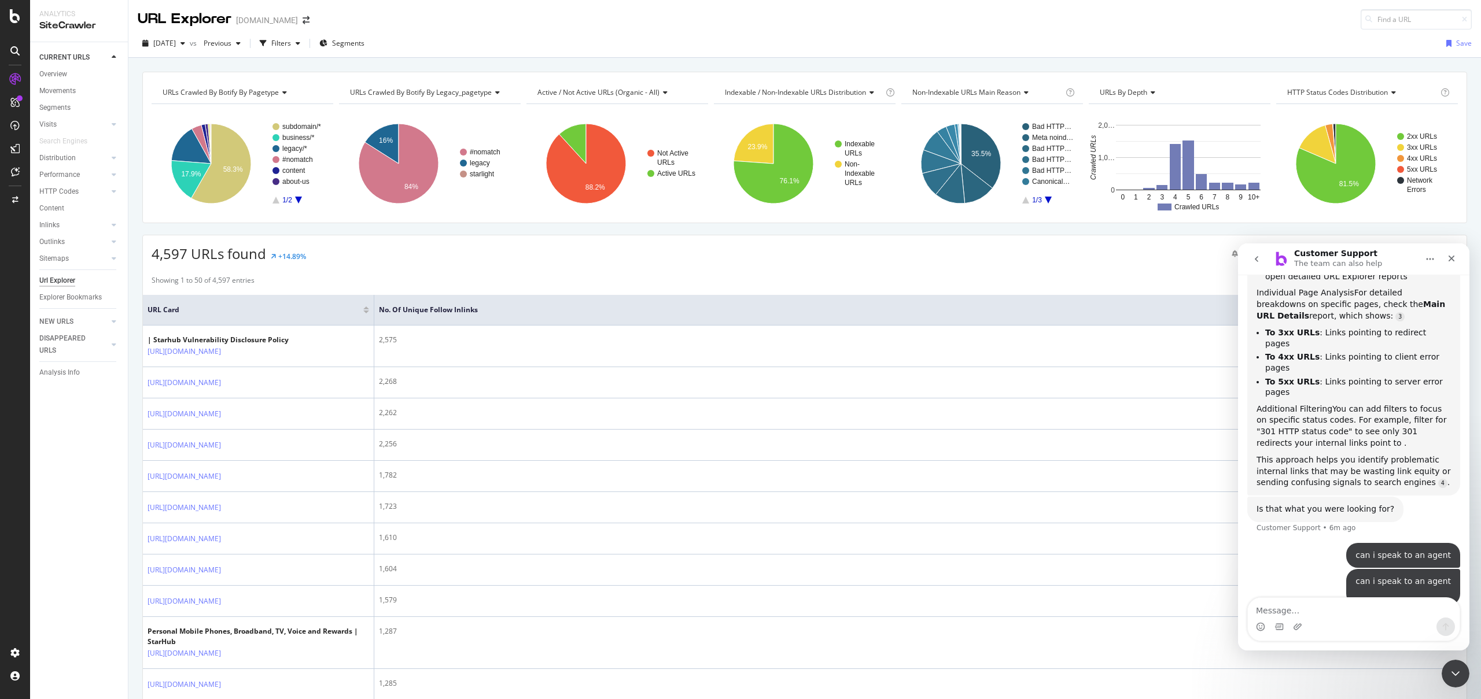
click at [1258, 262] on icon "go back" at bounding box center [1256, 258] width 9 height 9
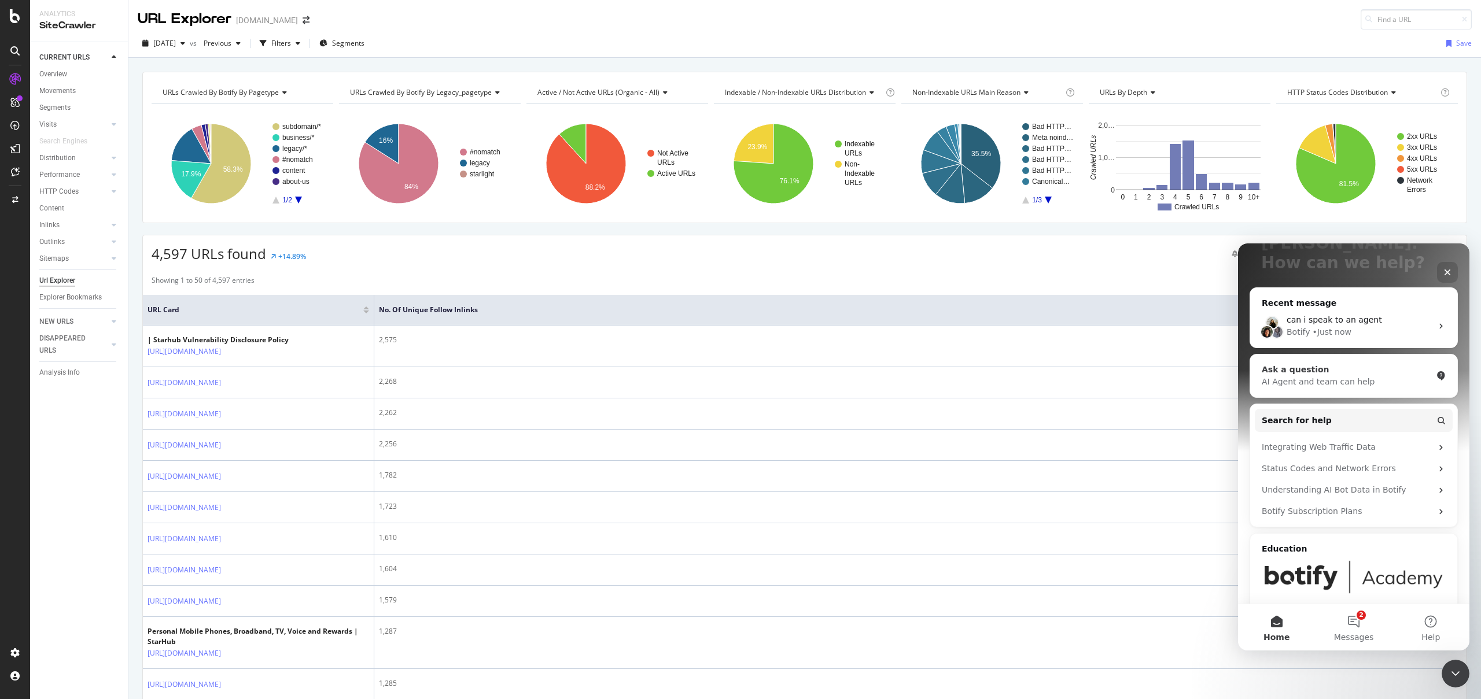
scroll to position [130, 0]
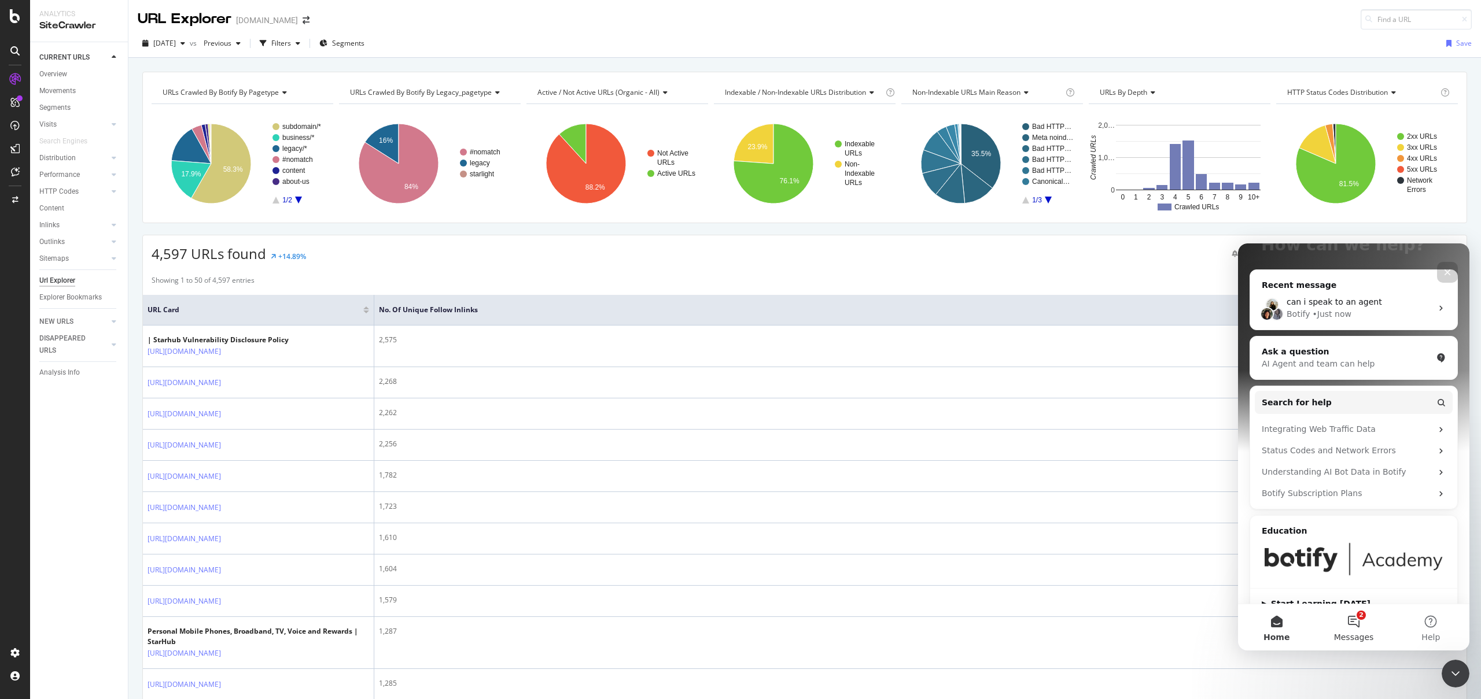
click at [1344, 615] on button "2 Messages" at bounding box center [1353, 627] width 77 height 46
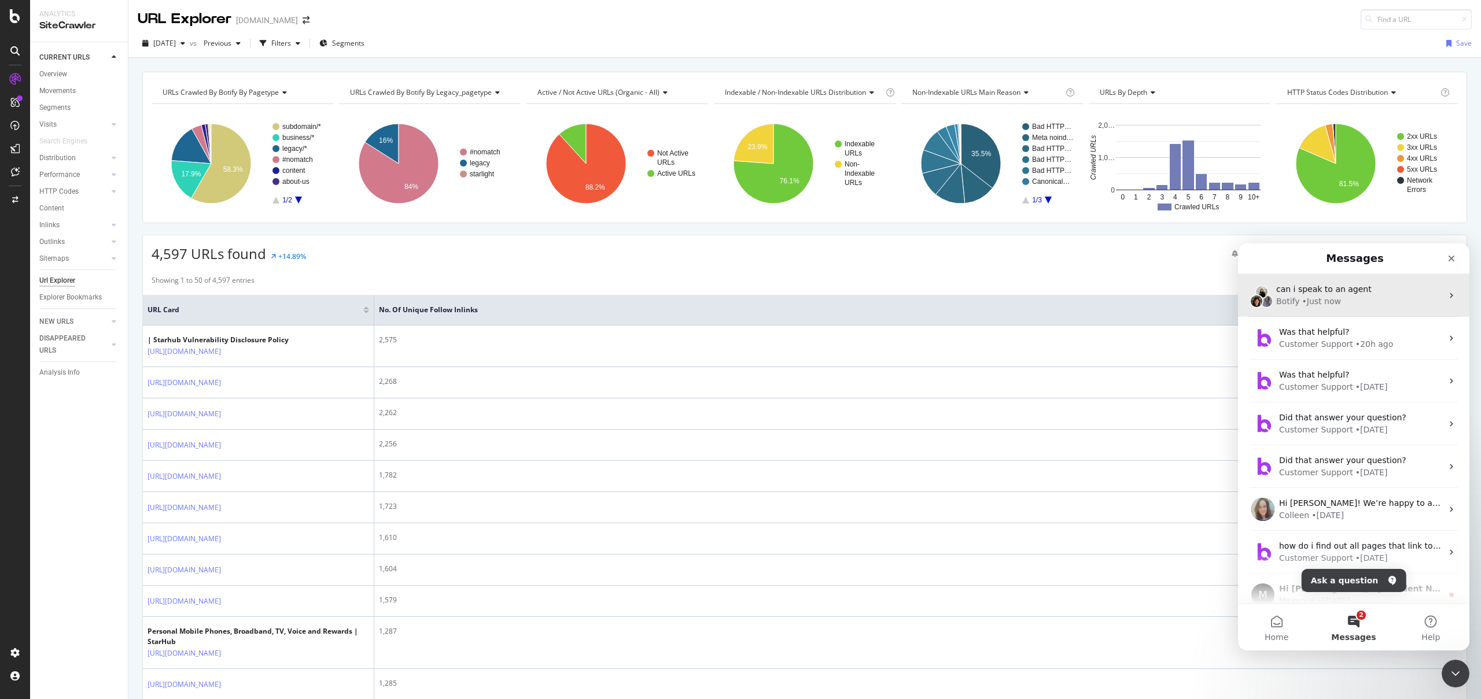
click at [1394, 305] on div "Botify • Just now" at bounding box center [1359, 302] width 166 height 12
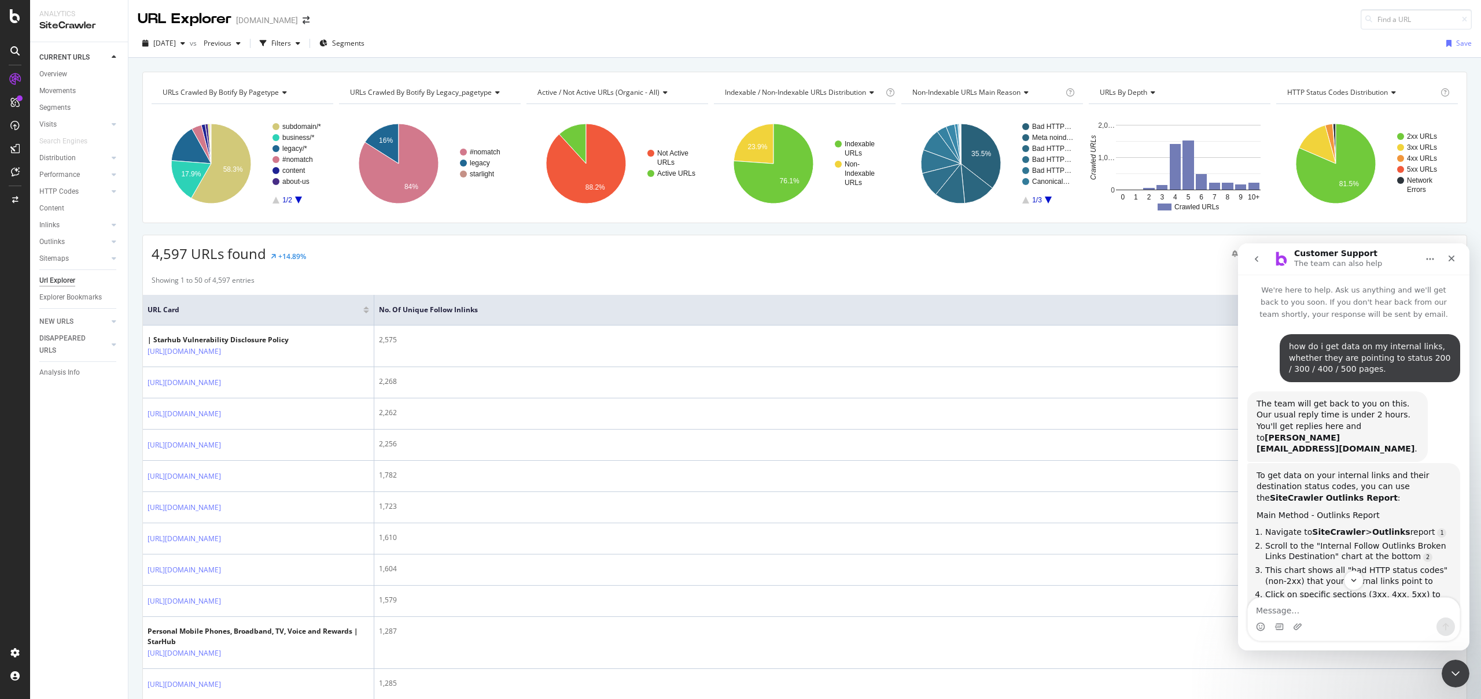
scroll to position [327, 0]
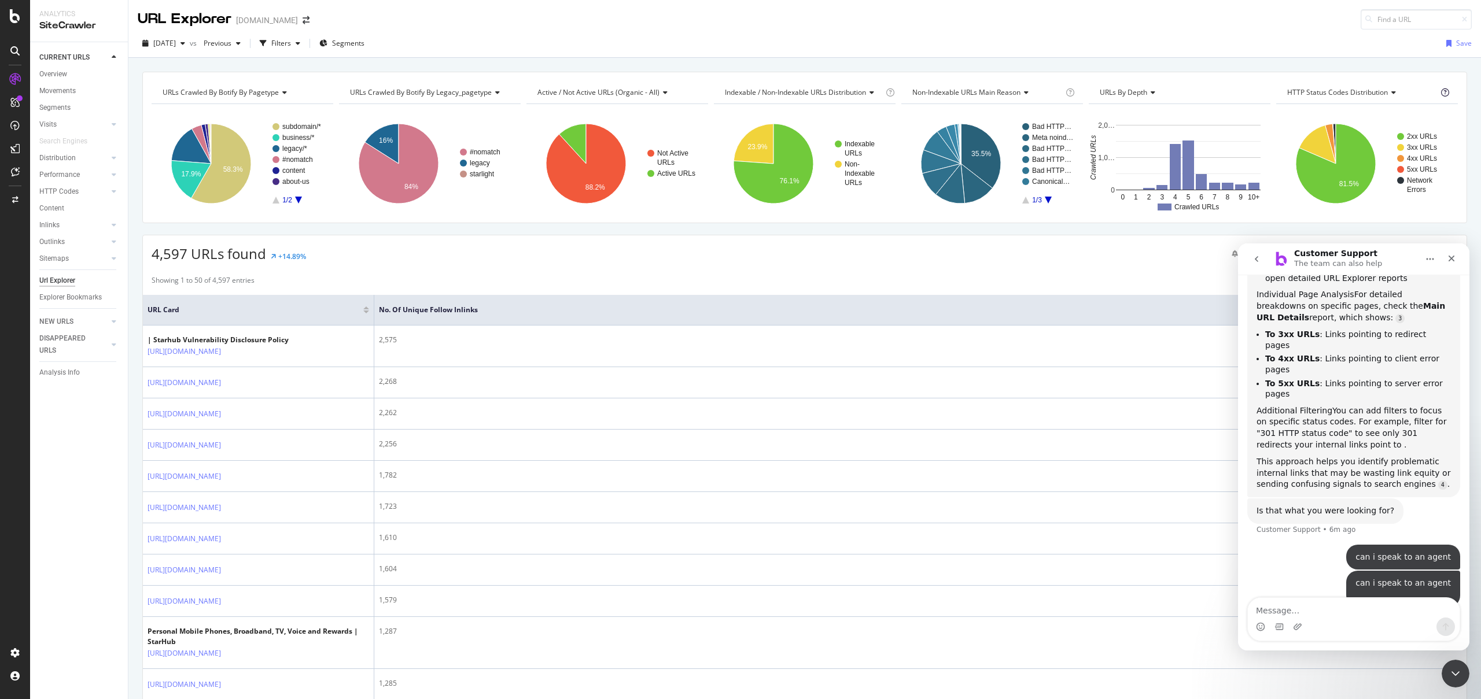
click at [1441, 88] on icon at bounding box center [1445, 92] width 8 height 8
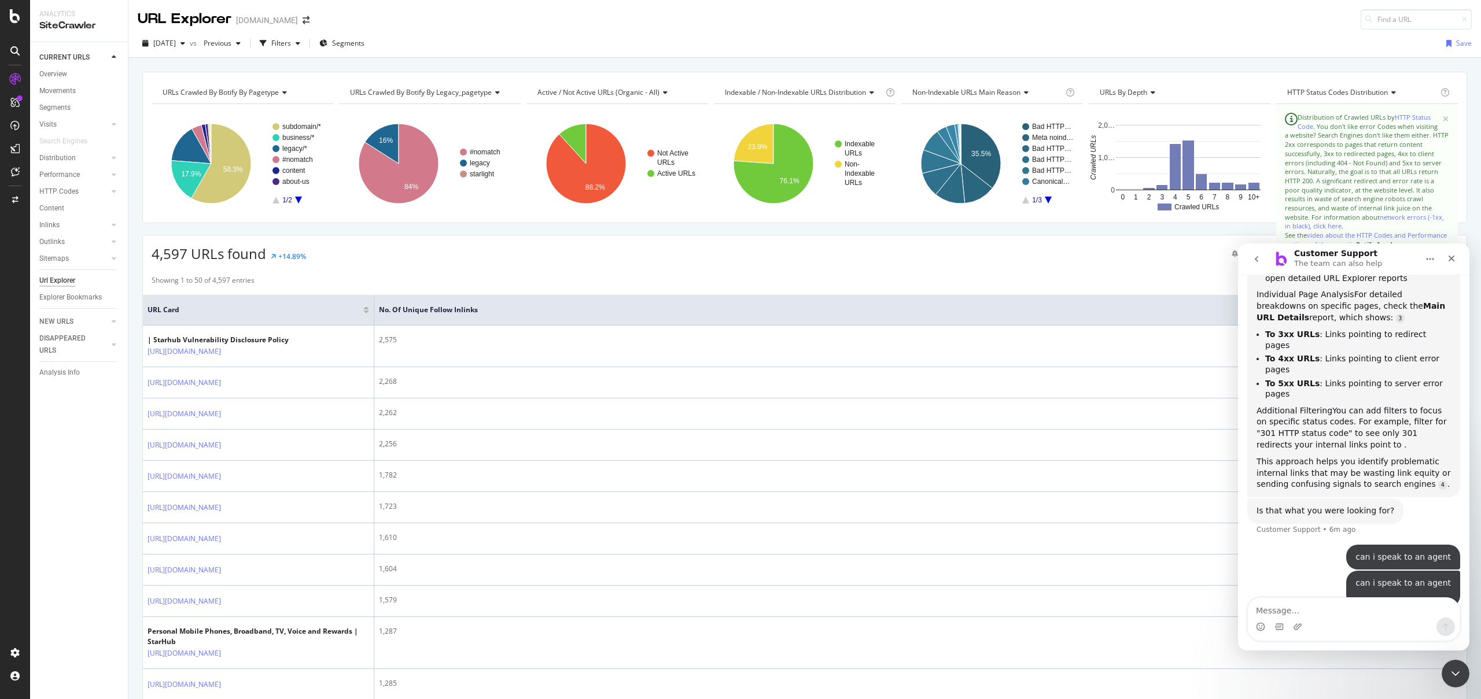
click at [1243, 58] on div "URLs Crawled By Botify By pagetype Chart (by Value) Table Expand Export as CSV …" at bounding box center [804, 72] width 1352 height 28
click at [1442, 118] on span "×" at bounding box center [1445, 119] width 7 height 12
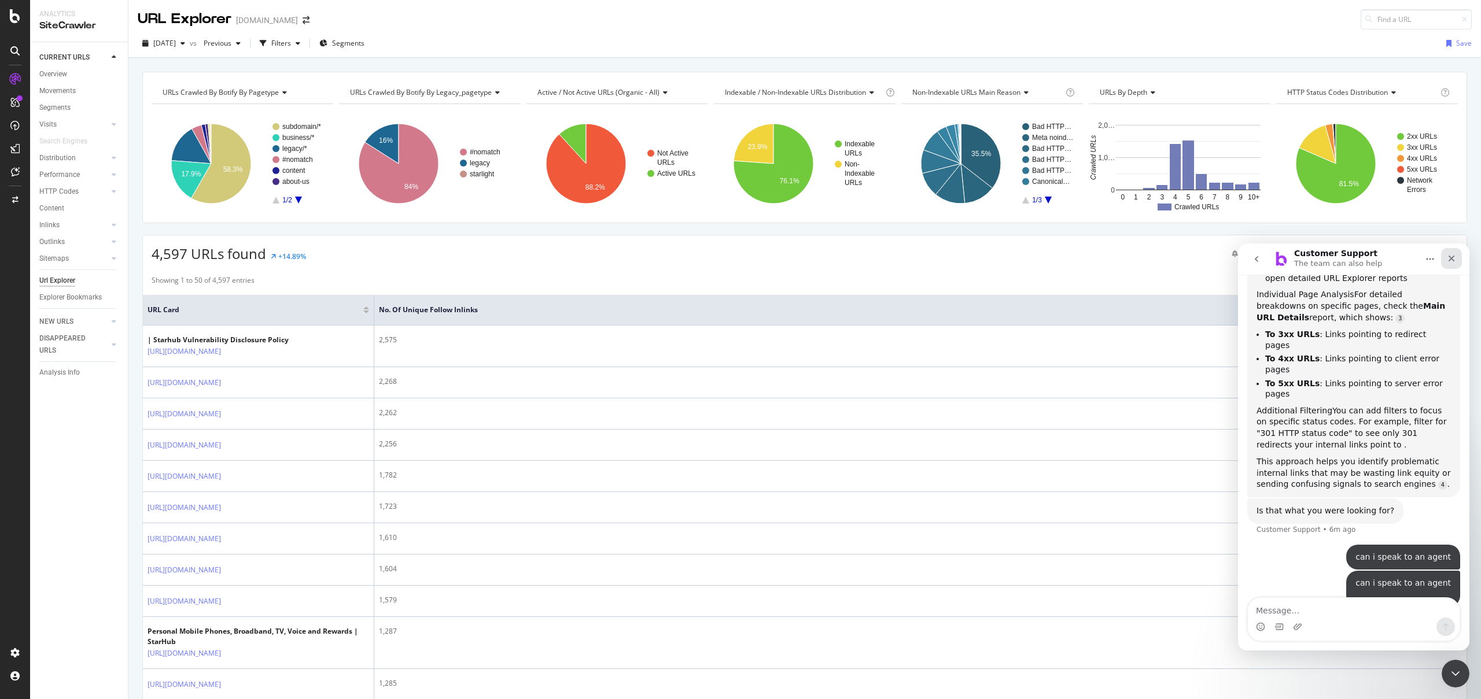
click at [1449, 259] on icon "Close" at bounding box center [1451, 259] width 6 height 6
